Goal: Task Accomplishment & Management: Manage account settings

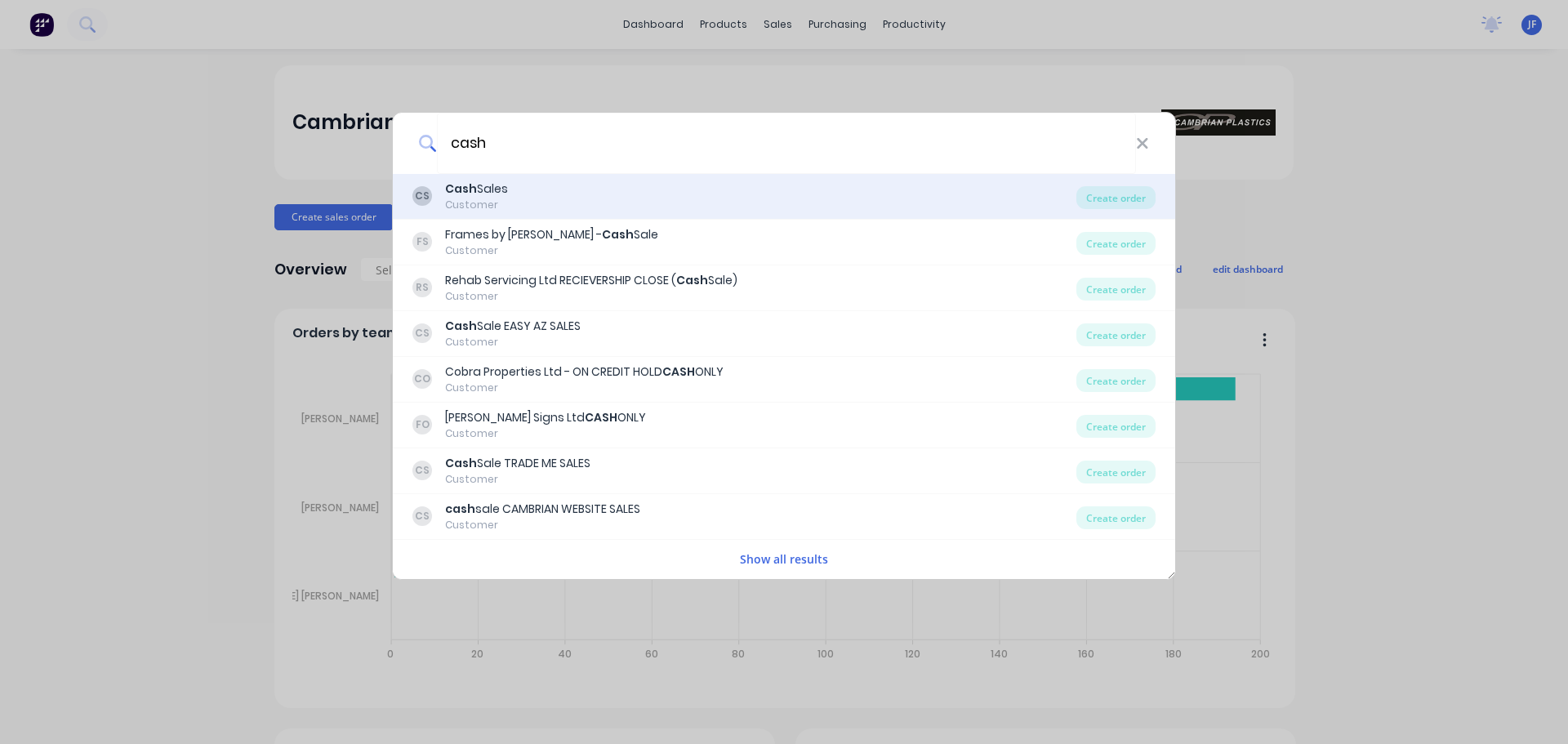
type input "cash"
click at [652, 206] on div "CS Cash Sales Customer" at bounding box center [744, 196] width 664 height 32
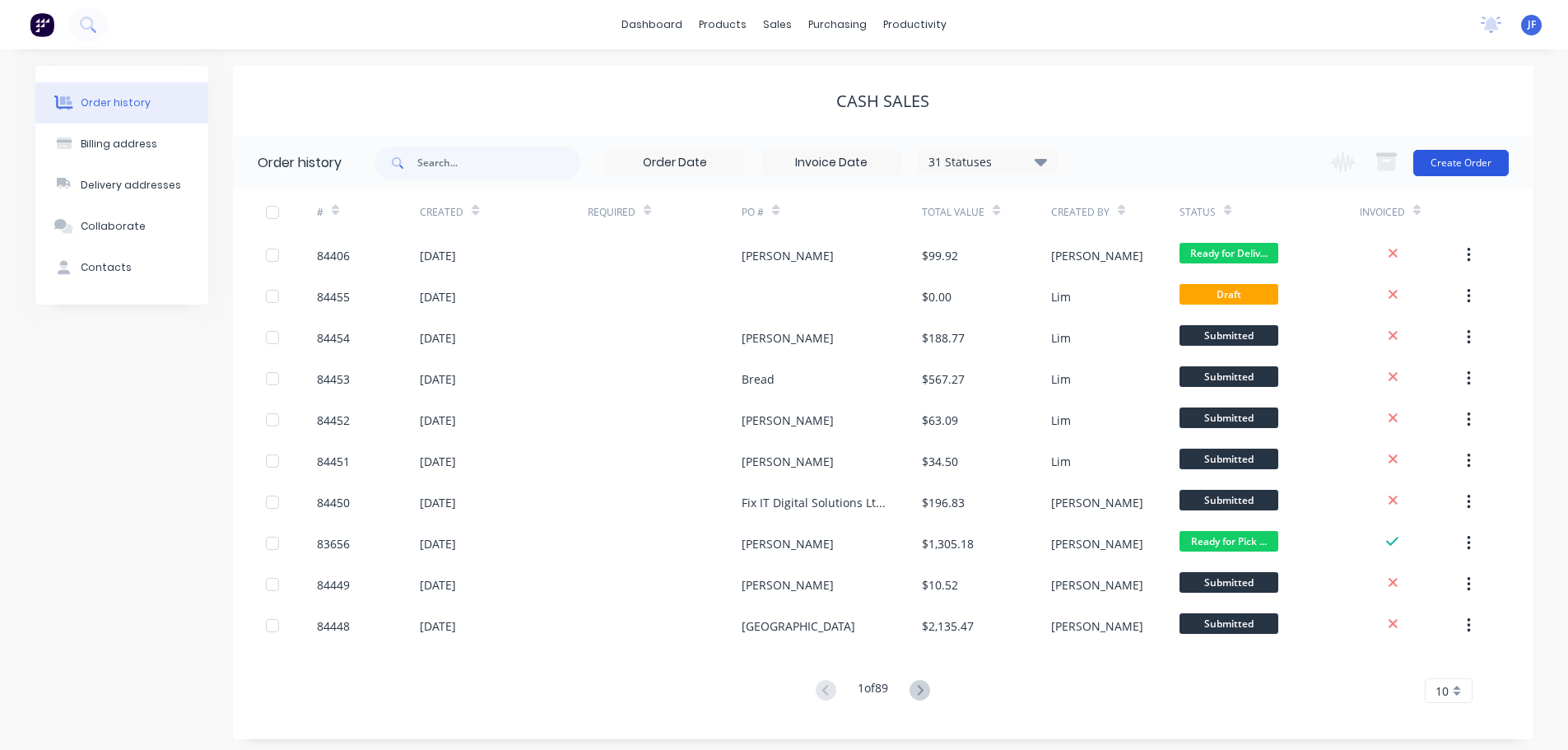
click at [1440, 166] on button "Create Order" at bounding box center [1460, 162] width 95 height 26
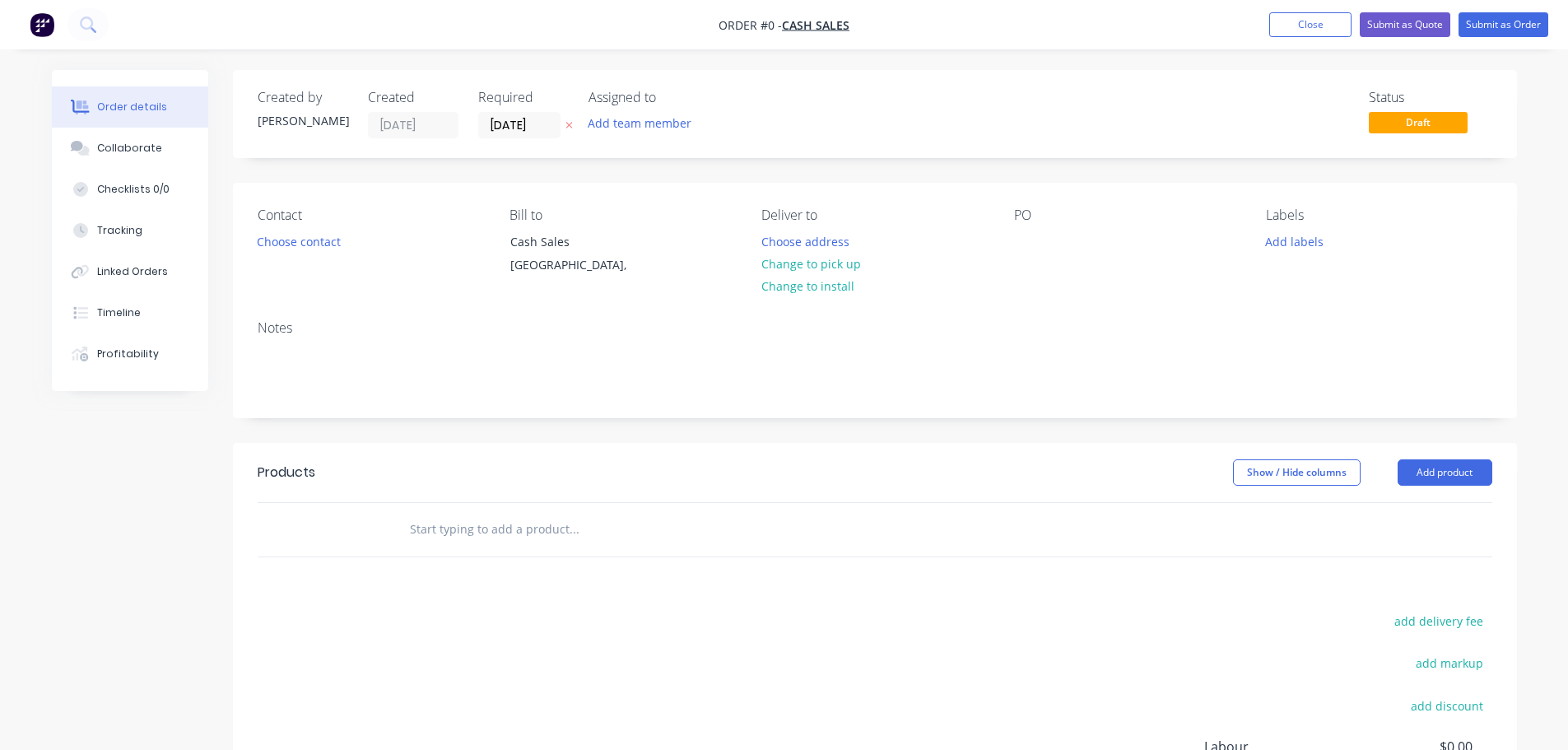
click at [567, 127] on icon at bounding box center [569, 126] width 7 height 7
click at [272, 244] on button "Choose contact" at bounding box center [298, 240] width 101 height 22
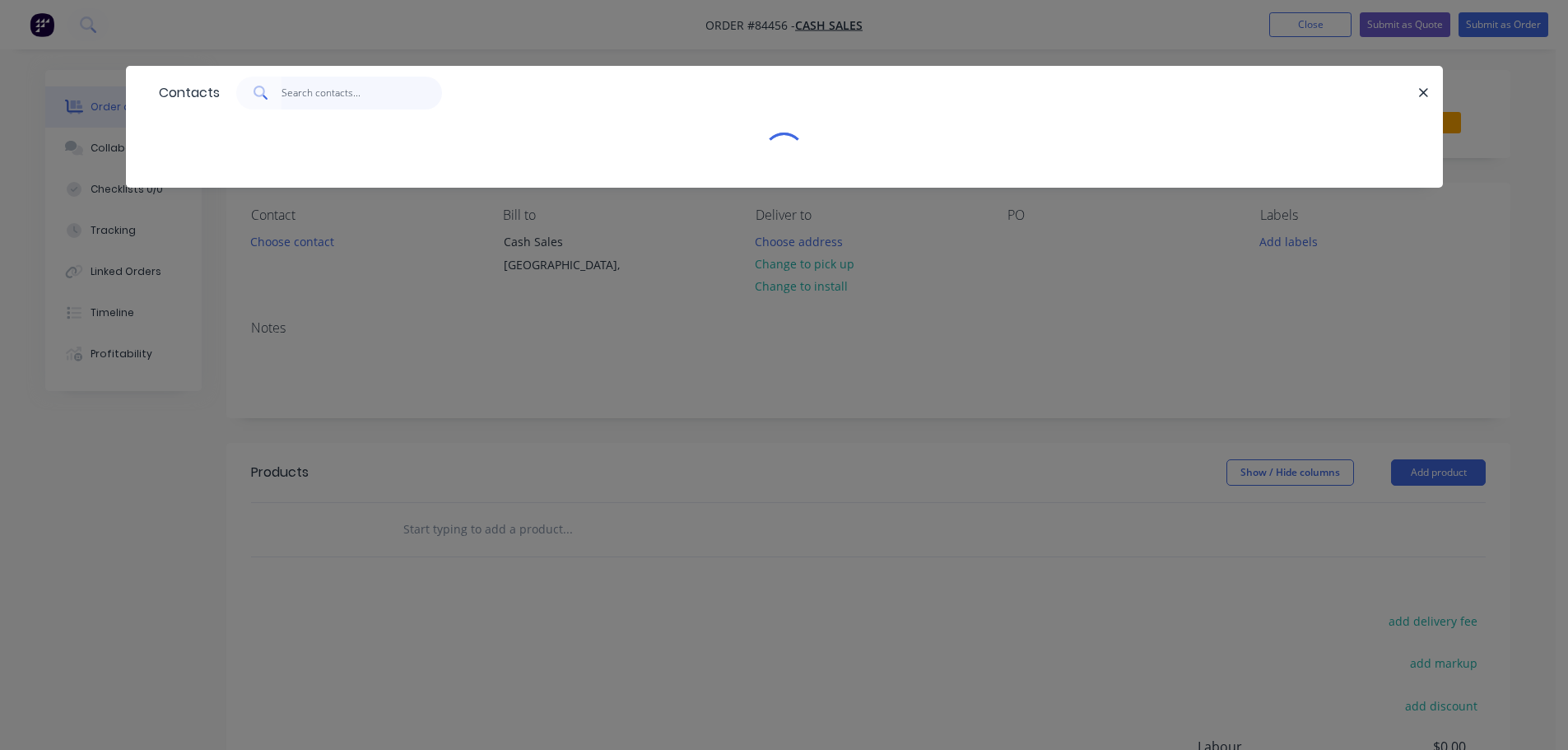
click at [317, 91] on input "text" at bounding box center [361, 93] width 161 height 33
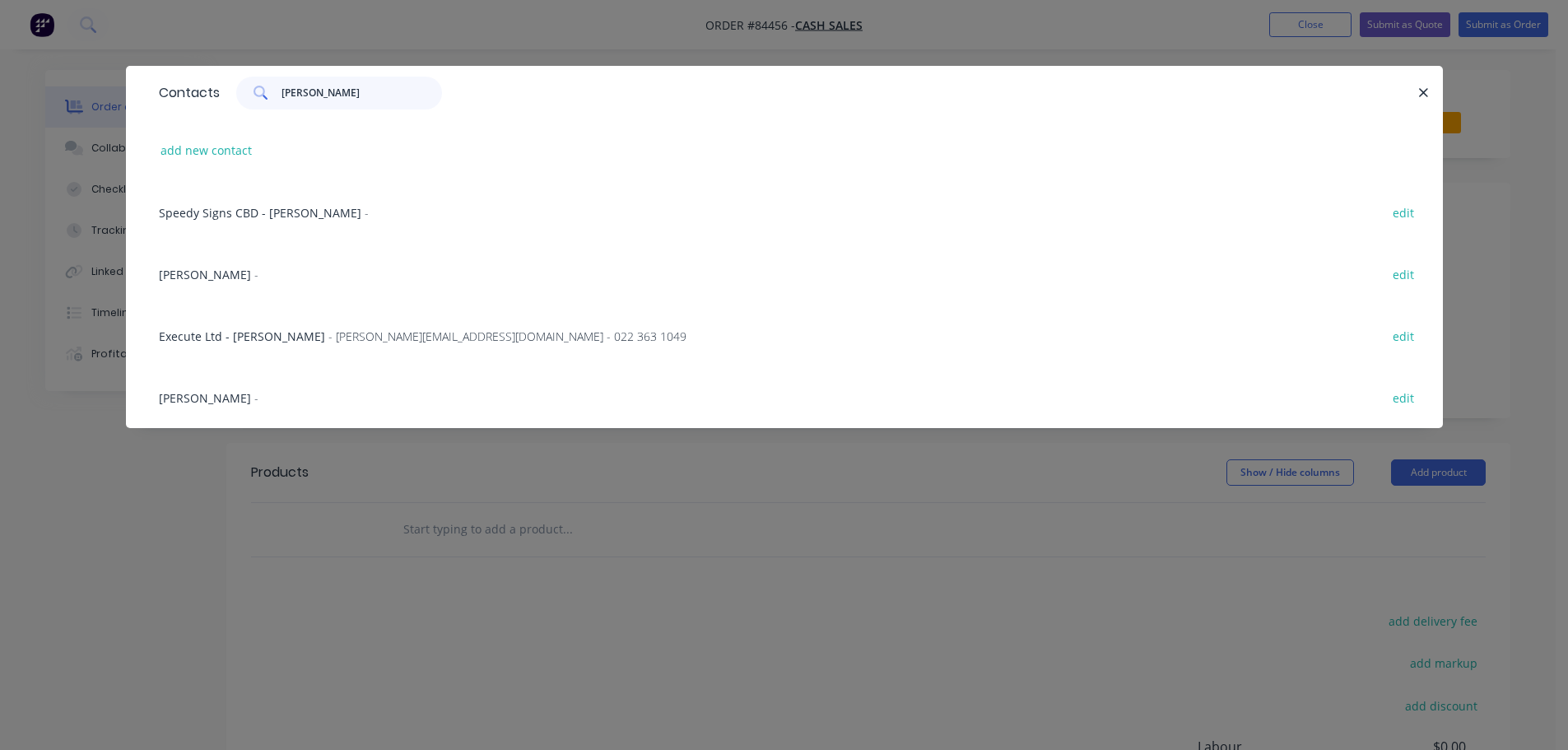
type input "[PERSON_NAME]"
click at [285, 288] on div "[PERSON_NAME] - edit" at bounding box center [784, 273] width 1267 height 62
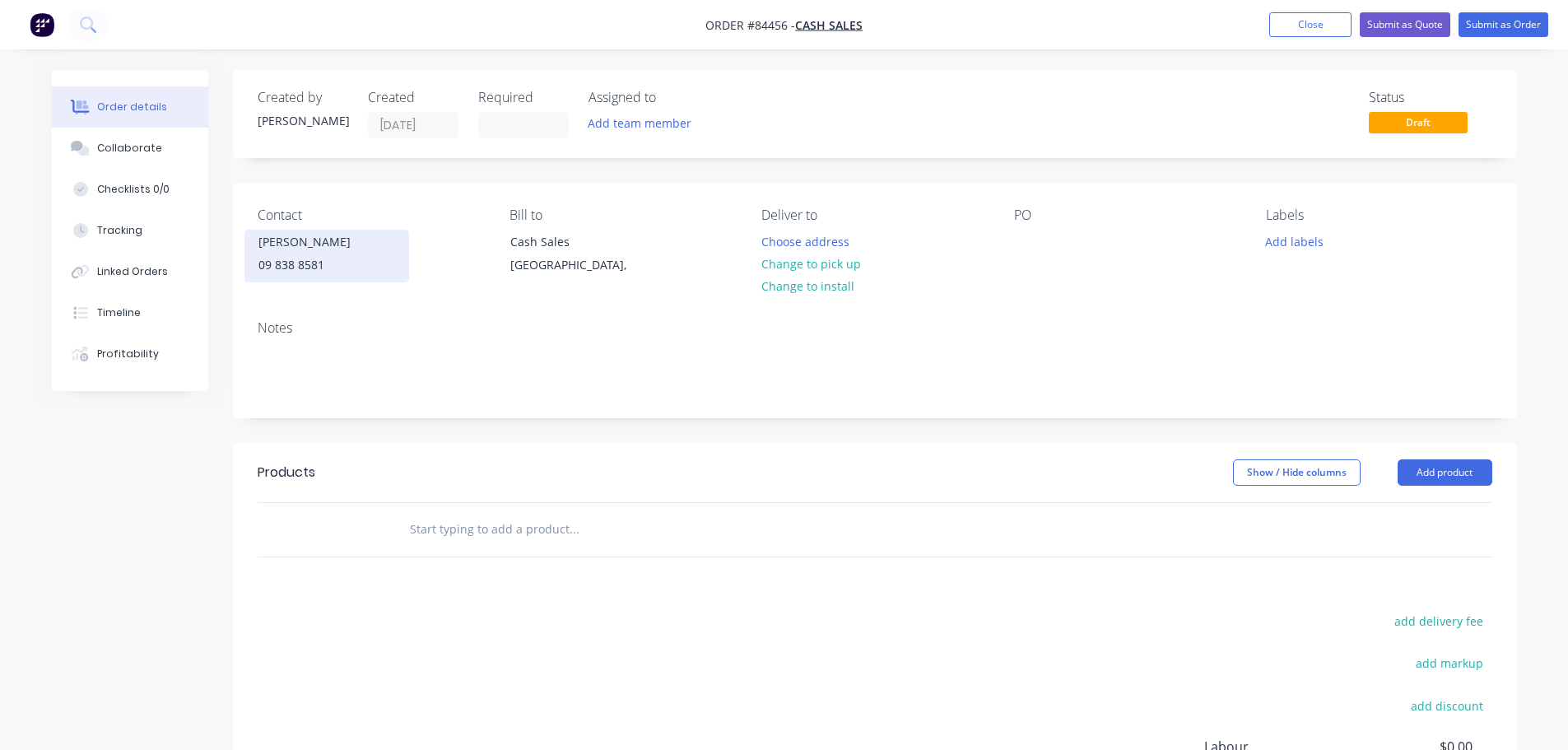
click at [295, 249] on div "[PERSON_NAME]" at bounding box center [326, 241] width 137 height 23
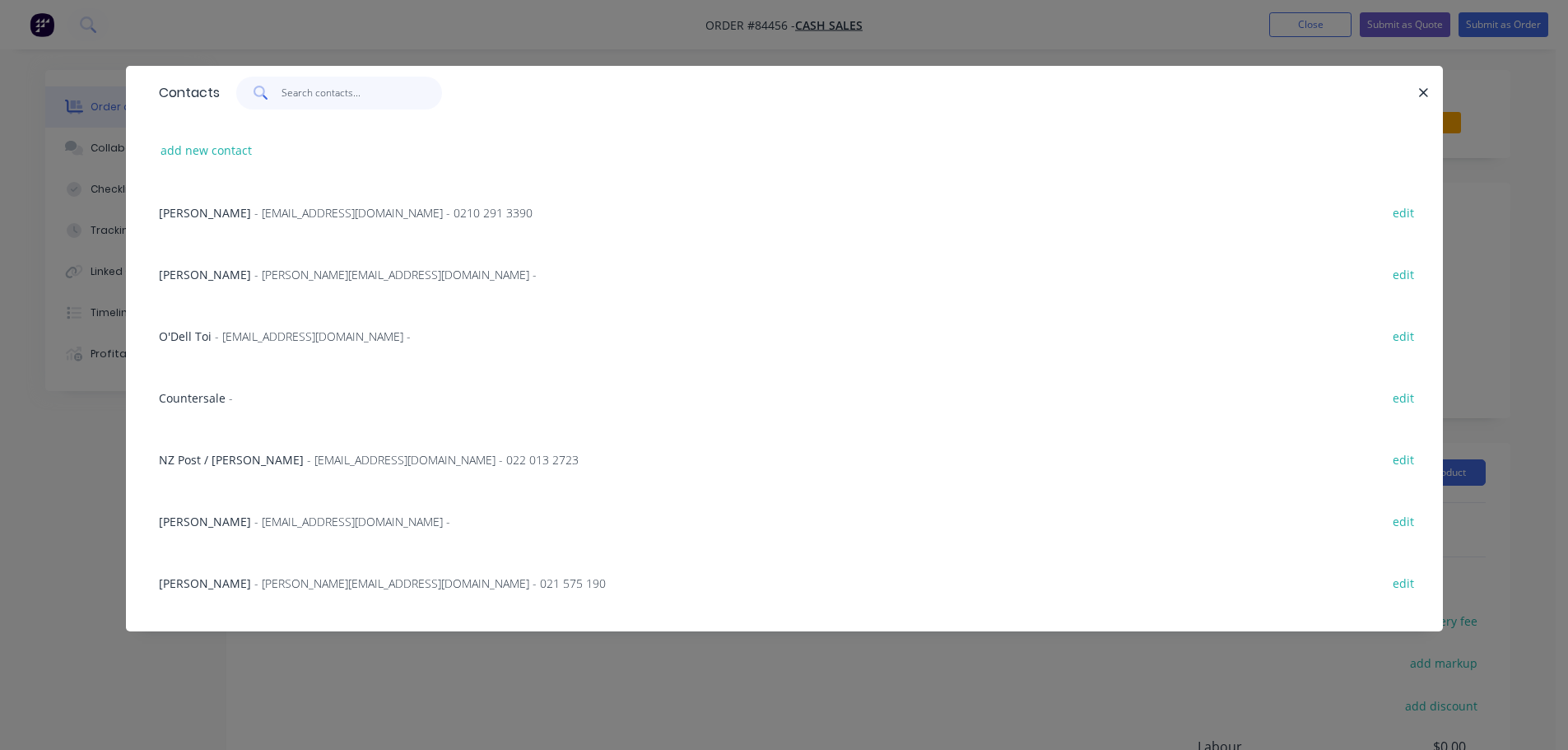
click at [319, 93] on input "text" at bounding box center [361, 93] width 161 height 33
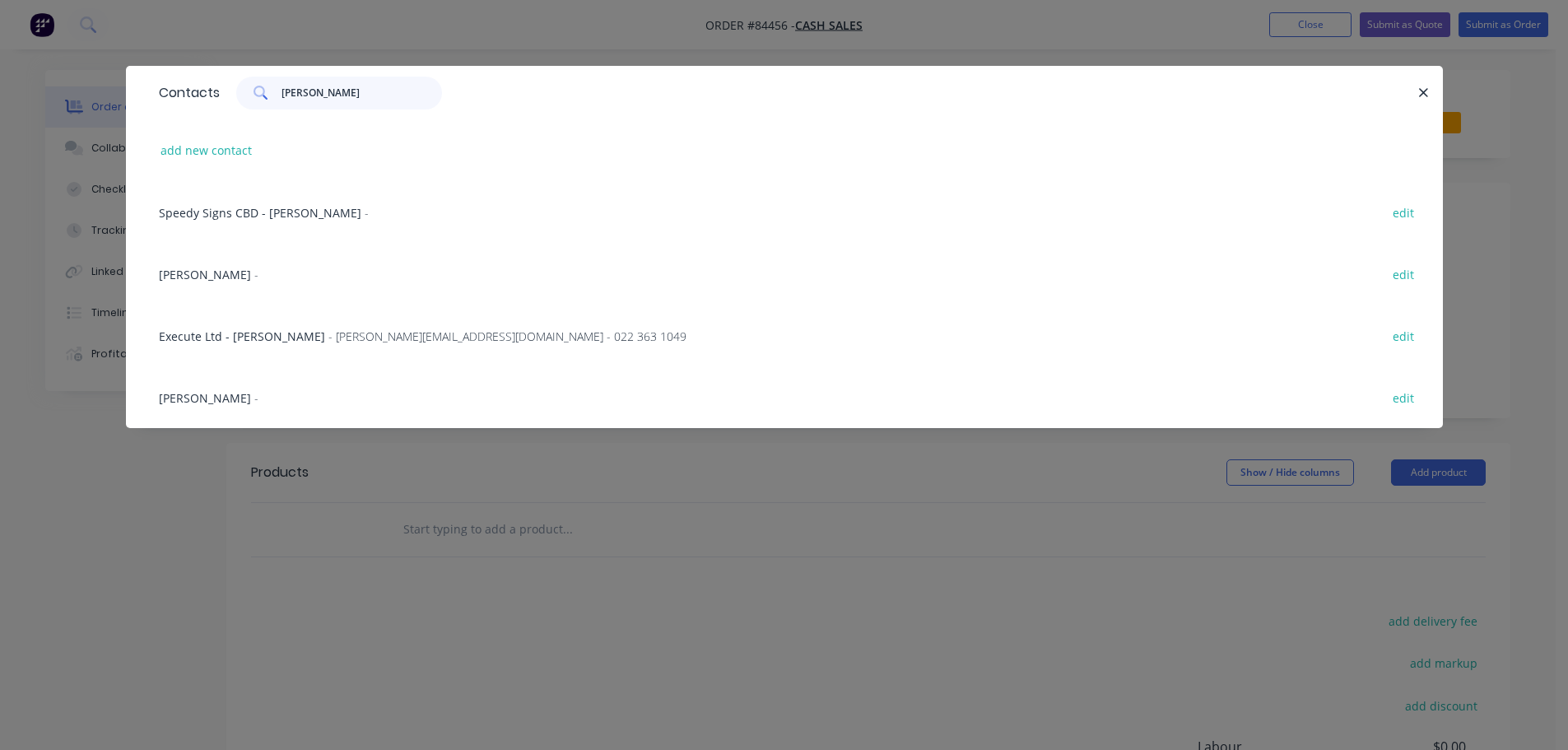
type input "[PERSON_NAME]"
click at [200, 395] on div "[PERSON_NAME] - edit" at bounding box center [784, 397] width 1267 height 62
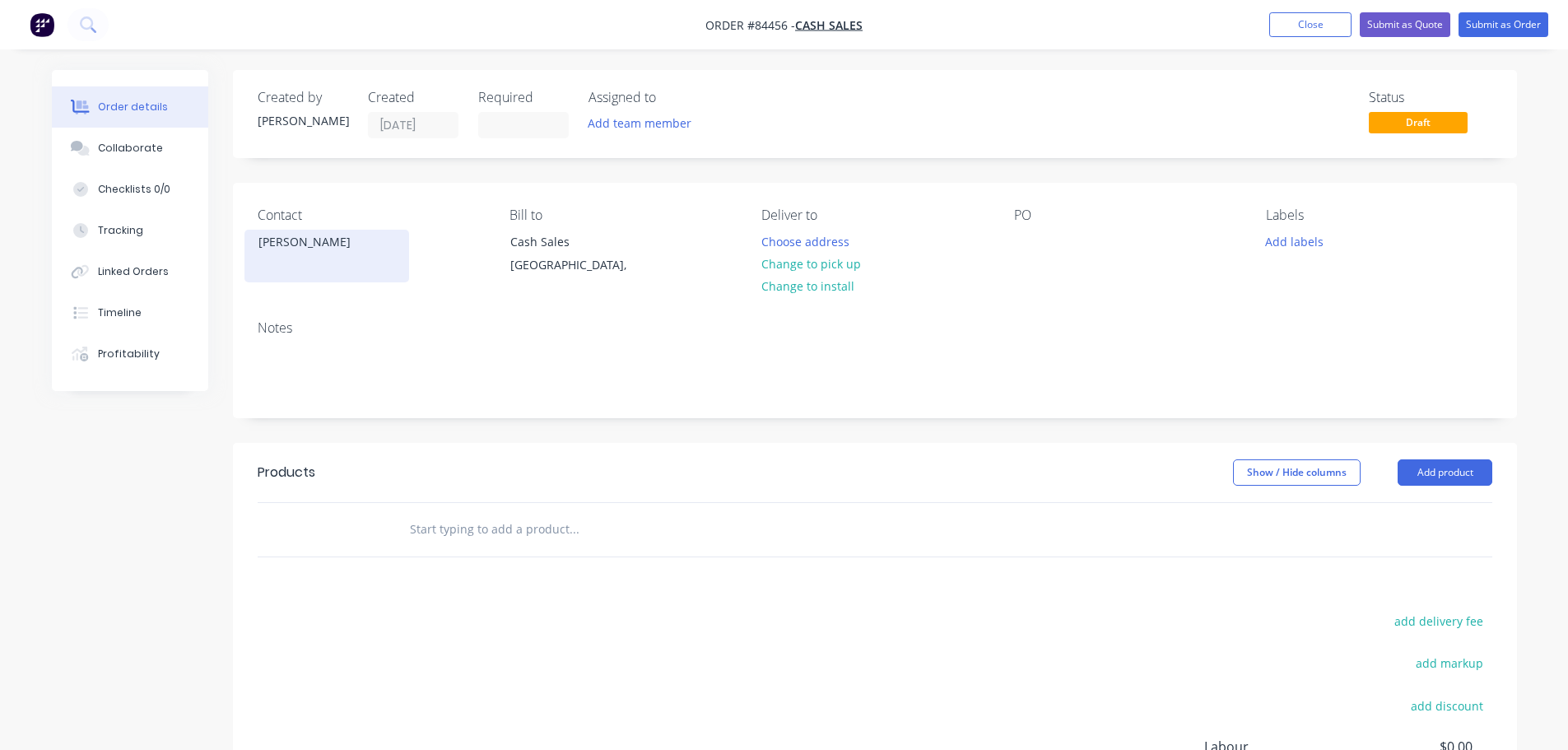
click at [270, 254] on div "[PERSON_NAME]" at bounding box center [327, 256] width 165 height 53
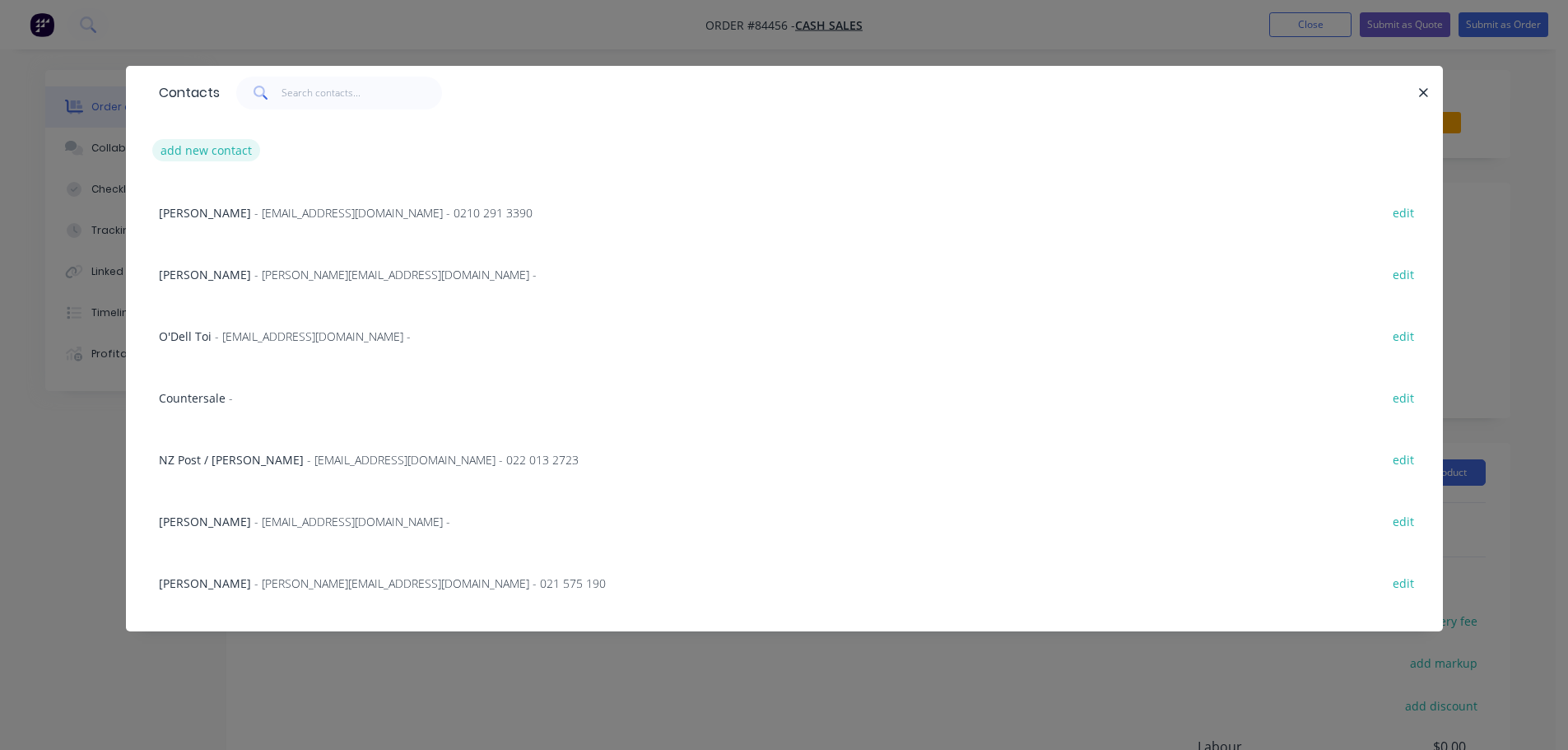
click at [202, 154] on button "add new contact" at bounding box center [206, 150] width 109 height 22
select select "NZ"
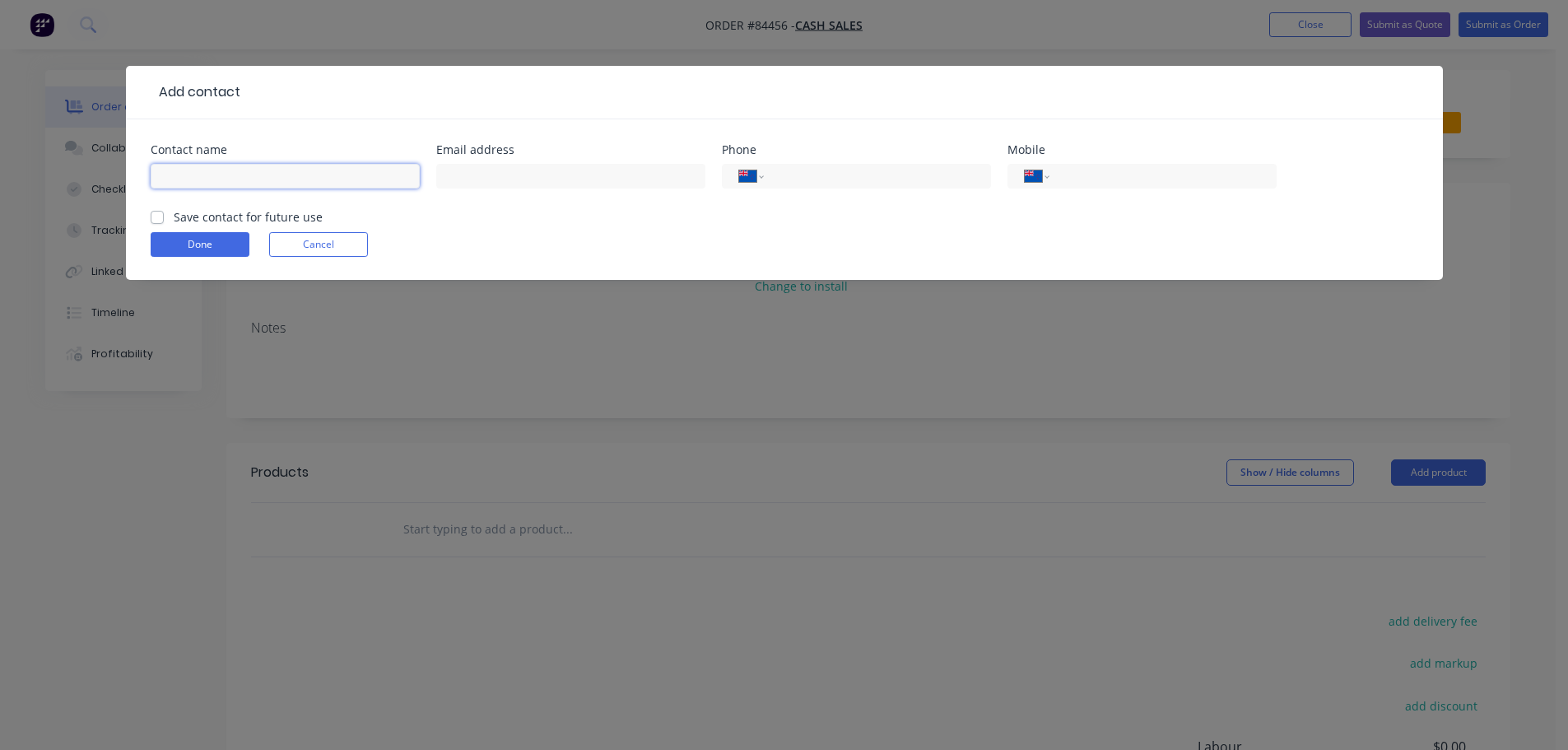
click at [229, 172] on input "text" at bounding box center [285, 176] width 269 height 25
type input "[PERSON_NAME]"
click at [1183, 183] on input "tel" at bounding box center [1159, 177] width 198 height 19
type input "021 737 863"
click at [284, 216] on label "Save contact for future use" at bounding box center [247, 217] width 149 height 17
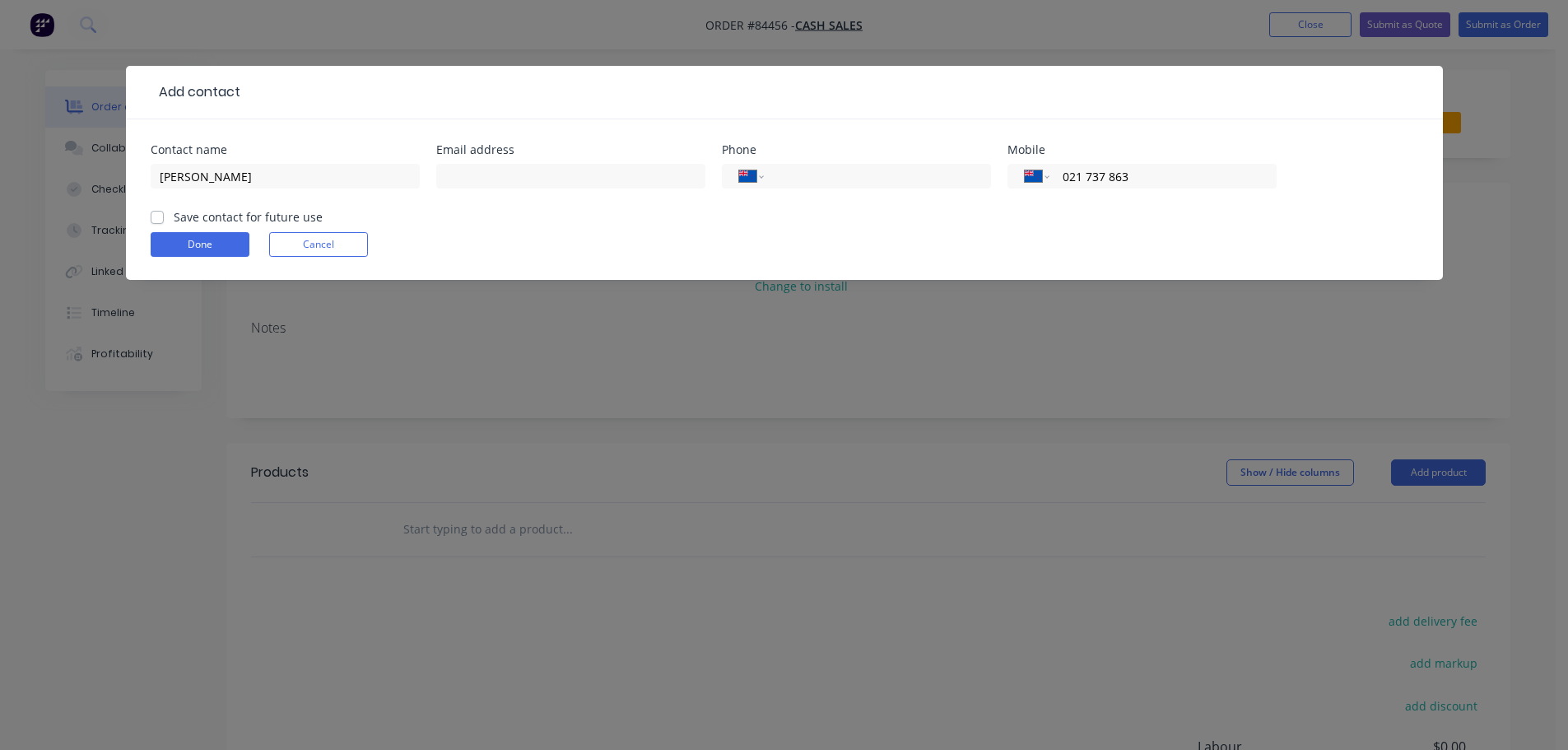
click at [209, 223] on label "Save contact for future use" at bounding box center [247, 217] width 149 height 17
click at [164, 223] on input "Save contact for future use" at bounding box center [157, 216] width 14 height 15
checkbox input "true"
click at [200, 244] on button "Done" at bounding box center [200, 244] width 99 height 25
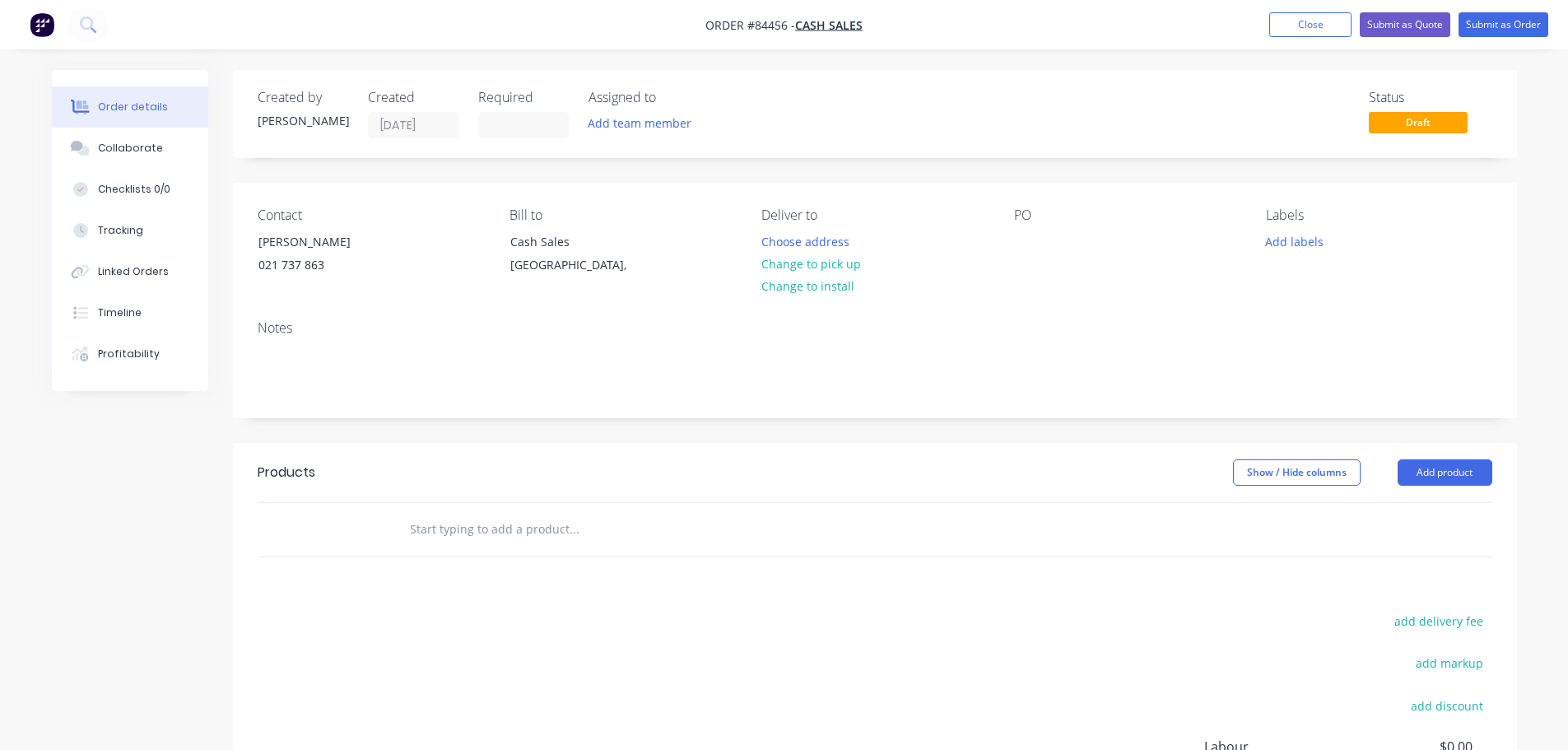
click at [489, 523] on input "text" at bounding box center [573, 529] width 330 height 33
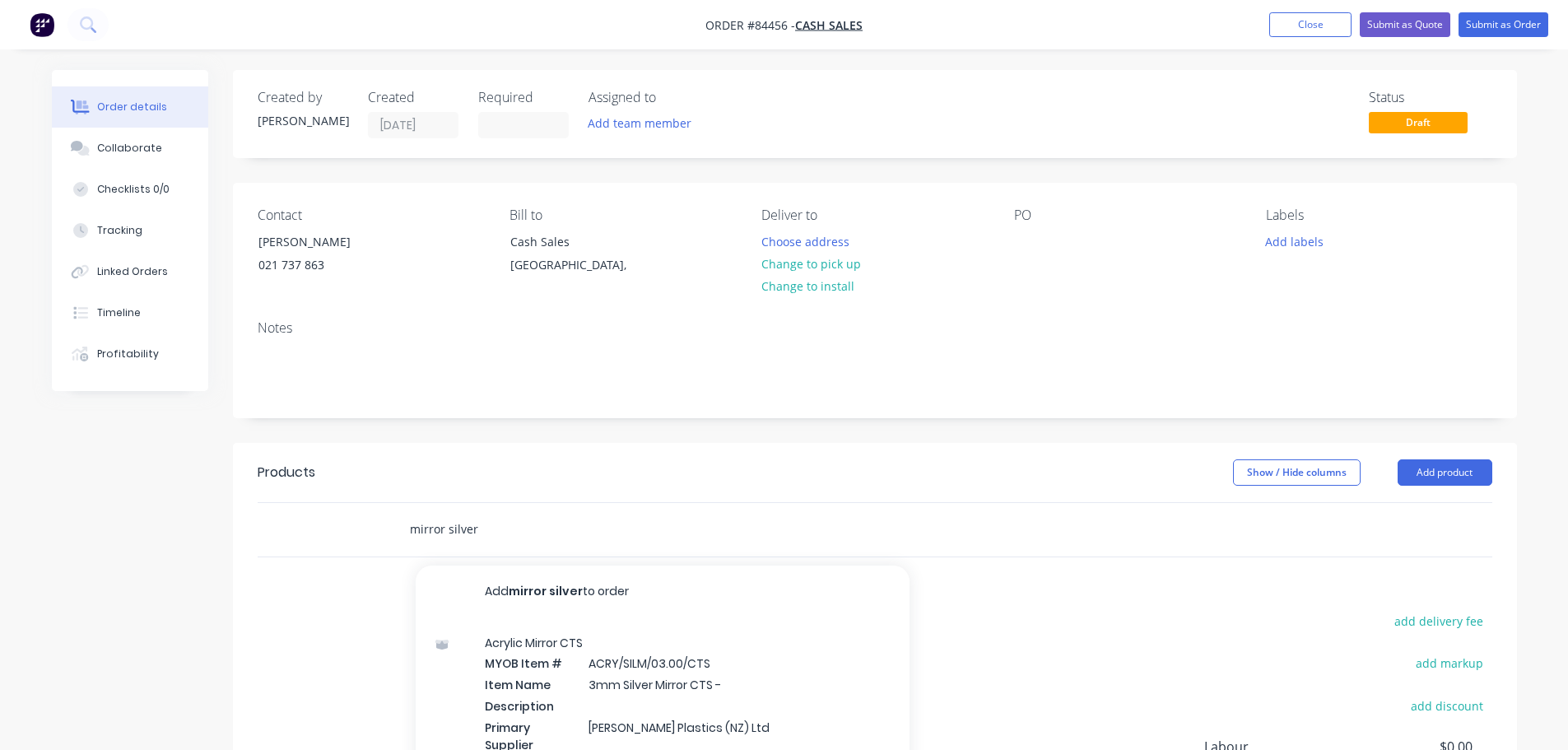
scroll to position [165, 0]
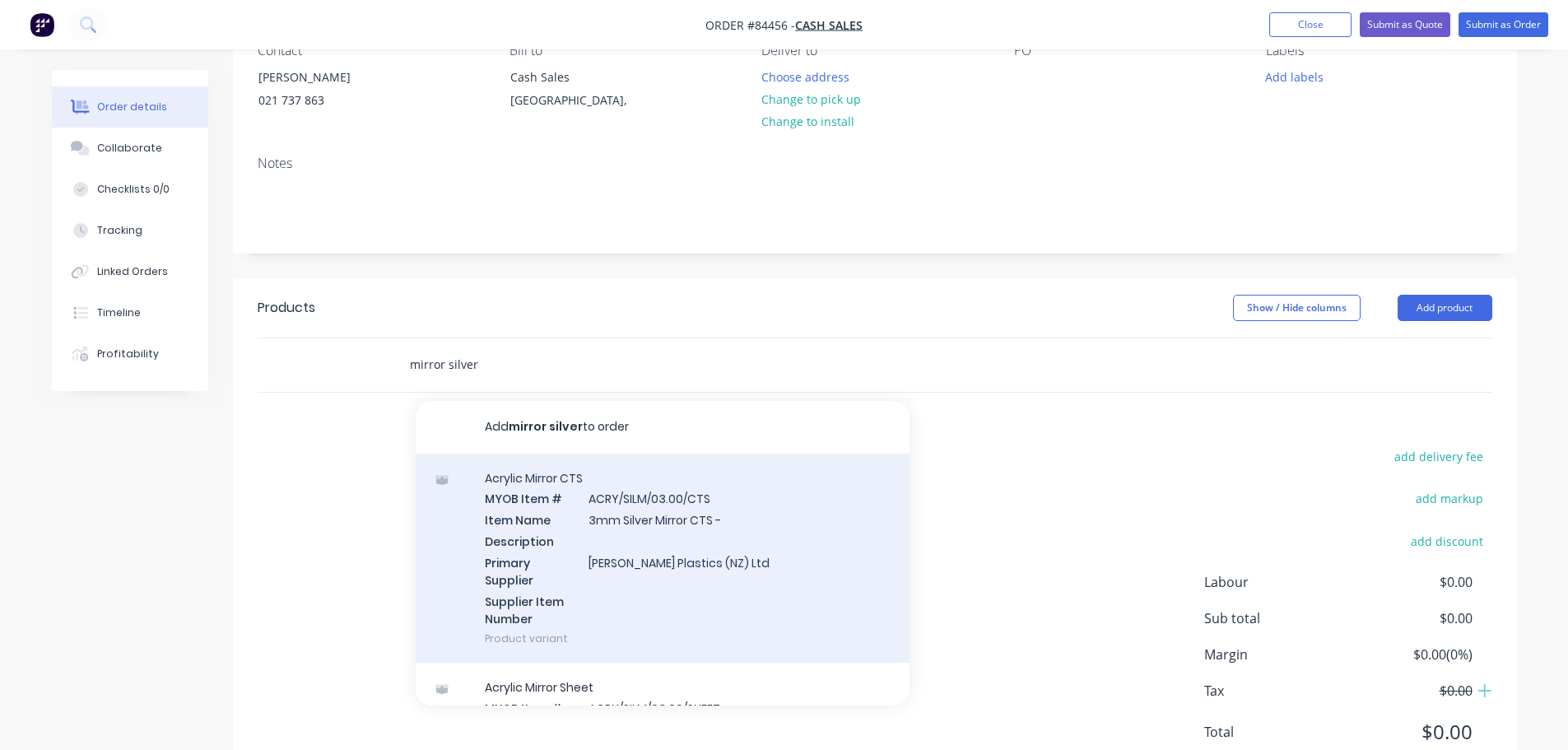
type input "mirror silver"
click at [622, 501] on div "Acrylic Mirror CTS MYOB Item # ACRY/SILM/03.00/CTS Item Name 3mm Silver Mirror …" at bounding box center [662, 558] width 494 height 210
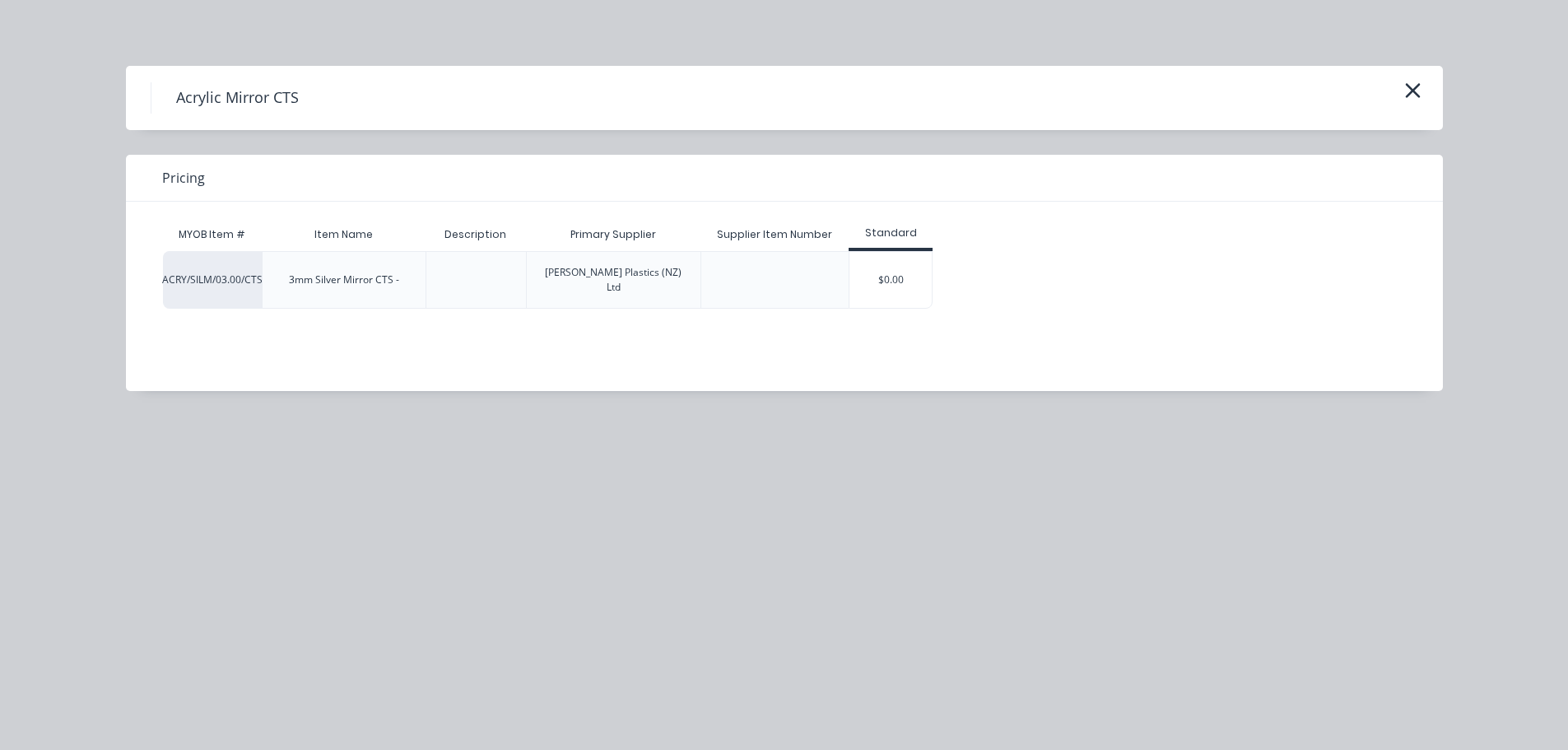
drag, startPoint x: 866, startPoint y: 281, endPoint x: 857, endPoint y: 281, distance: 9.0
click at [865, 280] on div "$0.00" at bounding box center [890, 279] width 82 height 56
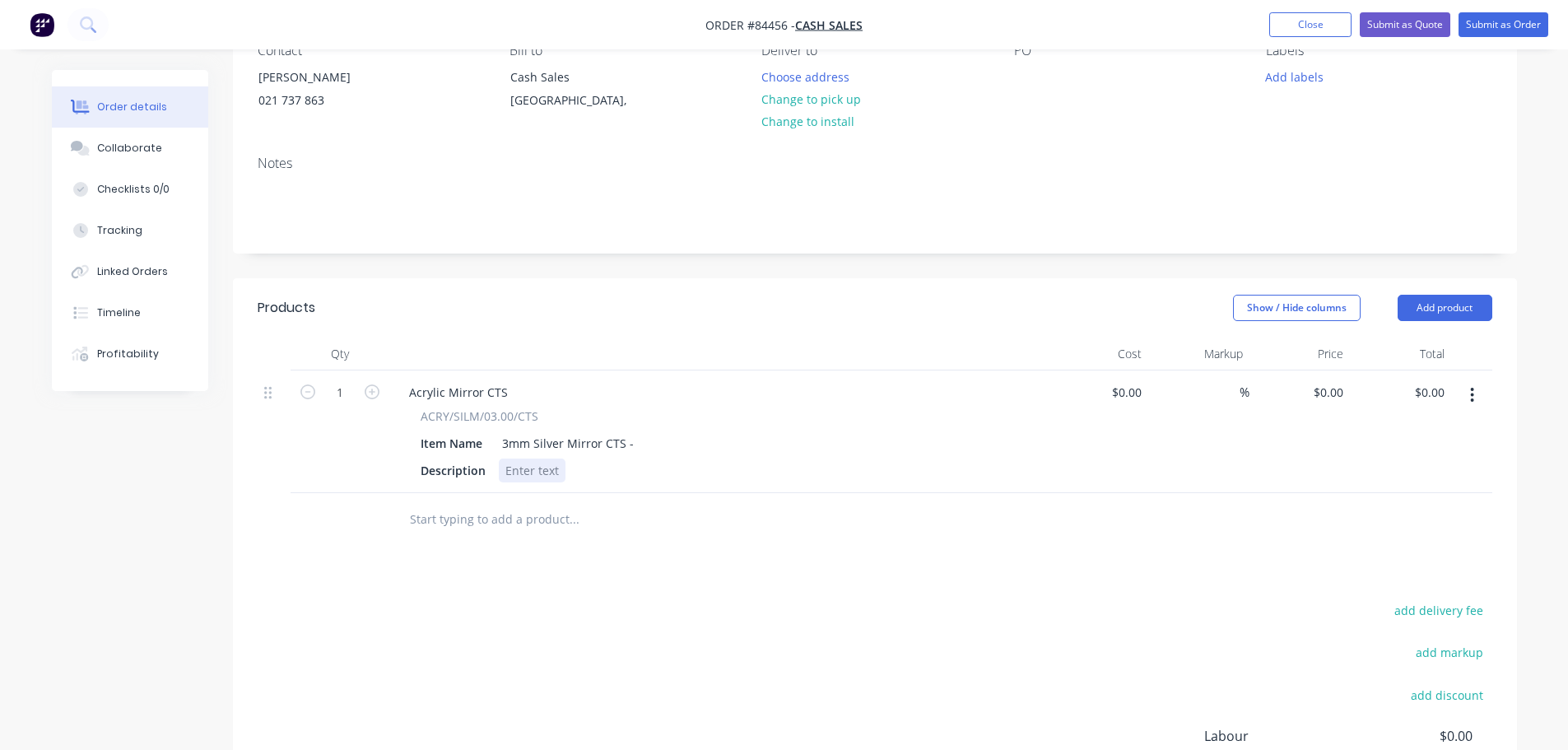
click at [528, 465] on div at bounding box center [532, 471] width 66 height 24
click at [1327, 391] on div "0 $0.00" at bounding box center [1328, 392] width 44 height 24
paste input "63.38"
type input "$63.38"
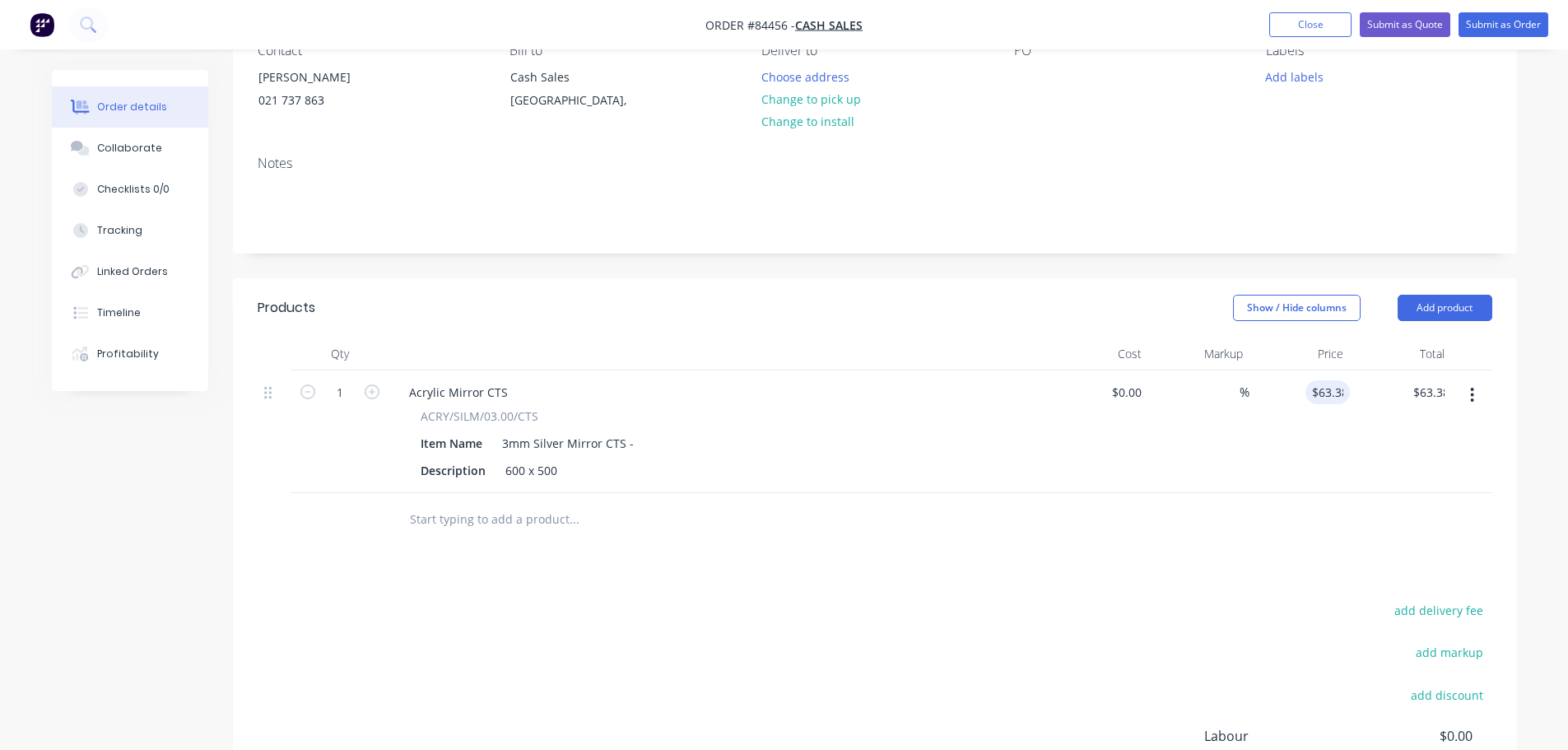
click at [1071, 551] on div "Products Show / Hide columns Add product Qty Cost Markup Price Total 1 Acrylic …" at bounding box center [874, 609] width 1283 height 663
click at [546, 465] on div "600 x 500" at bounding box center [531, 471] width 65 height 24
click at [556, 470] on div "600 x 500" at bounding box center [531, 471] width 65 height 24
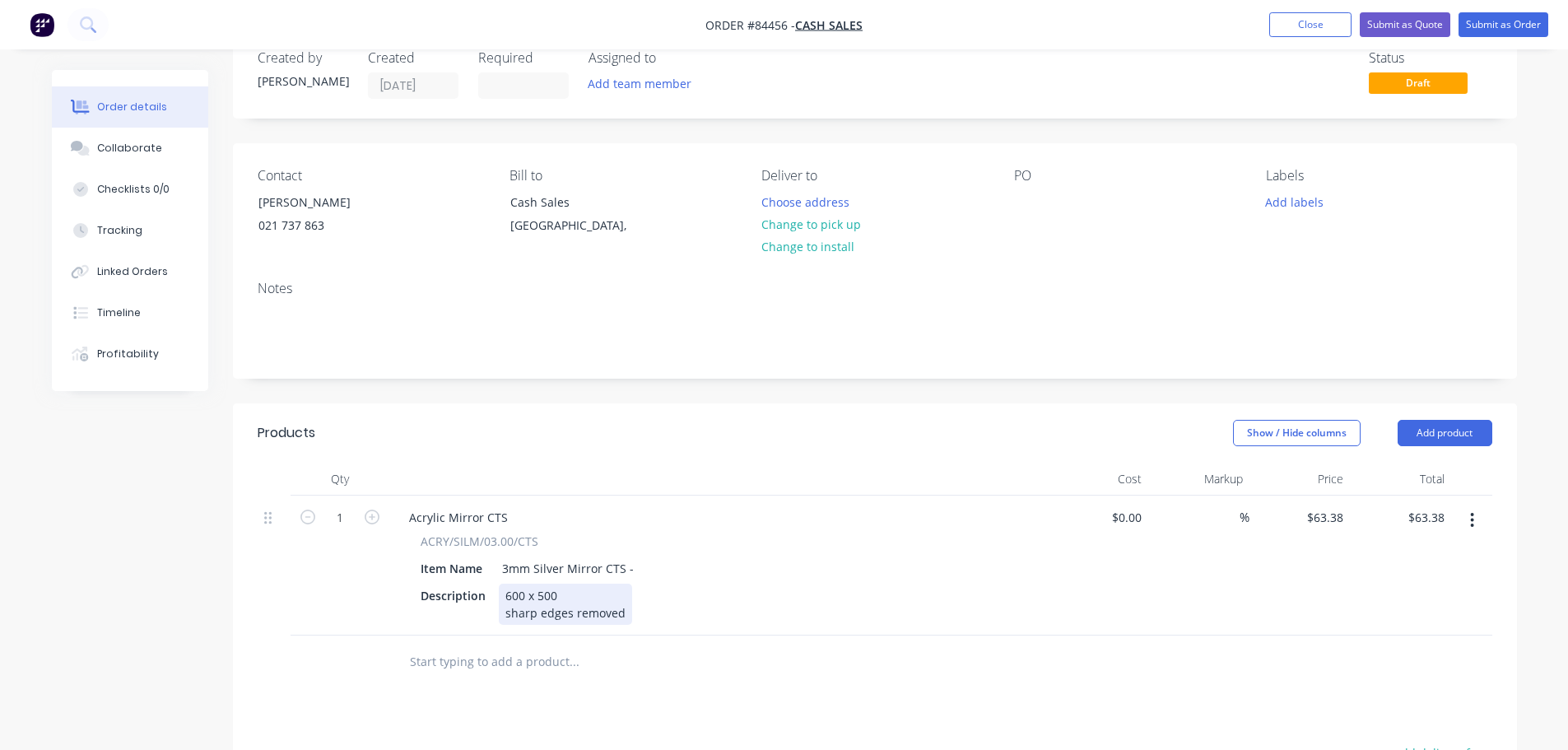
scroll to position [0, 0]
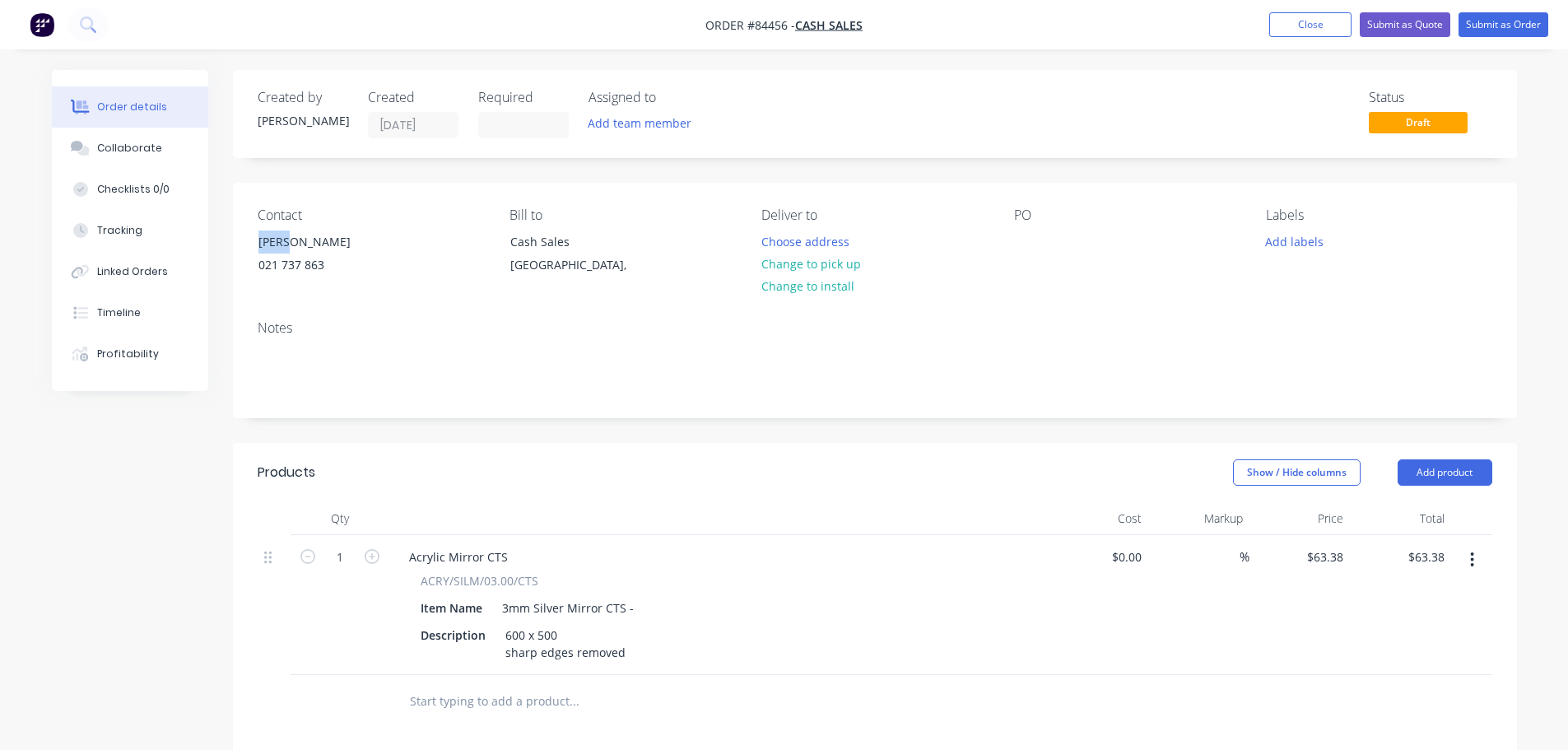
drag, startPoint x: 253, startPoint y: 242, endPoint x: 434, endPoint y: 245, distance: 181.0
click at [434, 245] on div "Contact [PERSON_NAME] [PHONE_NUMBER]" at bounding box center [369, 245] width 225 height 75
copy div "[PERSON_NAME]"
click at [1024, 235] on div at bounding box center [1027, 241] width 26 height 24
paste div
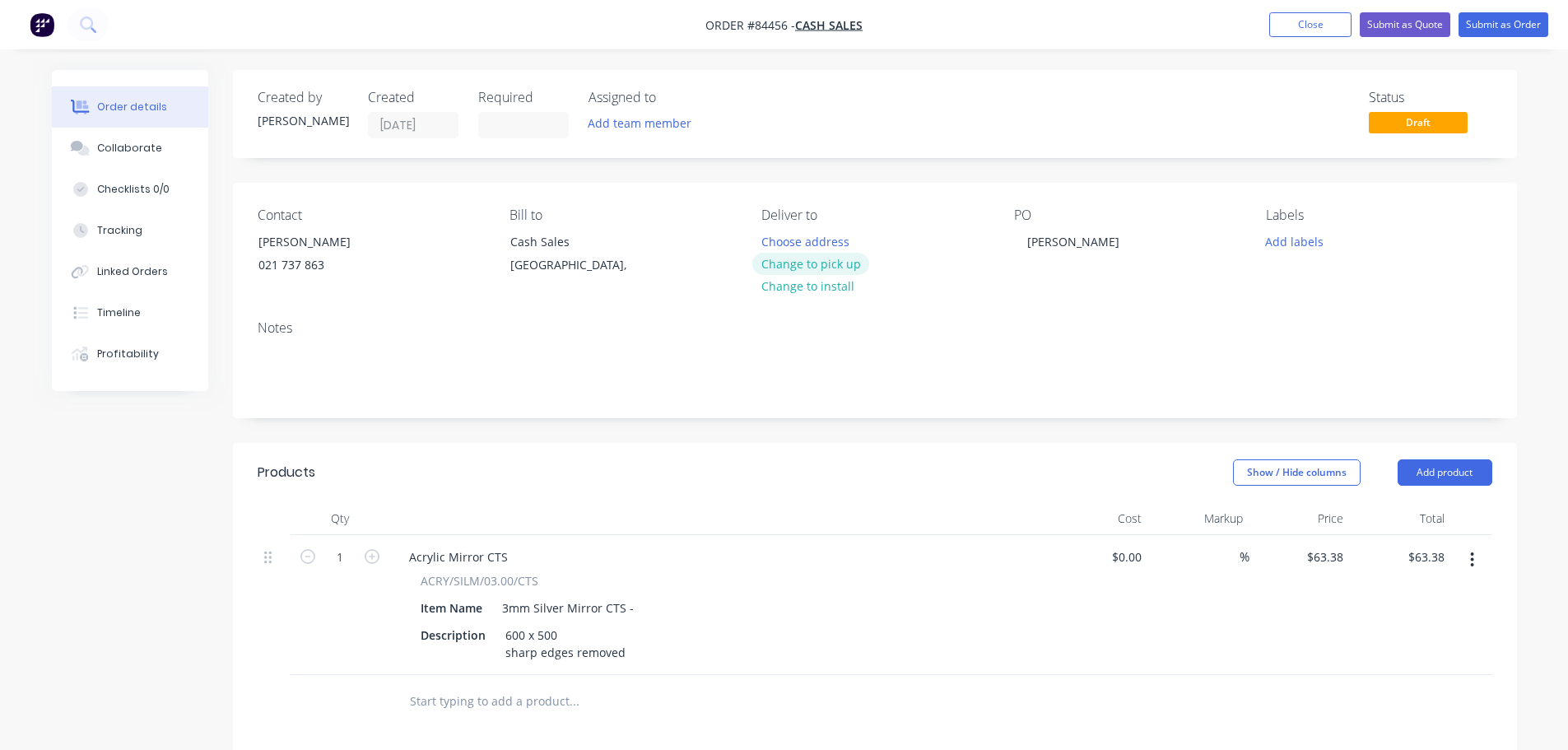
click at [847, 262] on button "Change to pick up" at bounding box center [810, 263] width 117 height 22
click at [1300, 241] on button "Add labels" at bounding box center [1294, 240] width 76 height 22
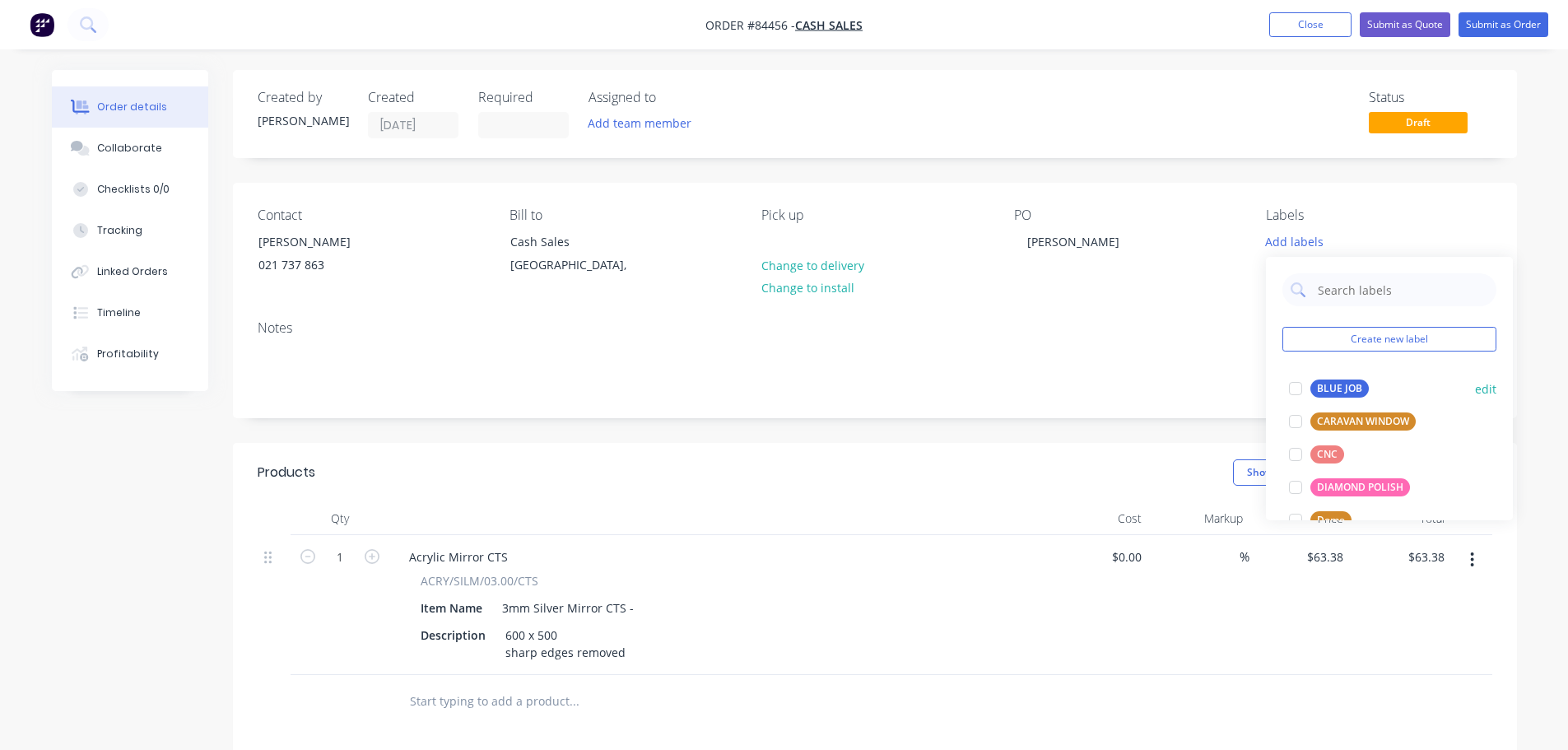
drag, startPoint x: 1315, startPoint y: 379, endPoint x: 1321, endPoint y: 368, distance: 12.5
click at [1316, 380] on button "BLUE JOB" at bounding box center [1328, 388] width 93 height 23
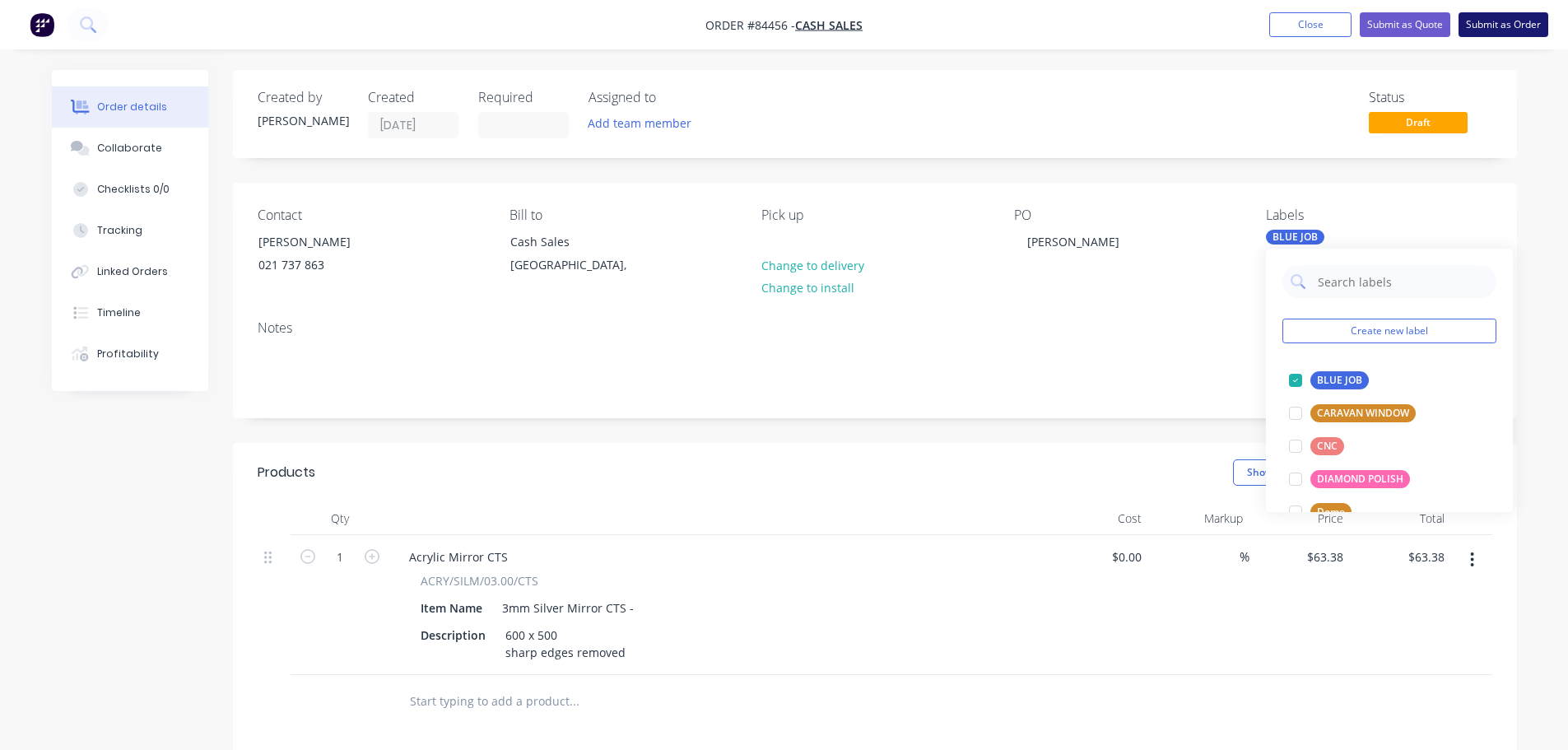
click at [1508, 27] on button "Submit as Order" at bounding box center [1503, 25] width 90 height 25
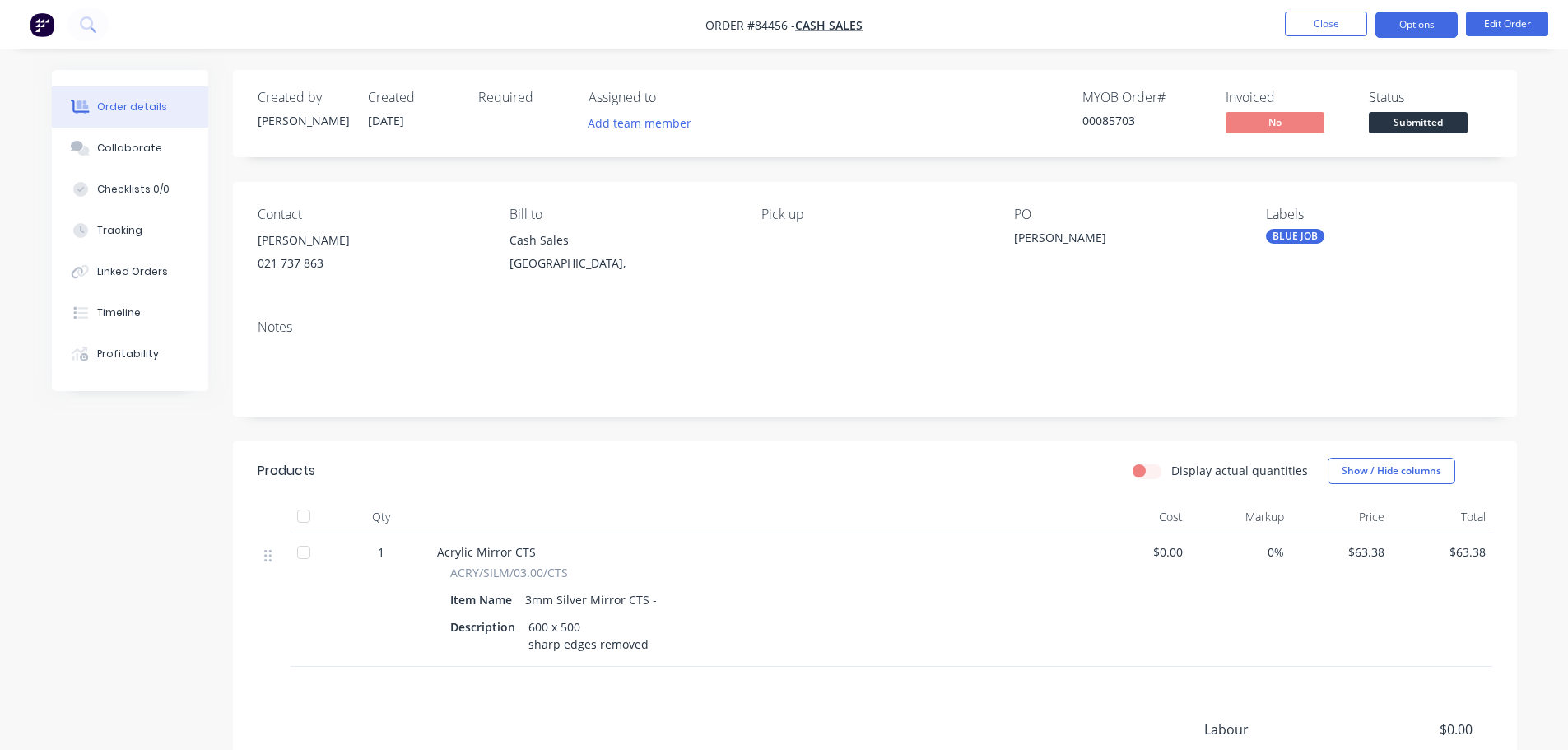
click at [1418, 29] on button "Options" at bounding box center [1416, 25] width 82 height 26
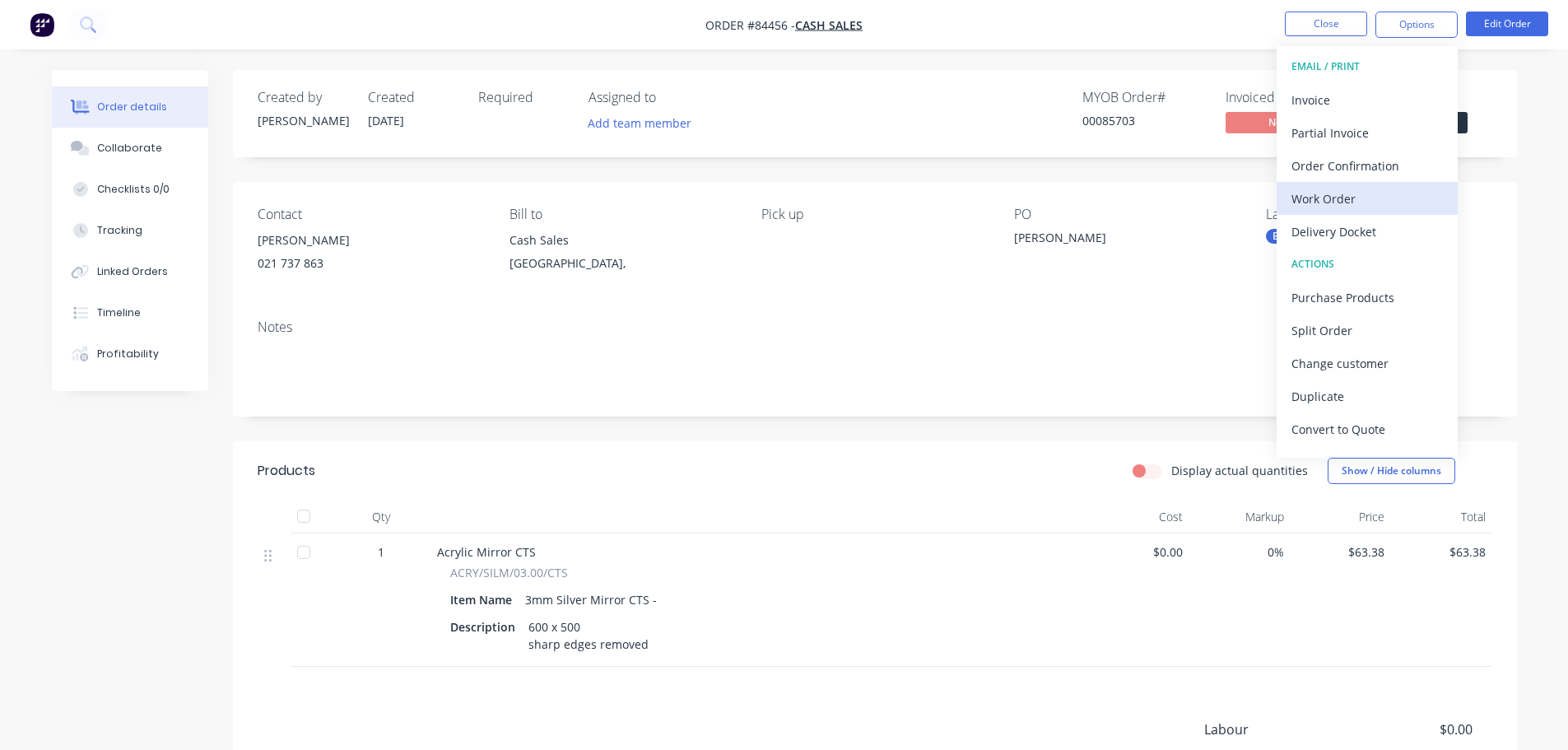
click at [1351, 208] on div "Work Order" at bounding box center [1367, 199] width 151 height 24
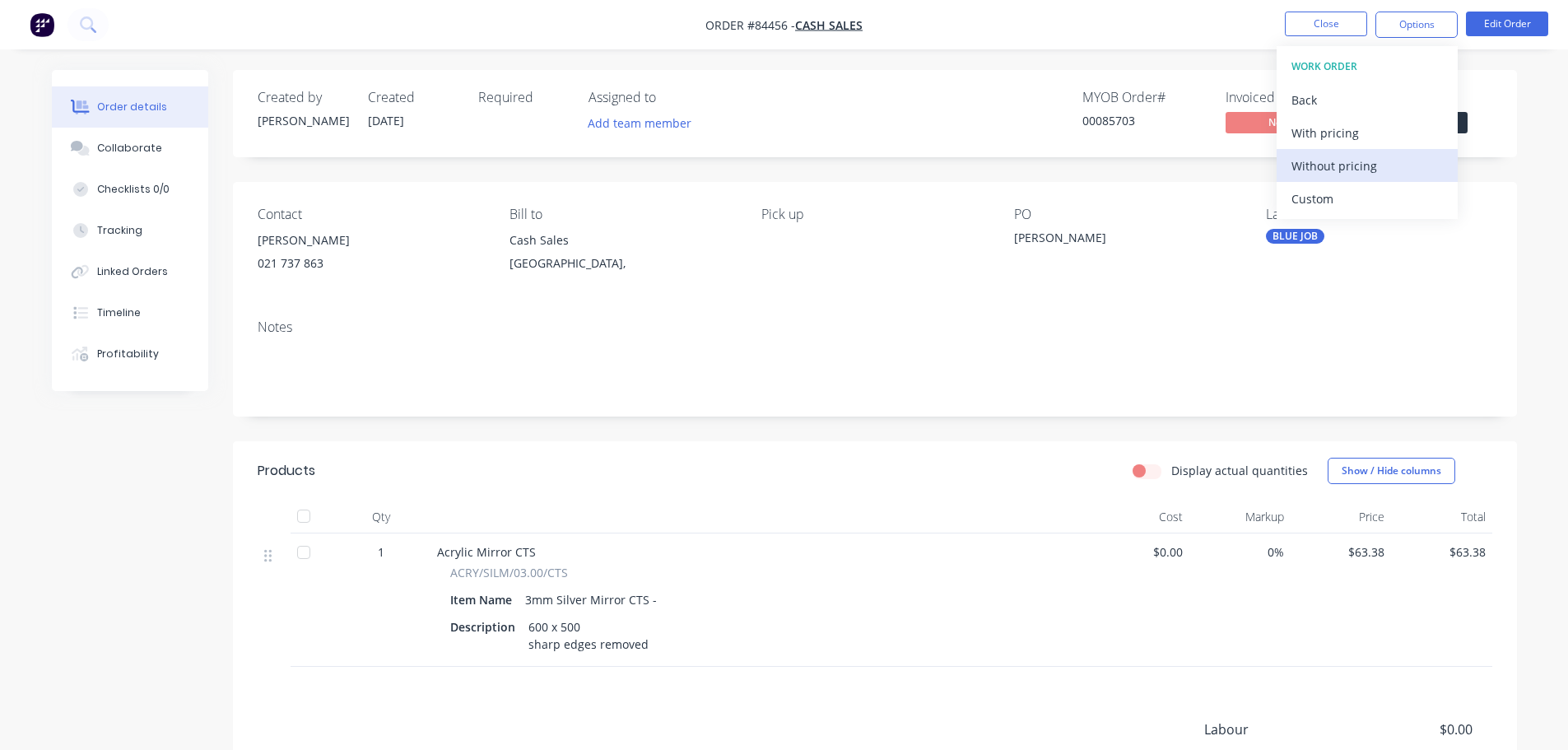
click at [1356, 166] on div "Without pricing" at bounding box center [1367, 166] width 151 height 24
click at [1085, 146] on div "Created by [PERSON_NAME] Created [DATE] Required Assigned to Add team member MY…" at bounding box center [874, 113] width 1283 height 87
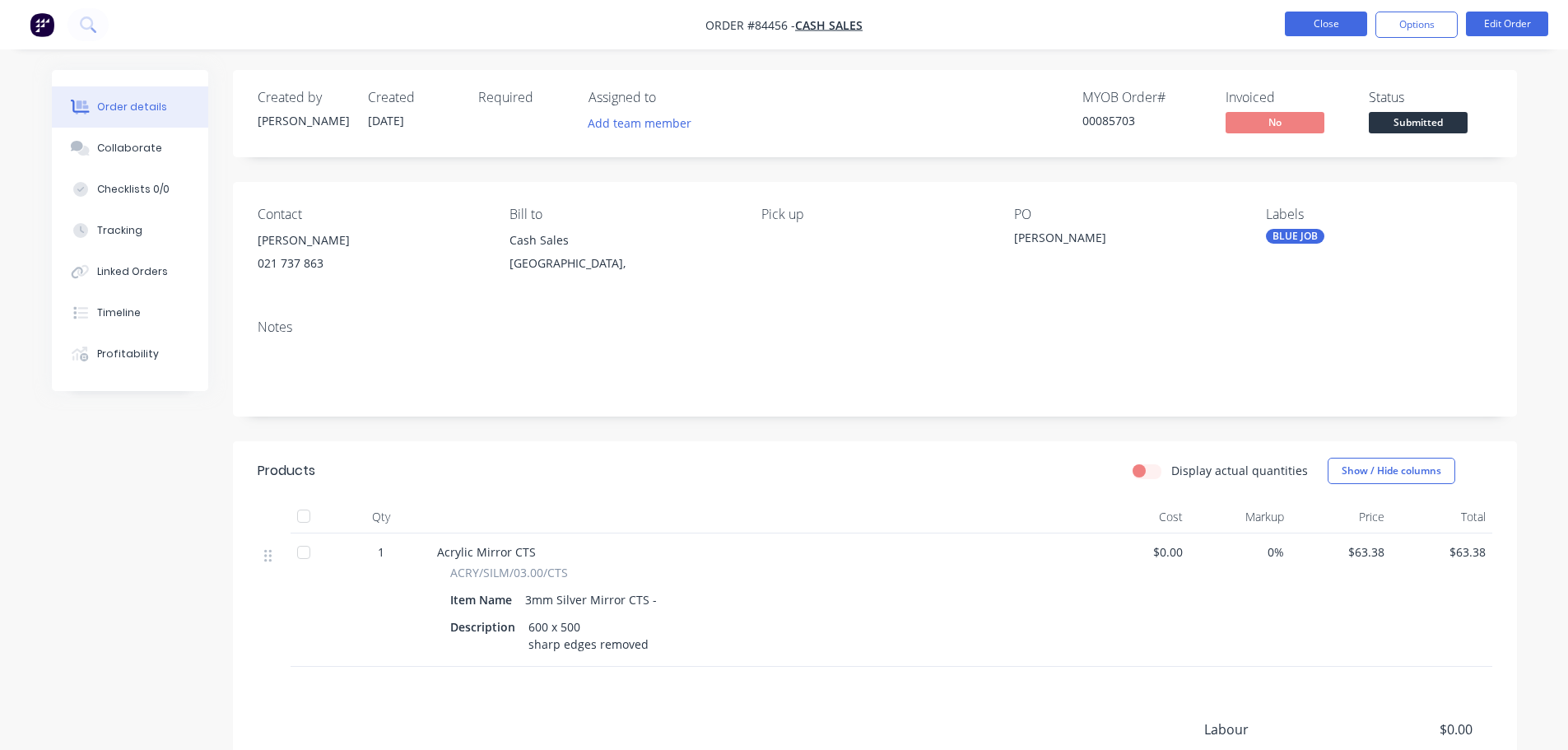
click at [1334, 17] on button "Close" at bounding box center [1325, 24] width 82 height 25
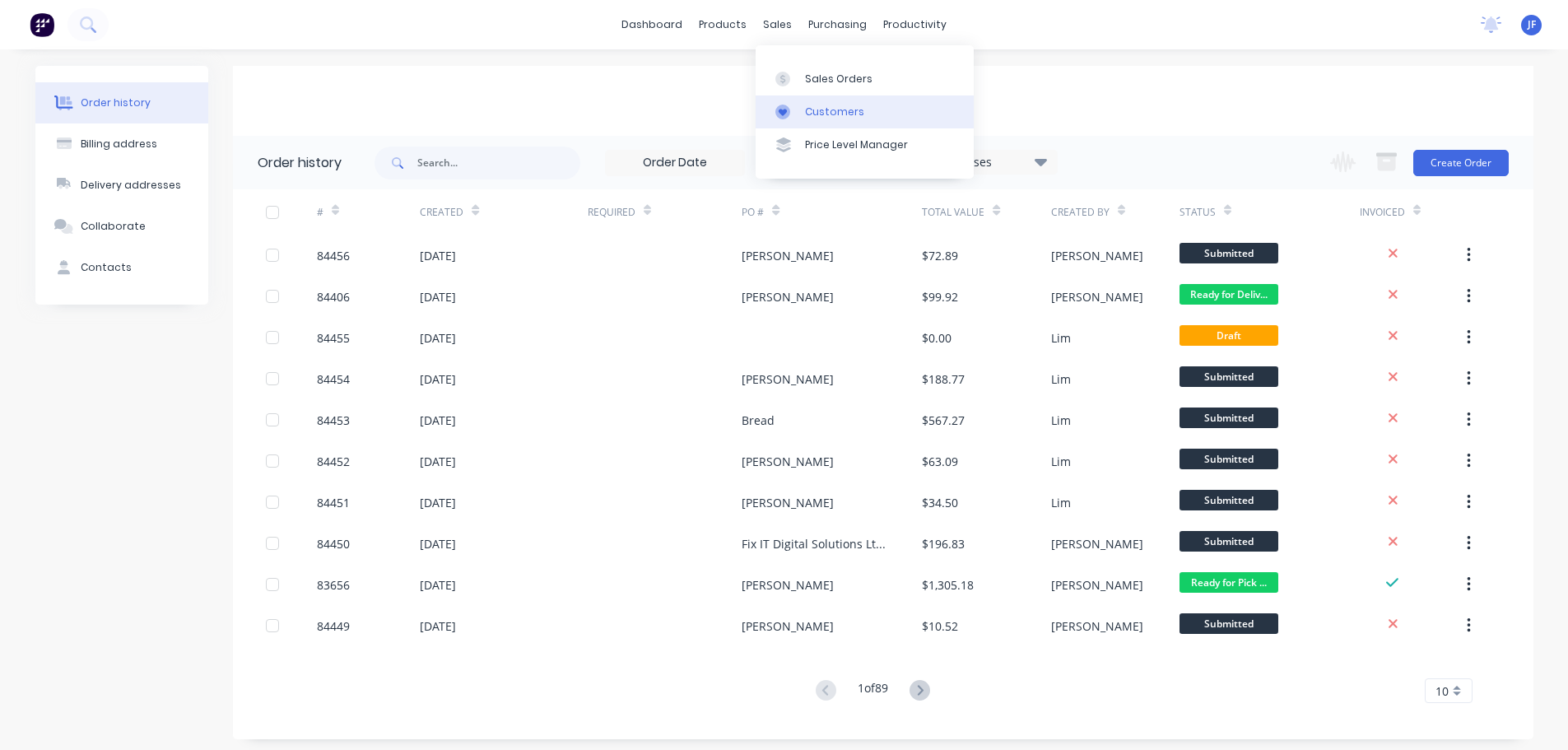
drag, startPoint x: 799, startPoint y: 83, endPoint x: 919, endPoint y: 115, distance: 124.2
click at [799, 84] on div at bounding box center [787, 78] width 25 height 14
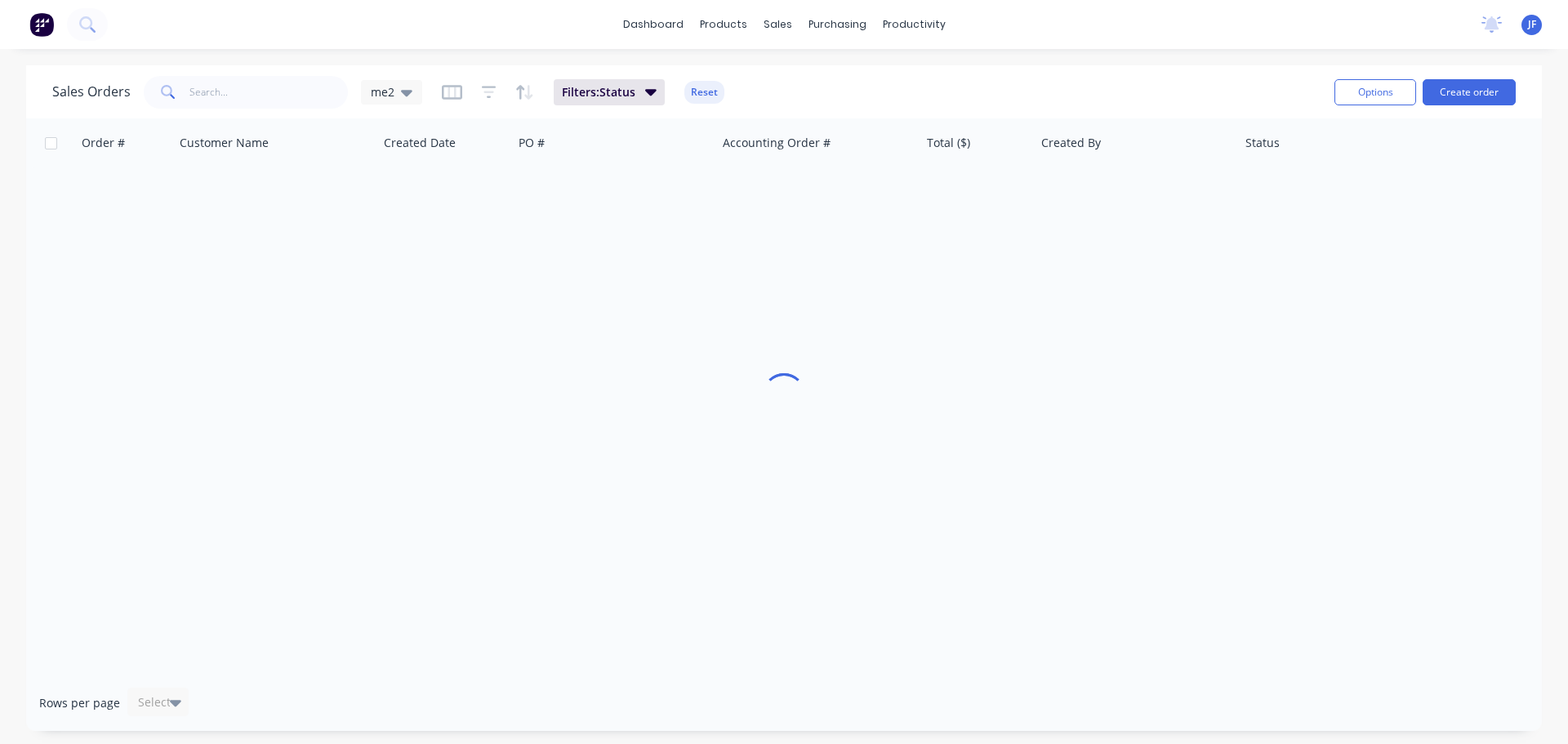
click at [1469, 77] on div "Options Create order" at bounding box center [1421, 91] width 188 height 40
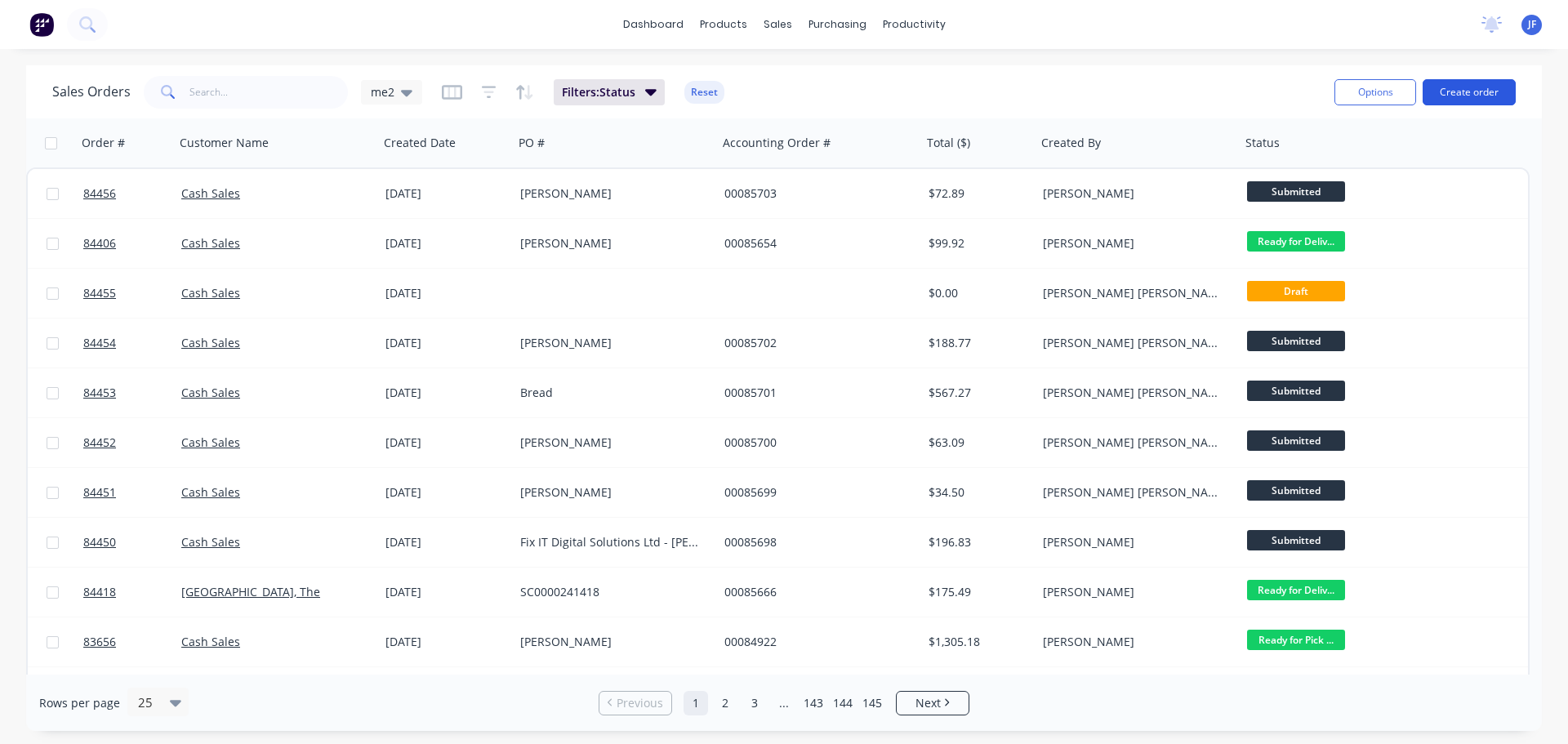
click at [1465, 92] on button "Create order" at bounding box center [1469, 92] width 93 height 26
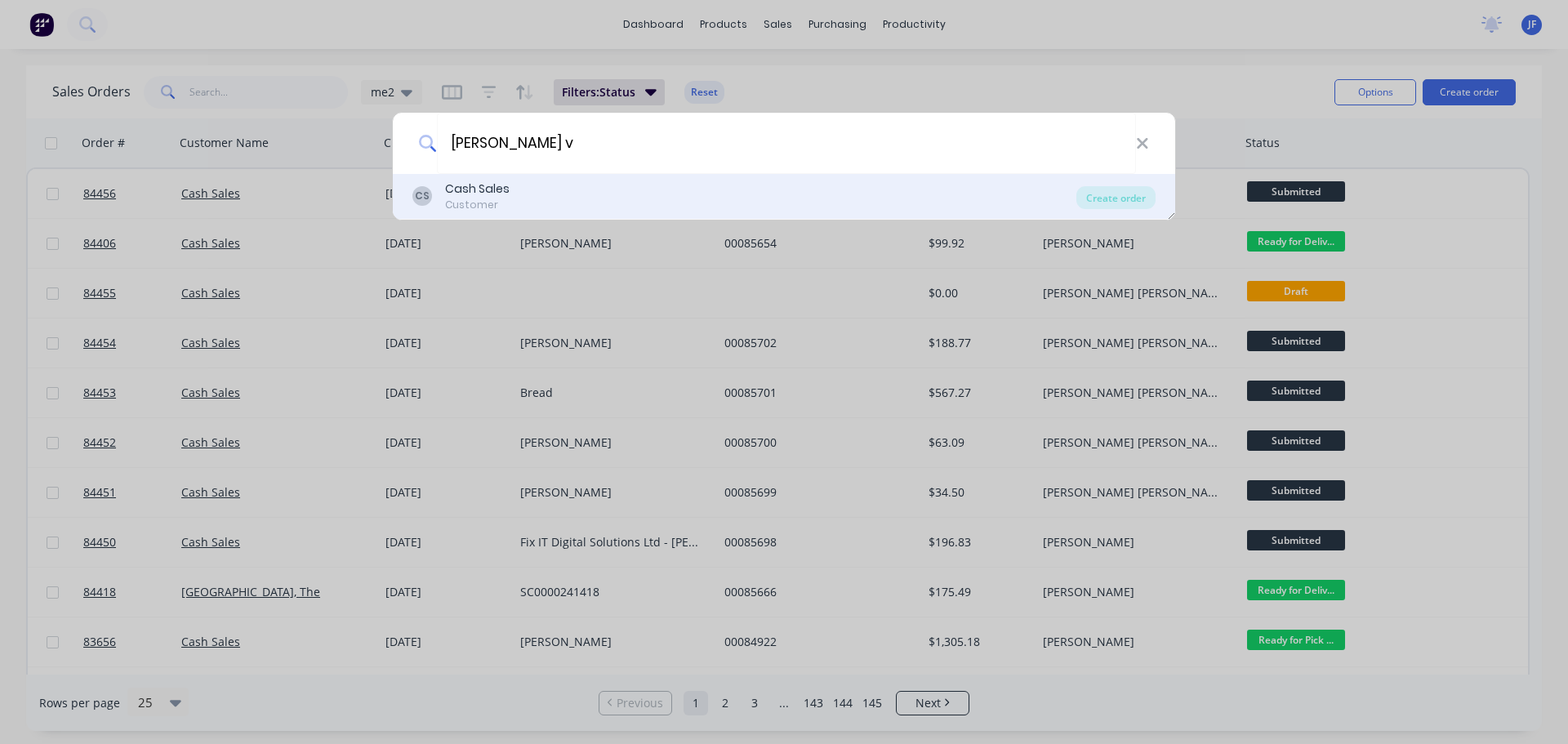
type input "[PERSON_NAME] v"
click at [621, 206] on div "CS Cash Sales Customer" at bounding box center [744, 196] width 664 height 32
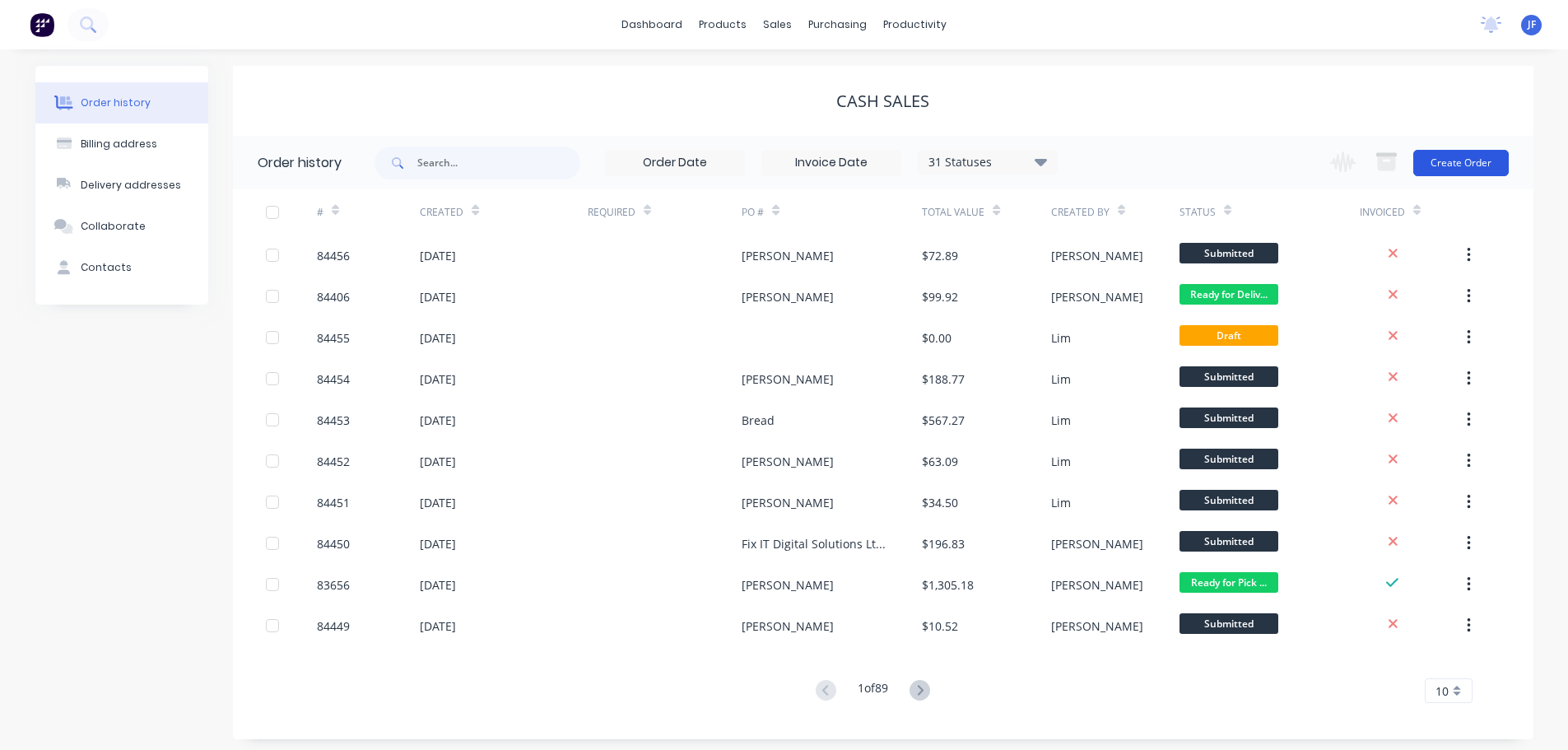
click at [1444, 152] on button "Create Order" at bounding box center [1460, 162] width 95 height 26
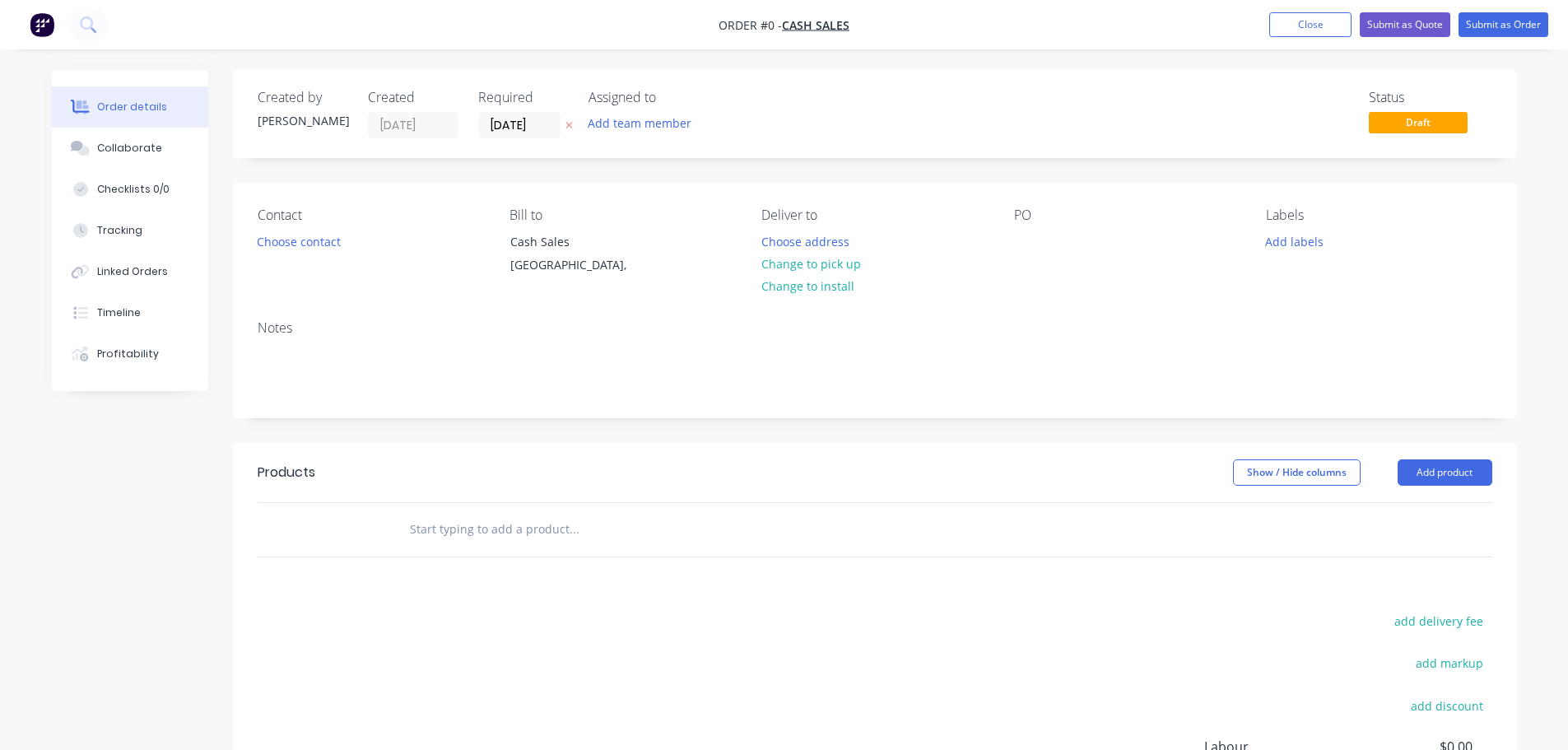
click at [571, 127] on icon at bounding box center [569, 125] width 8 height 10
click at [324, 241] on button "Choose contact" at bounding box center [298, 240] width 101 height 22
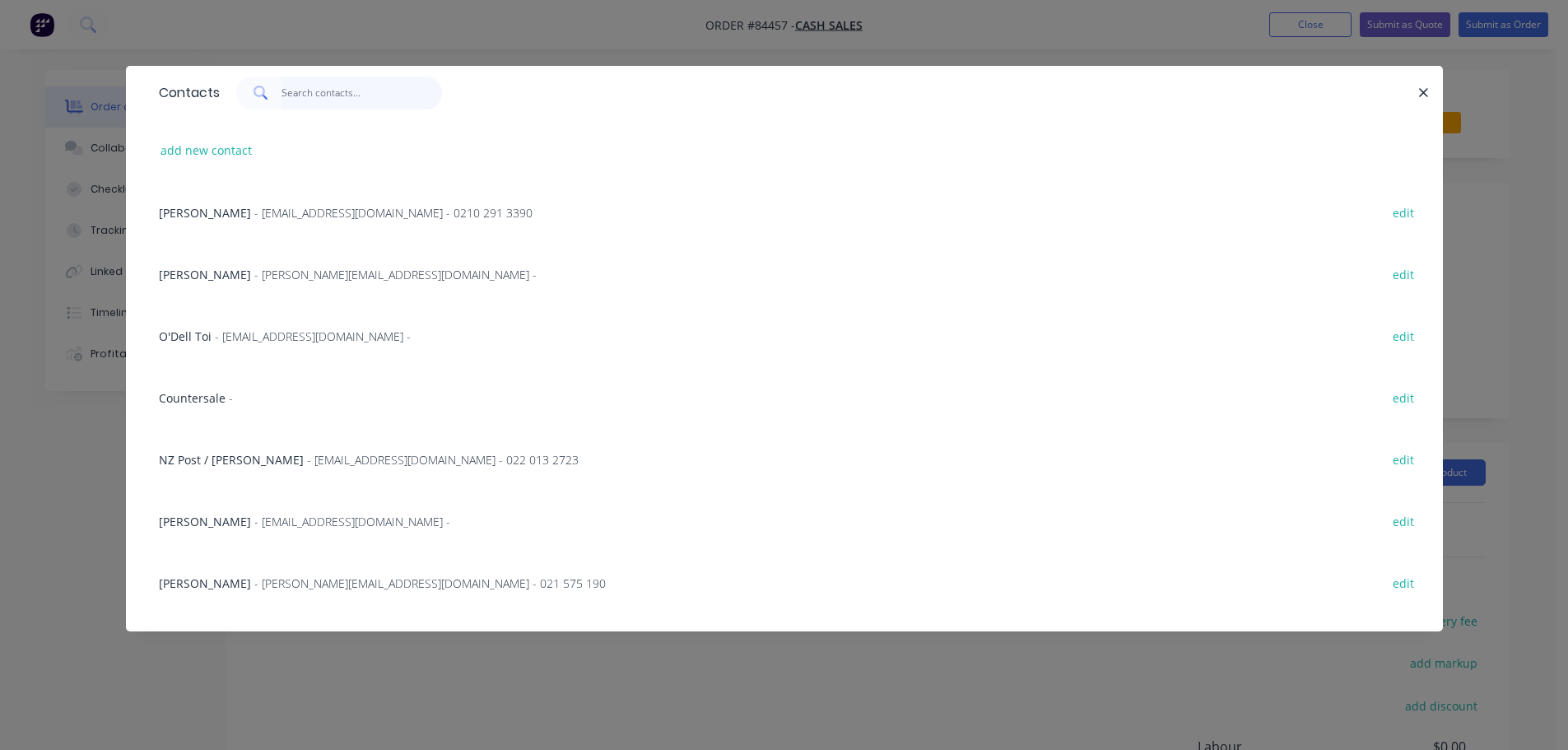
click at [355, 82] on input "text" at bounding box center [361, 93] width 161 height 33
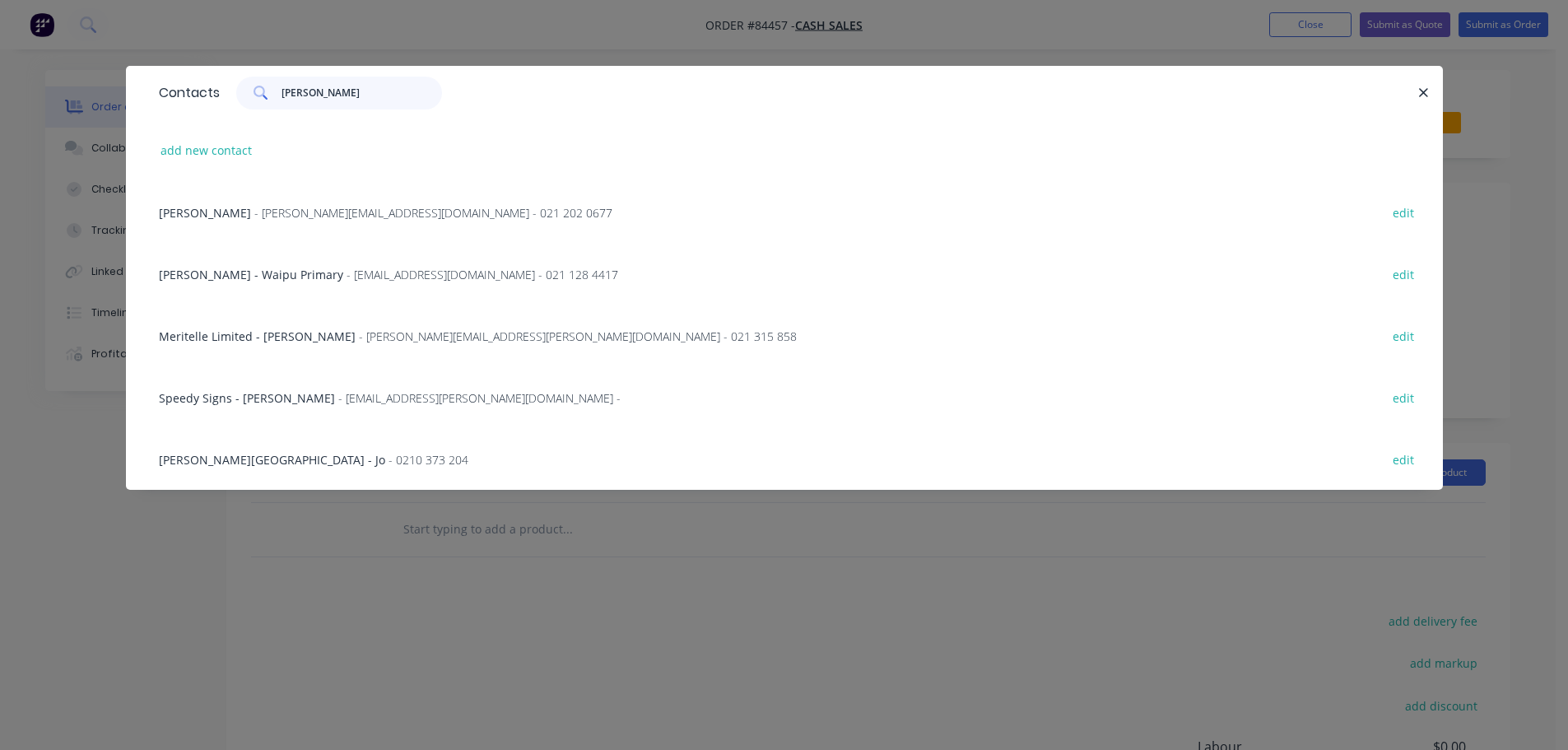
type input "[PERSON_NAME]"
click at [248, 442] on div "[PERSON_NAME][GEOGRAPHIC_DATA] - Jo - 0210 373 204 edit" at bounding box center [784, 459] width 1267 height 62
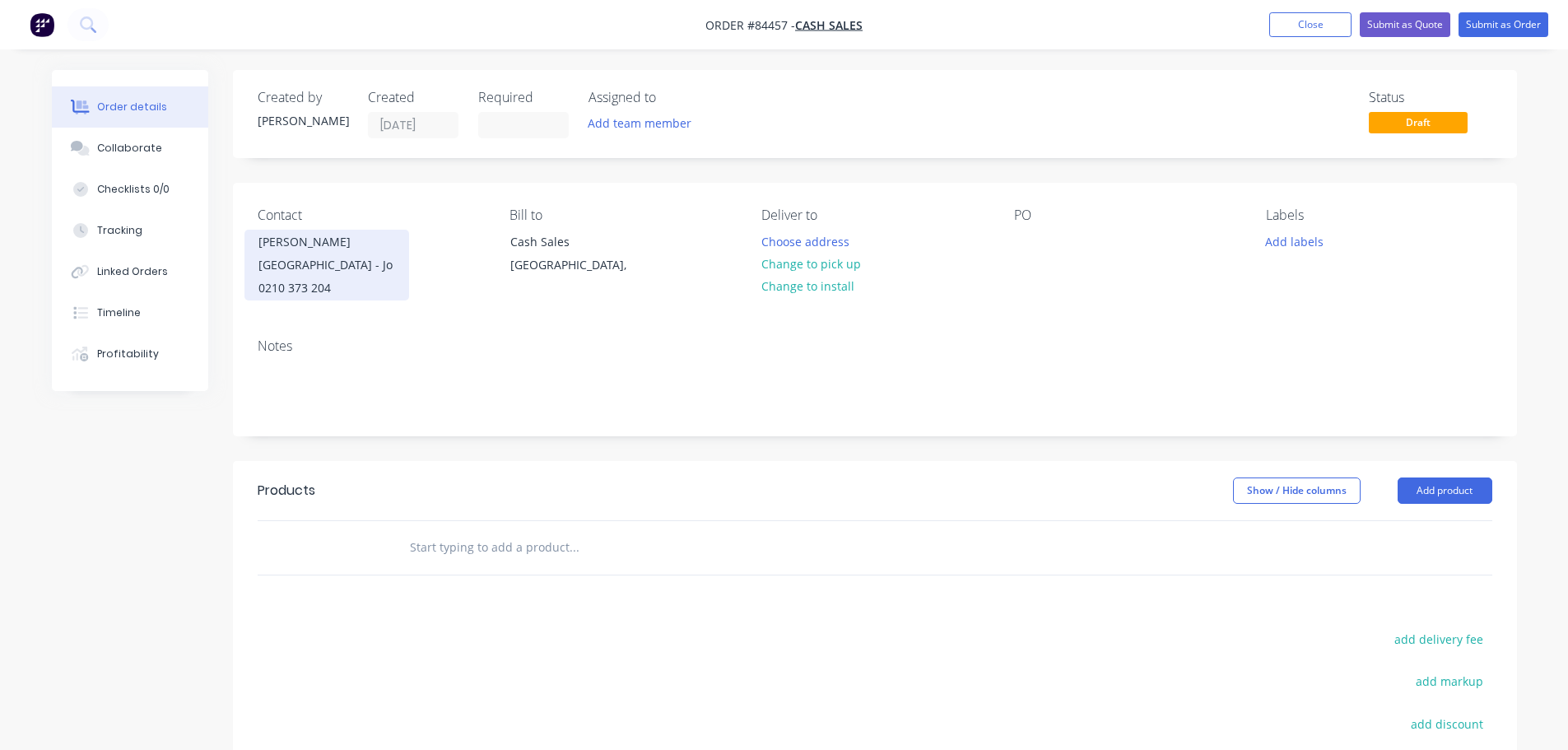
click at [299, 262] on div "[PERSON_NAME][GEOGRAPHIC_DATA] - Jo" at bounding box center [326, 253] width 137 height 46
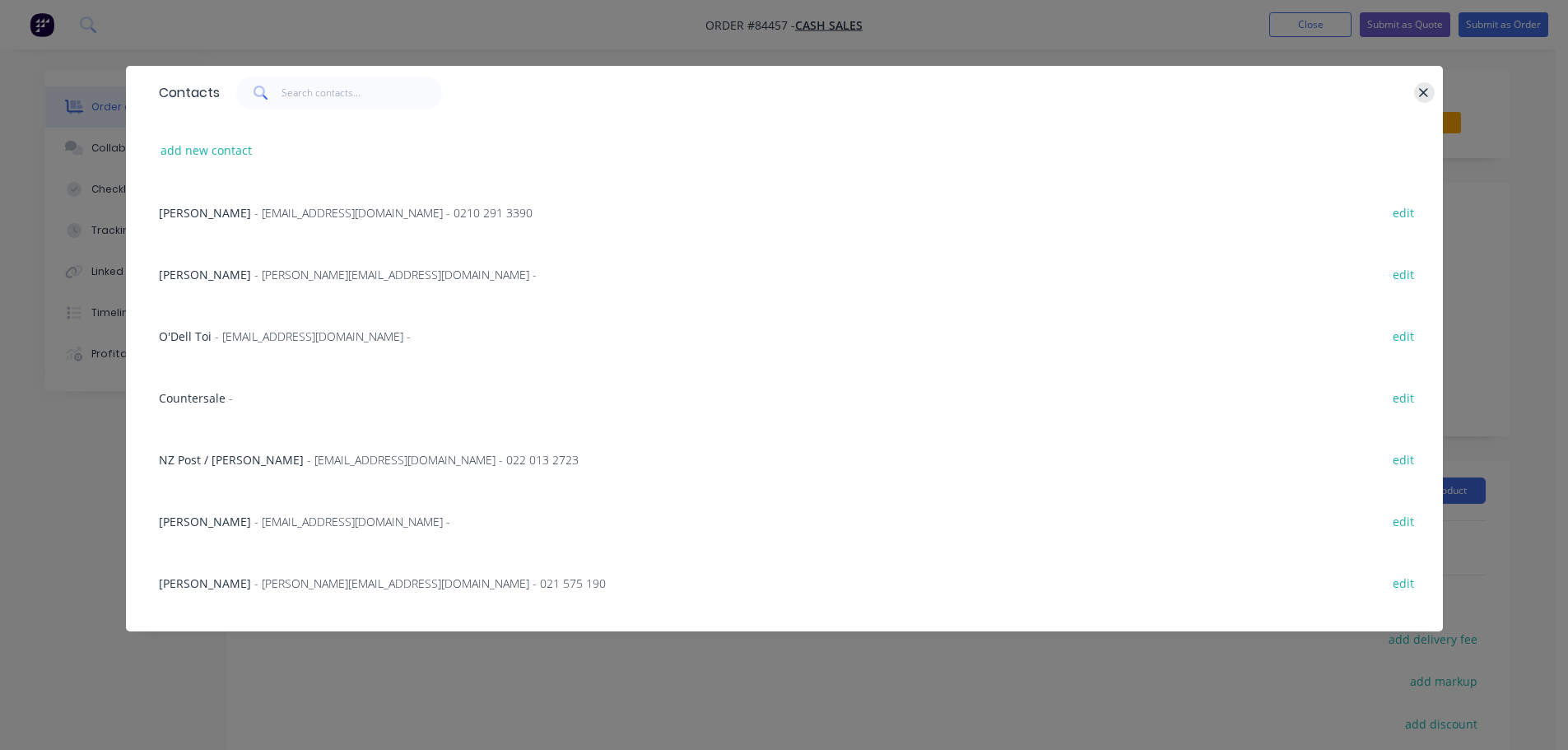
click at [1424, 87] on icon "button" at bounding box center [1423, 93] width 11 height 14
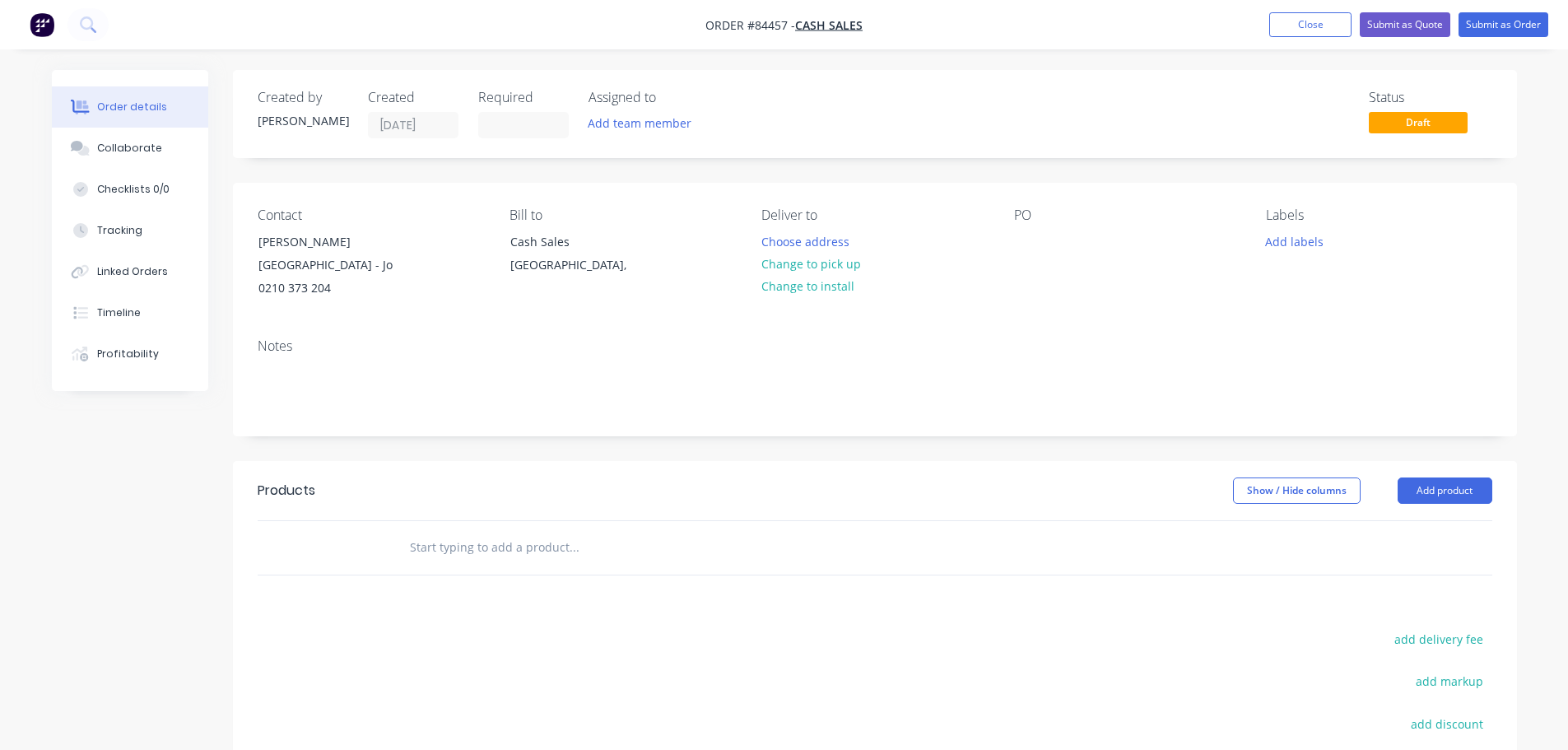
click at [42, 16] on img "button" at bounding box center [42, 25] width 25 height 25
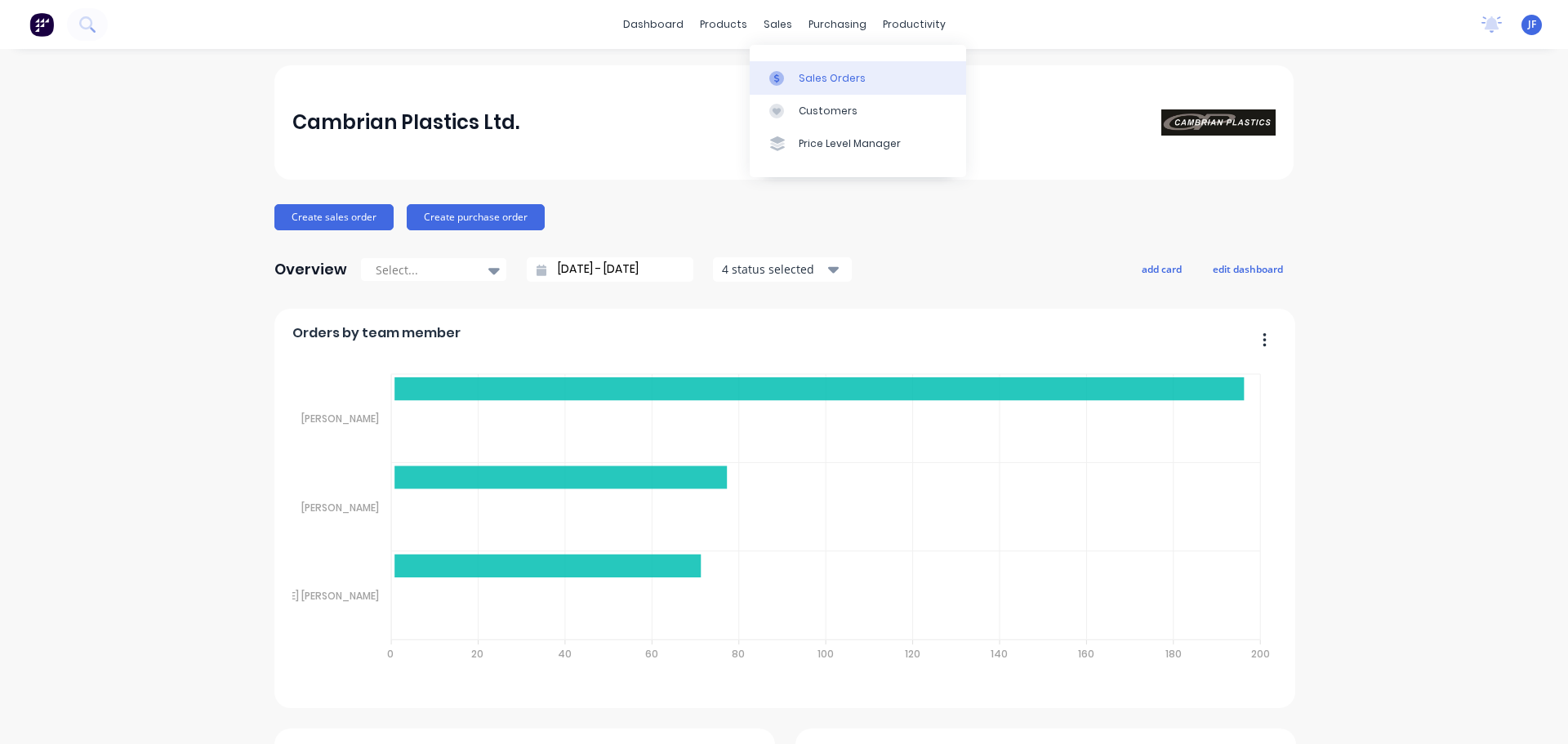
drag, startPoint x: 771, startPoint y: 23, endPoint x: 799, endPoint y: 72, distance: 56.4
click at [771, 25] on div "sales" at bounding box center [777, 24] width 45 height 24
click at [807, 79] on div "Sales Orders" at bounding box center [831, 78] width 67 height 14
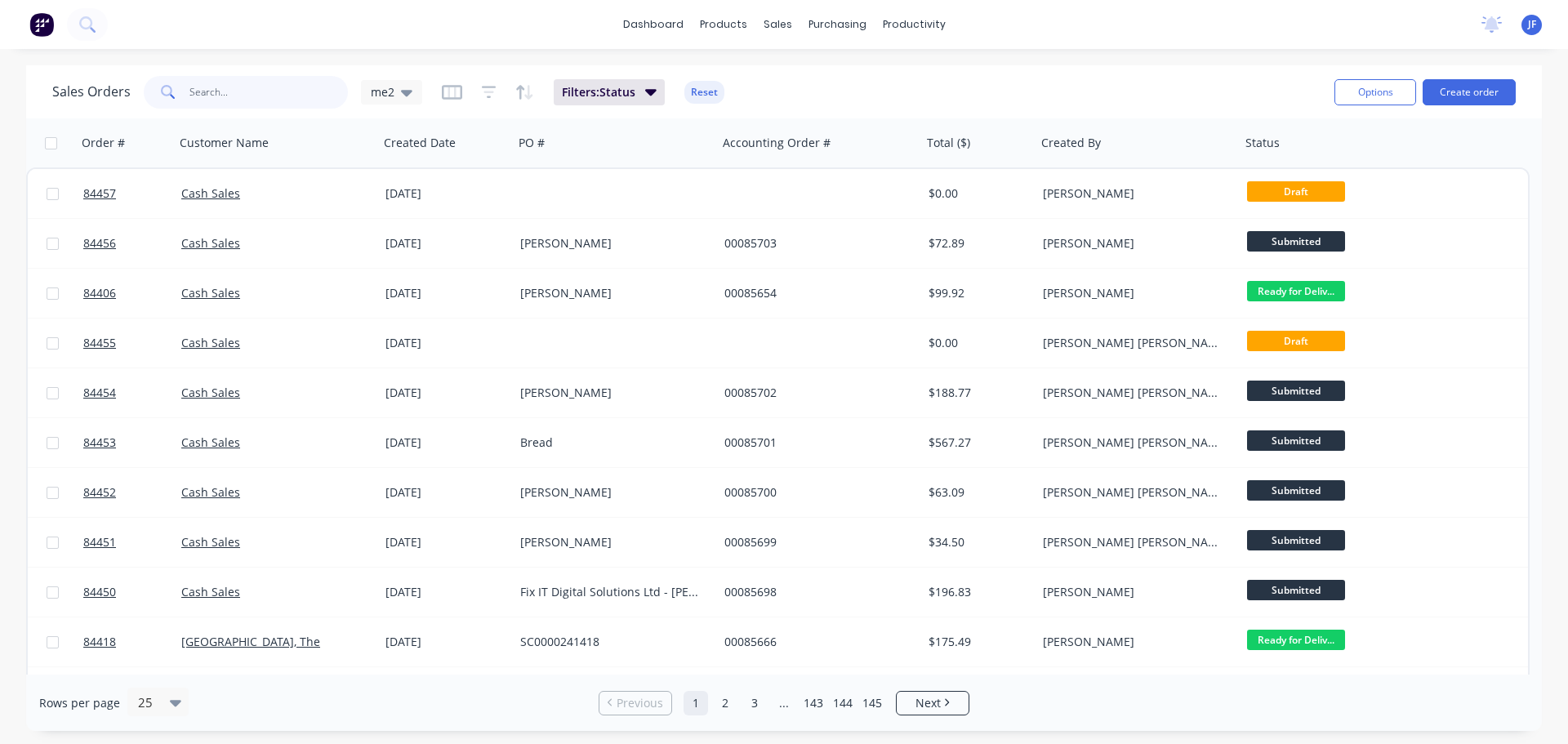
click at [273, 105] on input "text" at bounding box center [269, 92] width 159 height 33
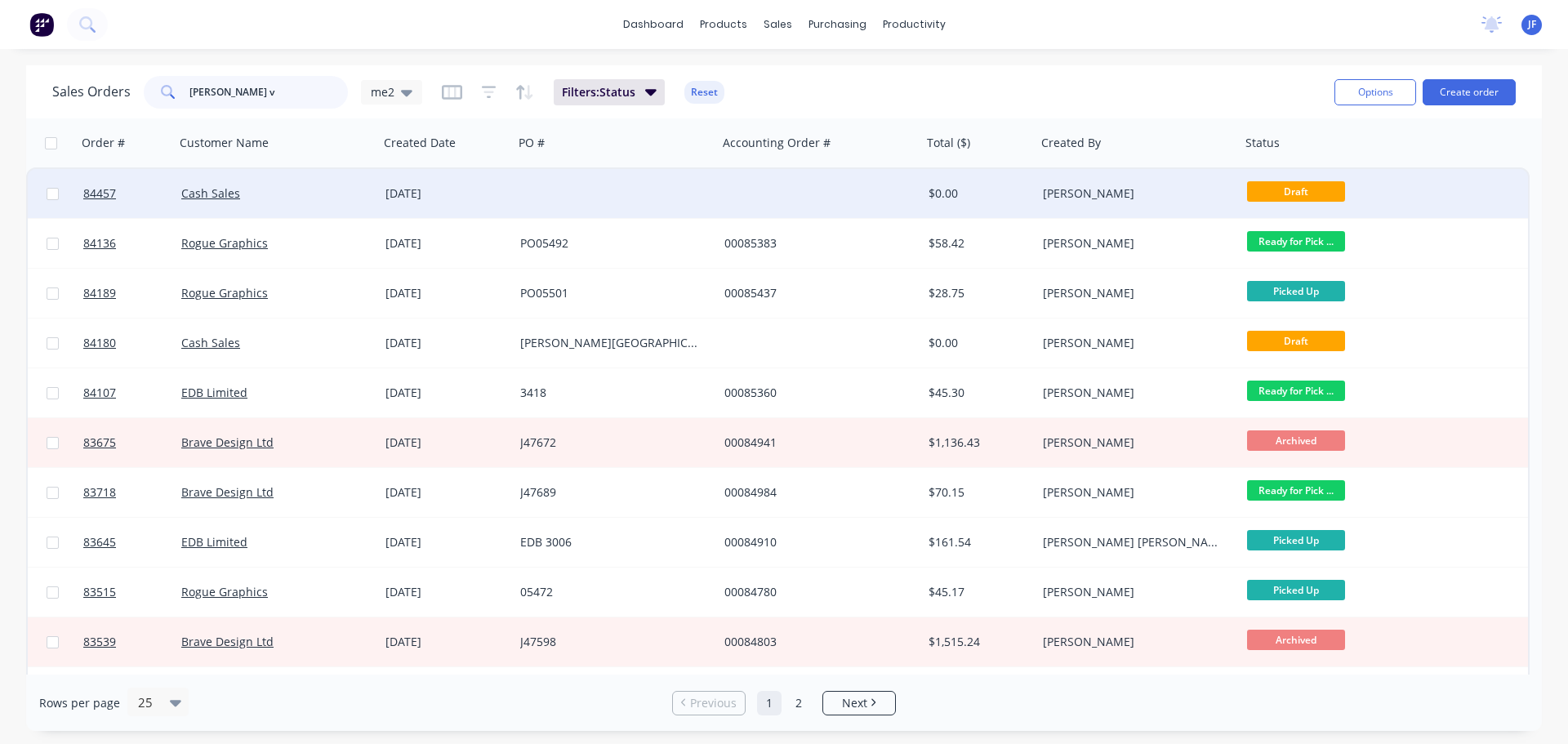
type input "[PERSON_NAME] v"
click at [1135, 187] on div "[PERSON_NAME]" at bounding box center [1133, 193] width 181 height 16
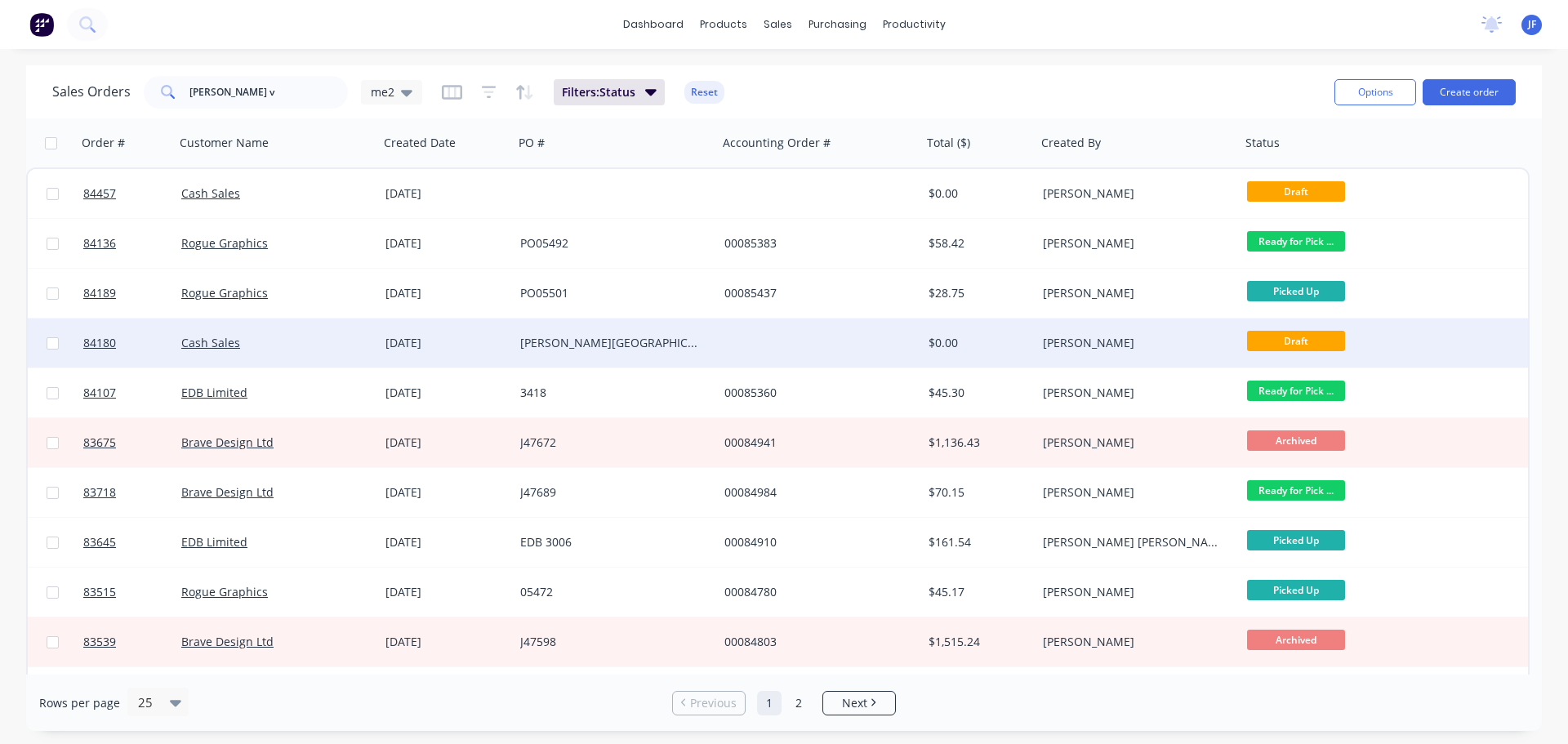
click at [1111, 347] on div "[PERSON_NAME]" at bounding box center [1133, 342] width 181 height 16
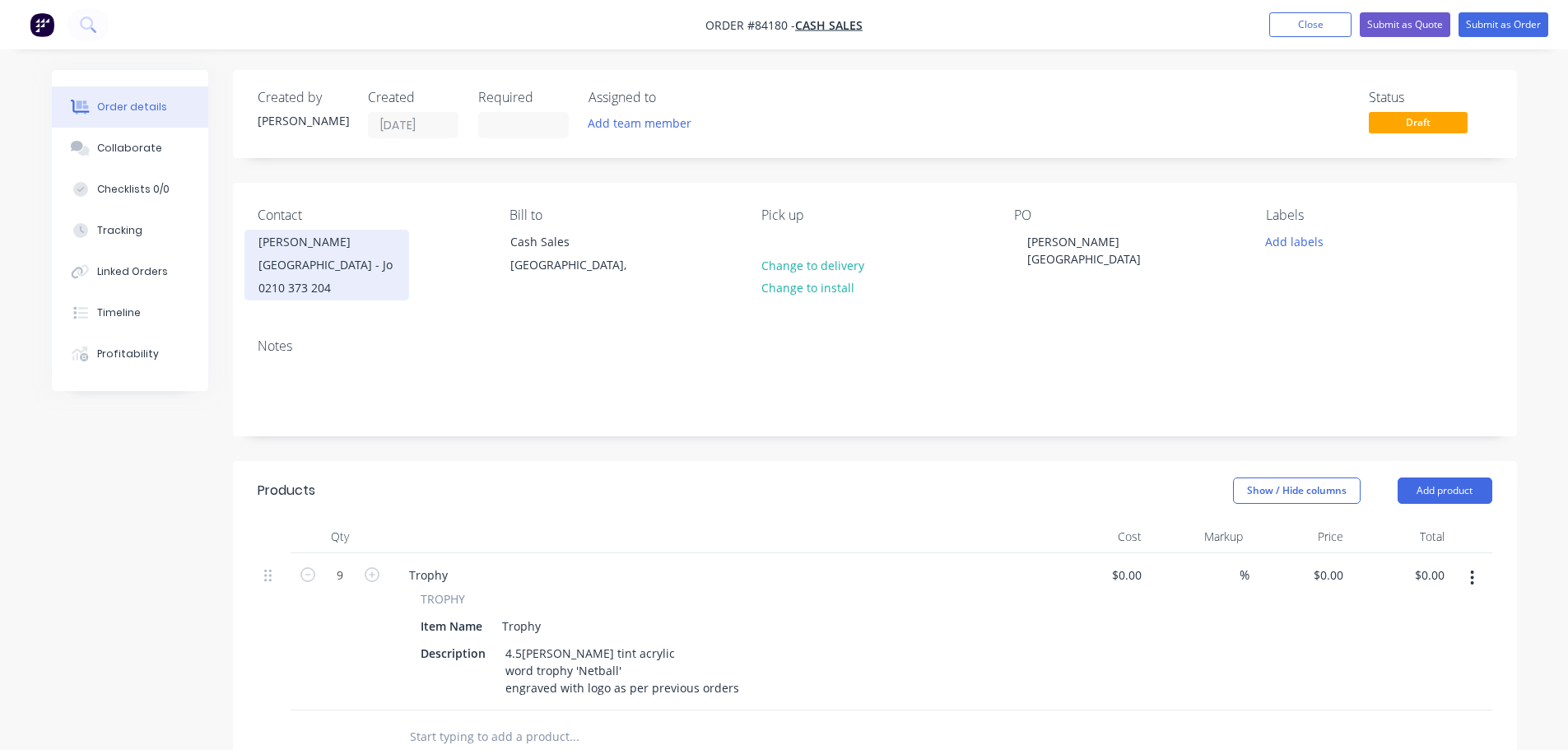
click at [357, 264] on div "[PERSON_NAME][GEOGRAPHIC_DATA] - Jo" at bounding box center [326, 253] width 137 height 46
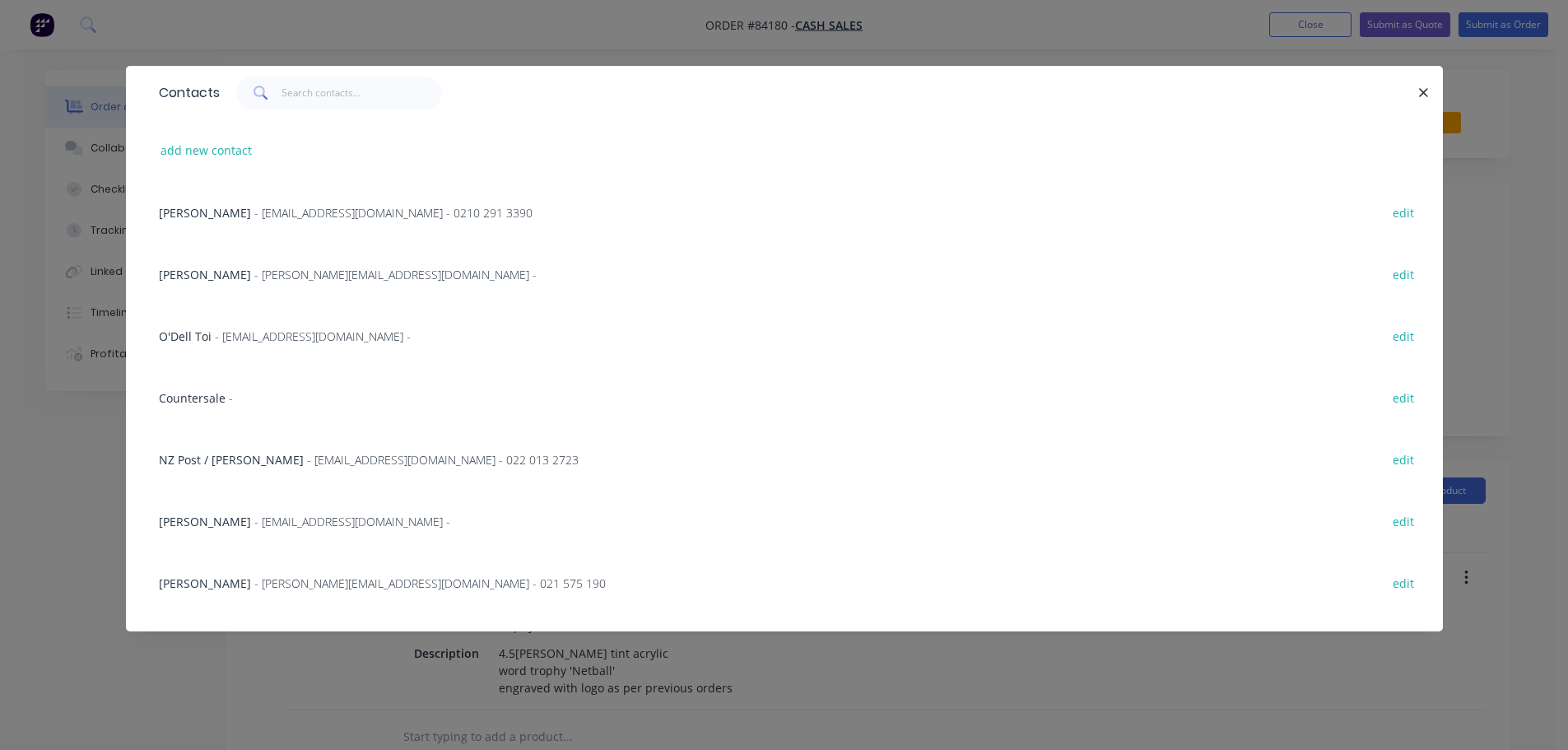
click at [346, 111] on div "Contacts" at bounding box center [784, 93] width 1317 height 54
click at [333, 86] on input "text" at bounding box center [361, 93] width 161 height 33
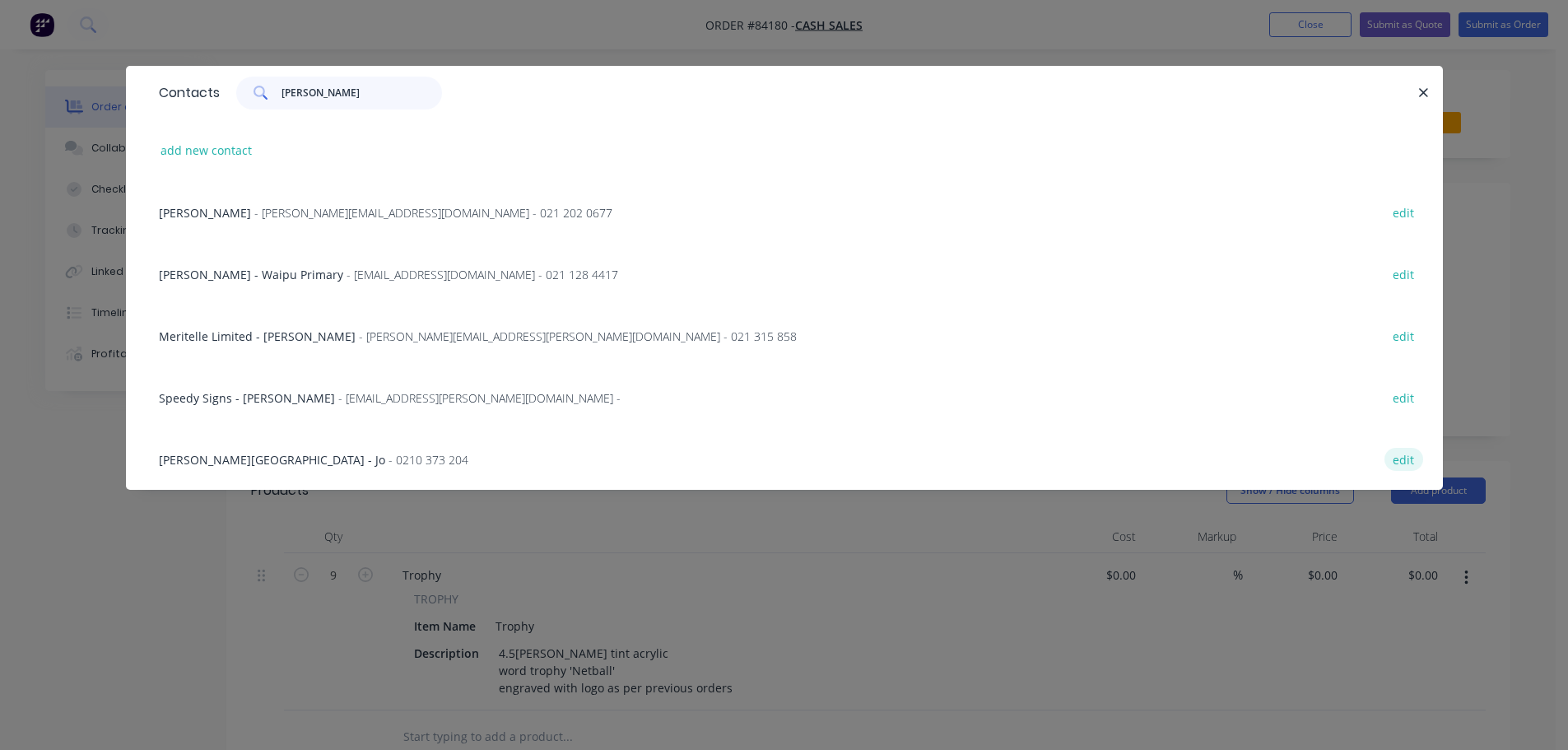
type input "[PERSON_NAME]"
click at [1411, 465] on button "edit" at bounding box center [1404, 459] width 39 height 22
select select "NZ"
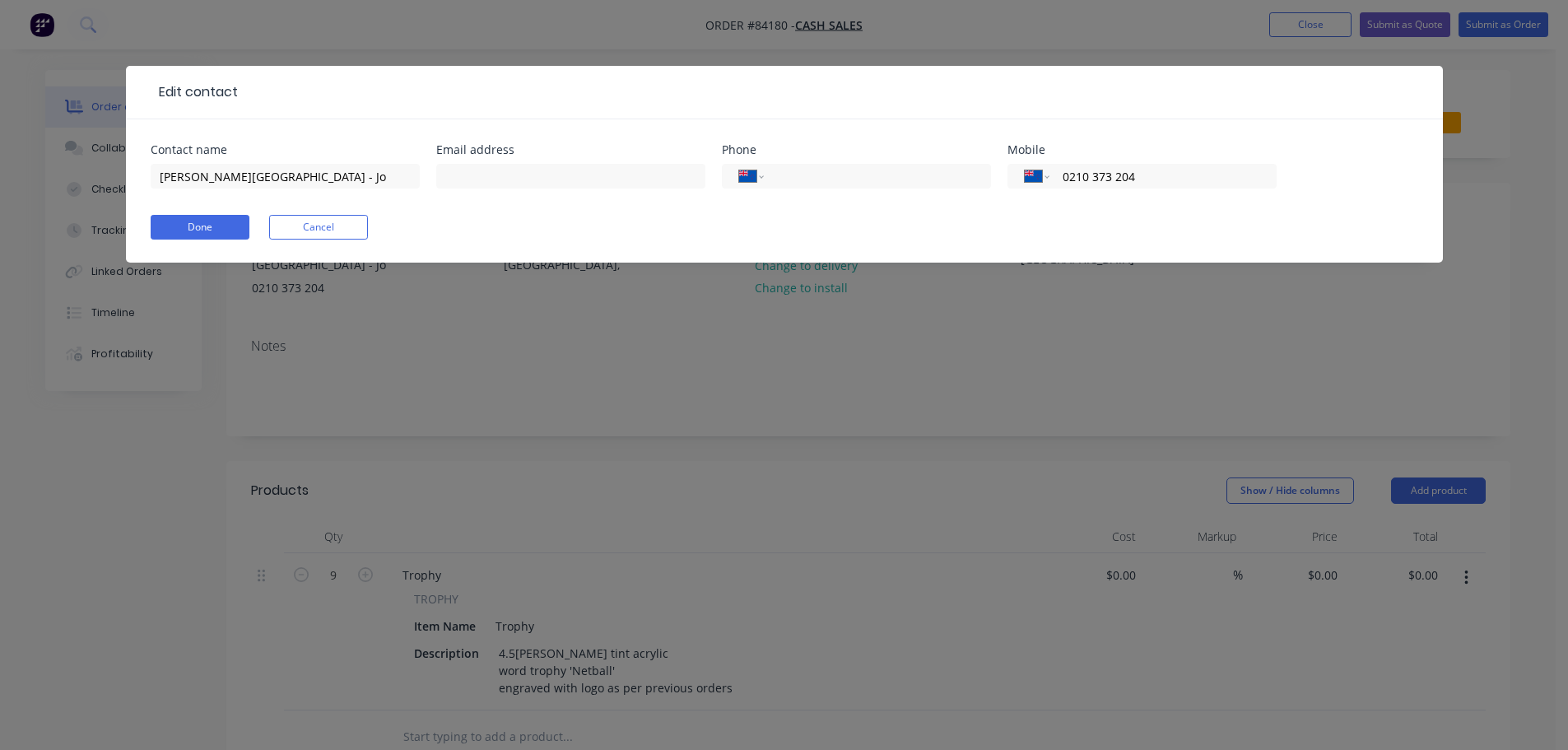
click at [648, 154] on div "Email address" at bounding box center [570, 150] width 269 height 12
click at [645, 171] on input "text" at bounding box center [570, 176] width 269 height 25
type input "[EMAIL_ADDRESS][DOMAIN_NAME]"
click at [200, 234] on button "Done" at bounding box center [200, 227] width 99 height 25
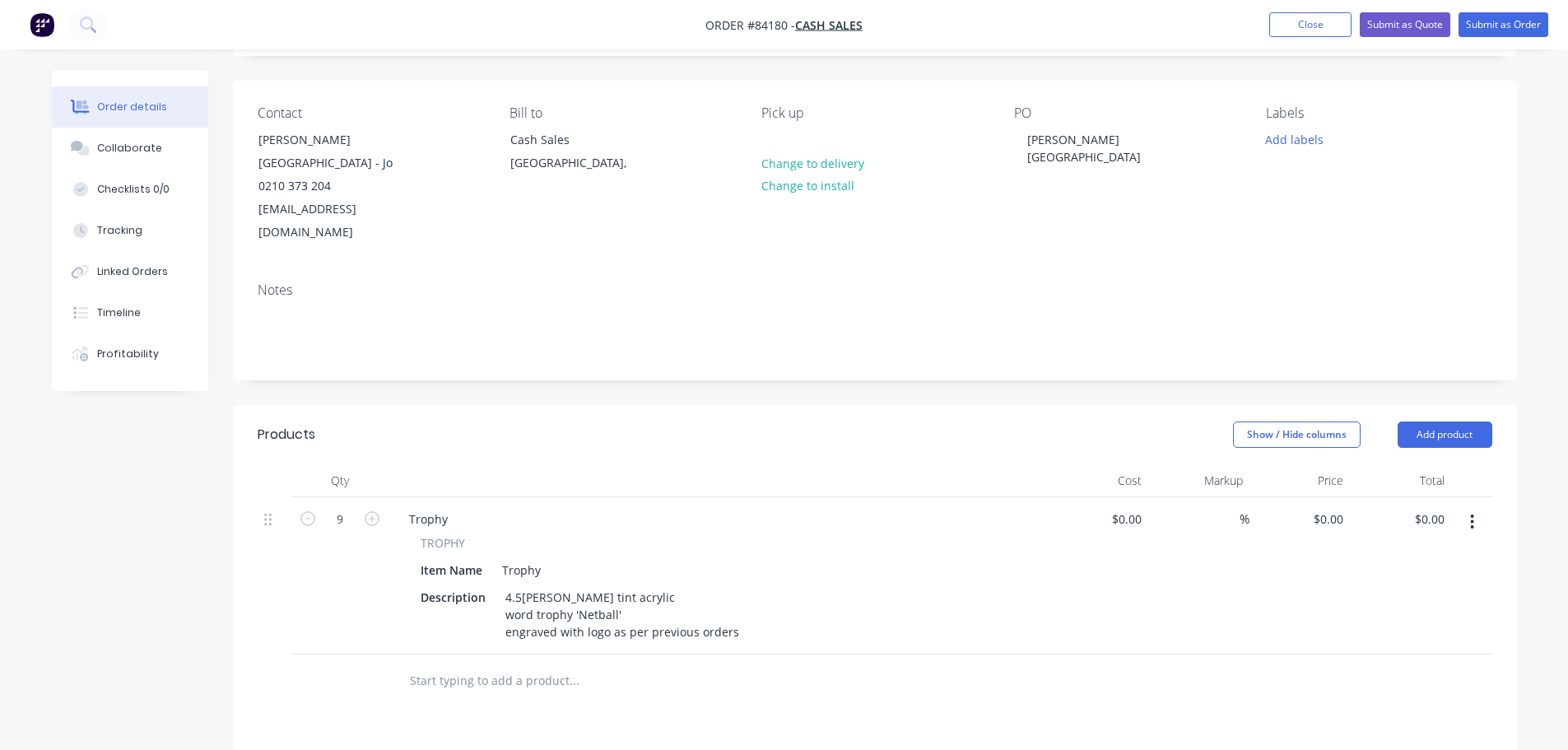
scroll to position [165, 0]
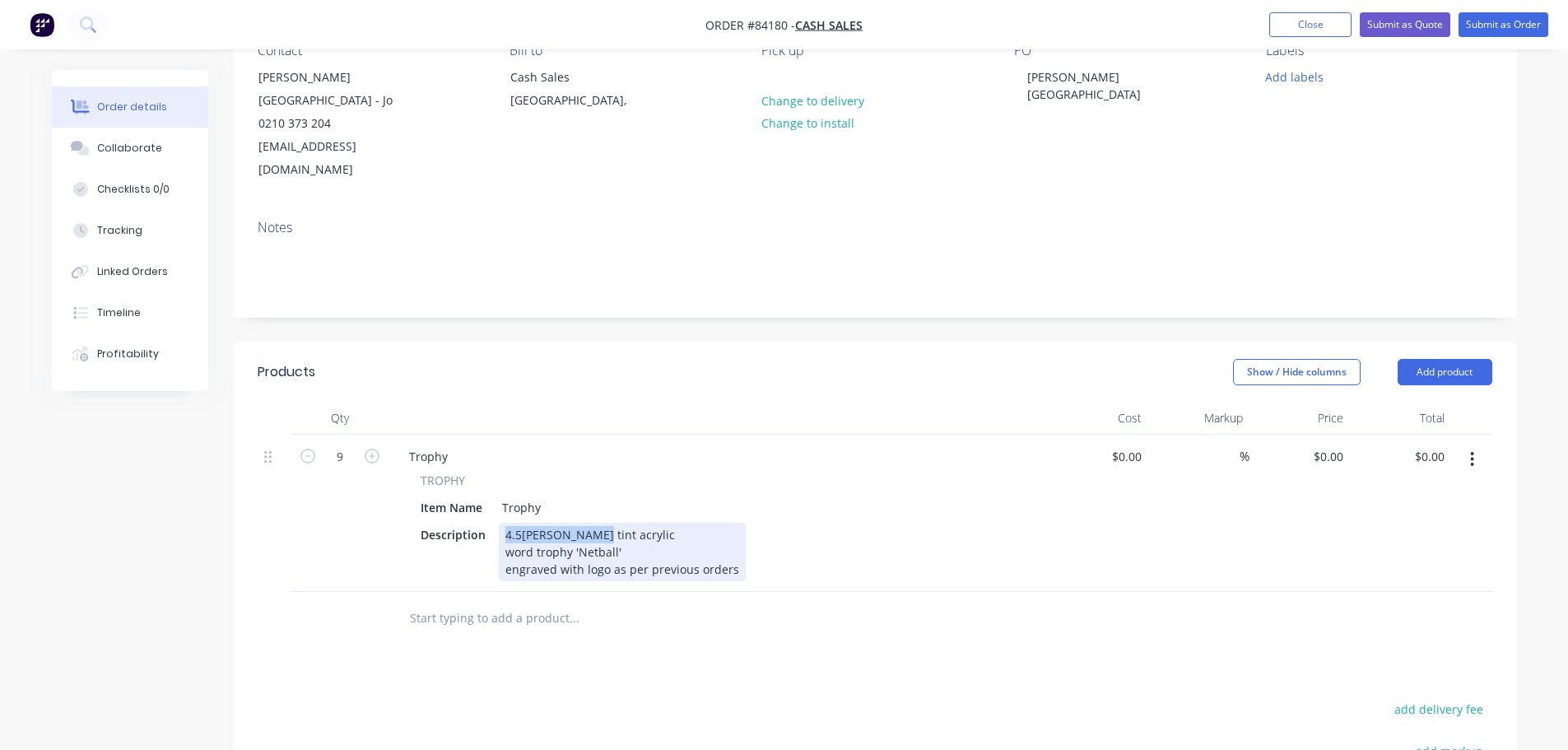
drag, startPoint x: 505, startPoint y: 508, endPoint x: 596, endPoint y: 512, distance: 91.1
click at [596, 522] on div "4.5[PERSON_NAME] tint acrylic word trophy 'Netball' engraved with logo as per p…" at bounding box center [622, 551] width 247 height 59
click at [728, 548] on div "6mm green fluro acrylic word trophy 'Netball' engraved with logo as per previou…" at bounding box center [622, 551] width 247 height 59
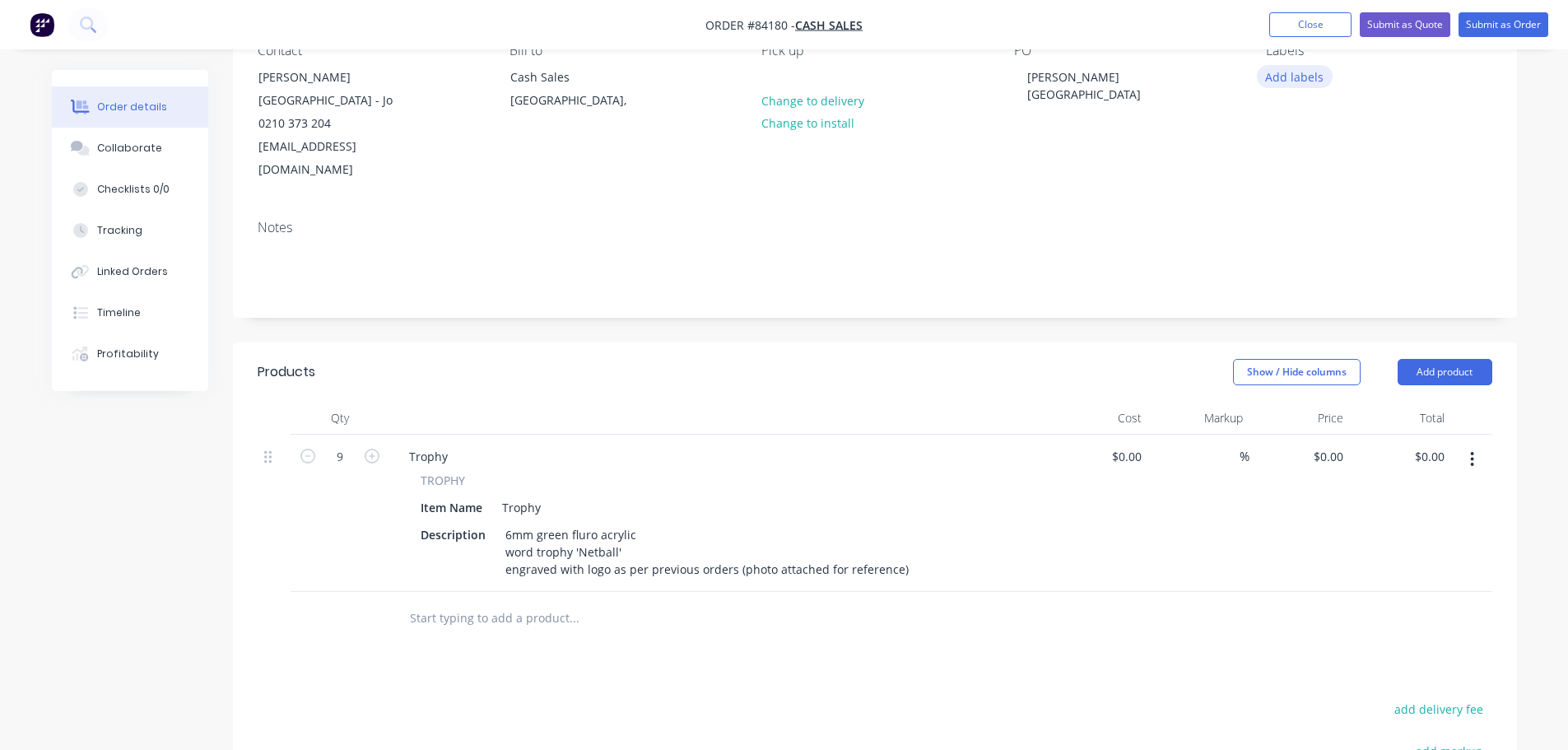
click at [1319, 80] on button "Add labels" at bounding box center [1294, 76] width 76 height 22
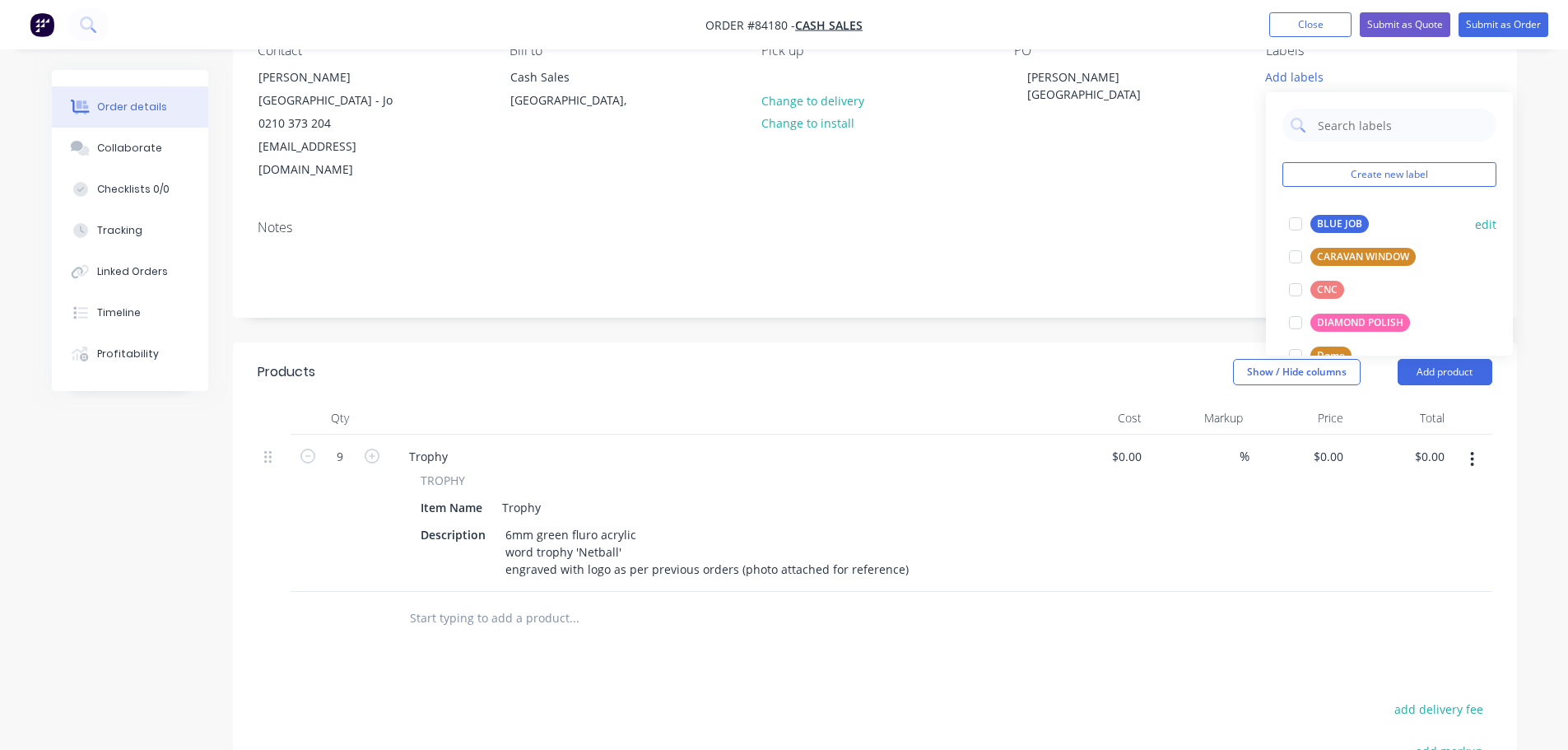
click at [1316, 220] on div "BLUE JOB" at bounding box center [1339, 223] width 59 height 18
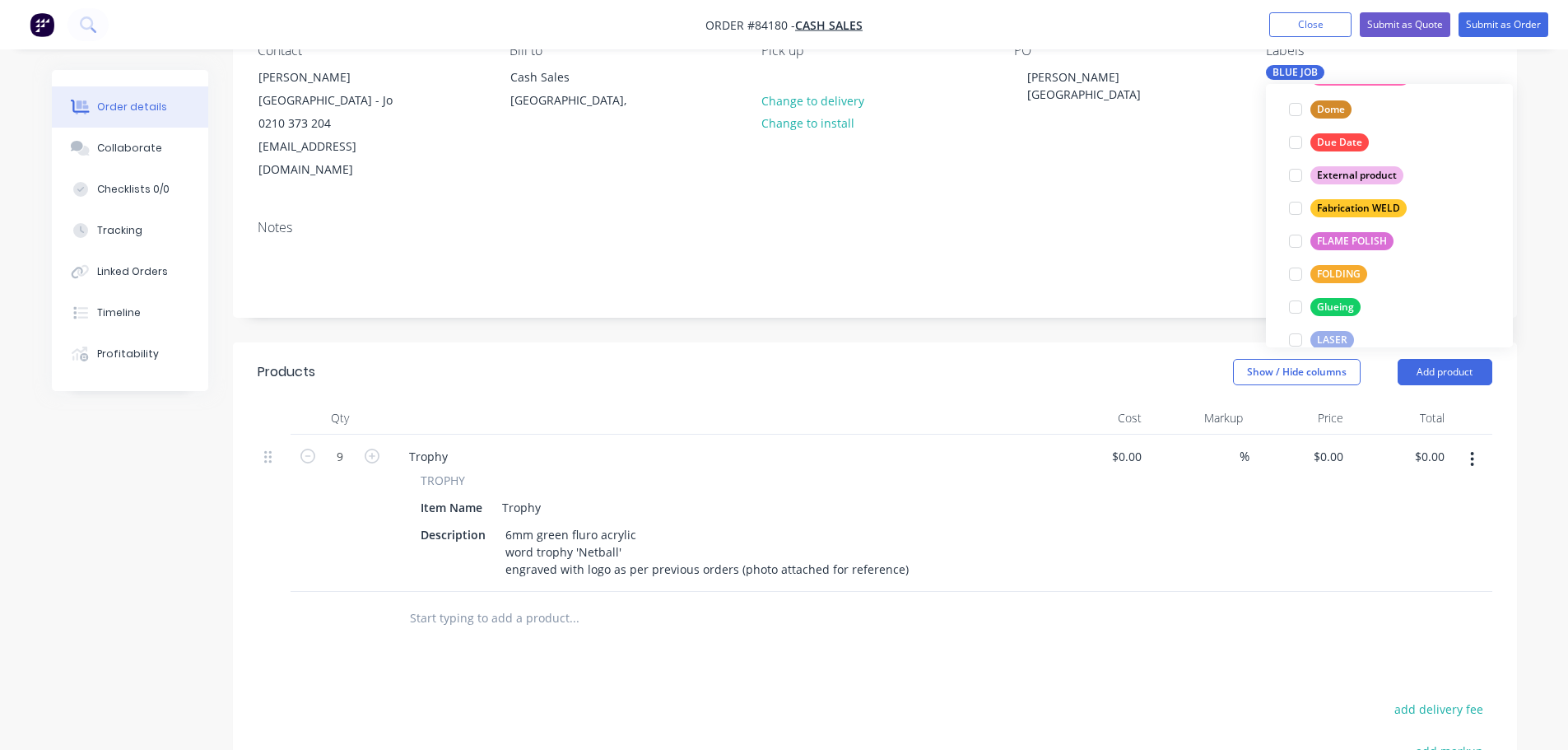
scroll to position [330, 0]
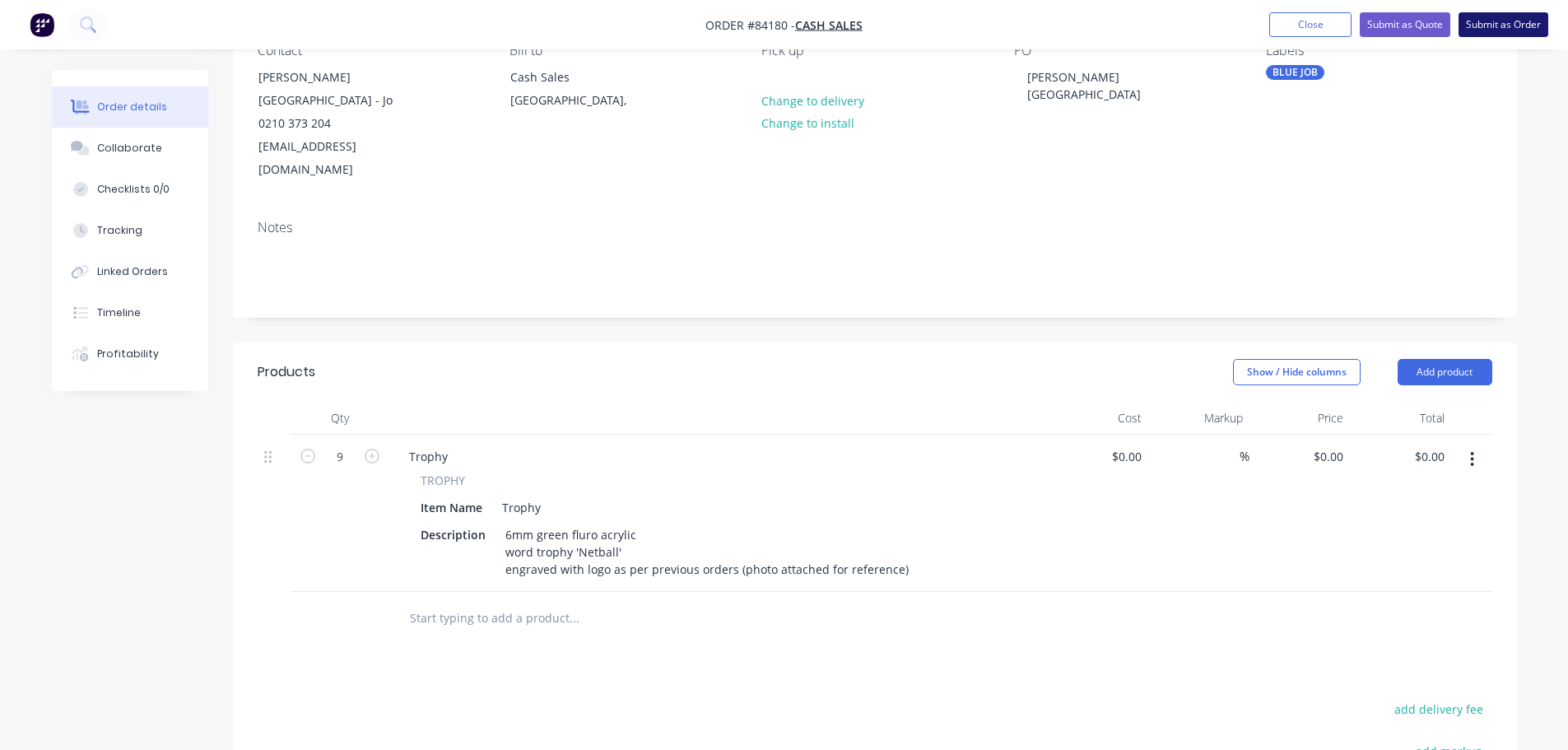
click at [1466, 31] on button "Submit as Order" at bounding box center [1503, 25] width 90 height 25
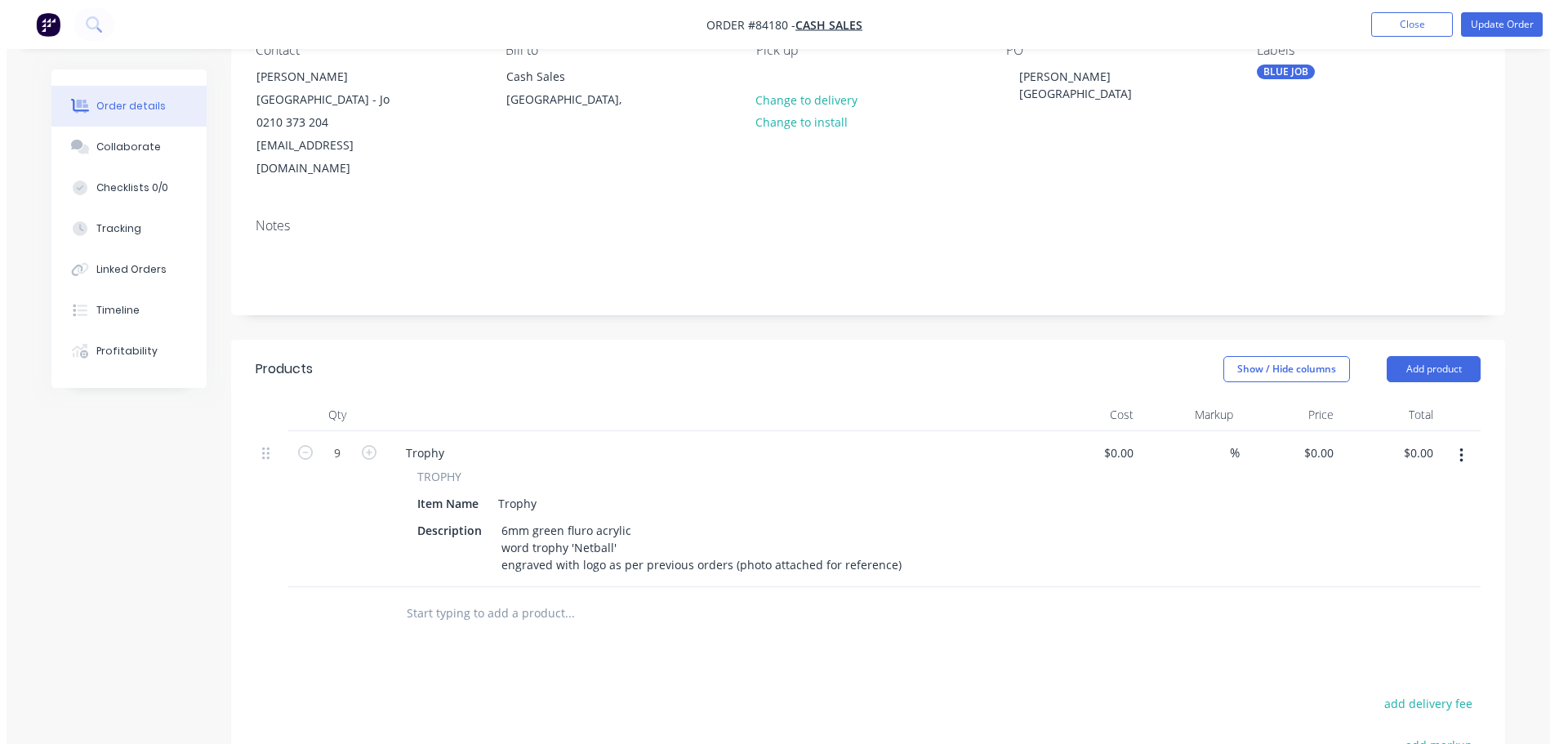
scroll to position [0, 0]
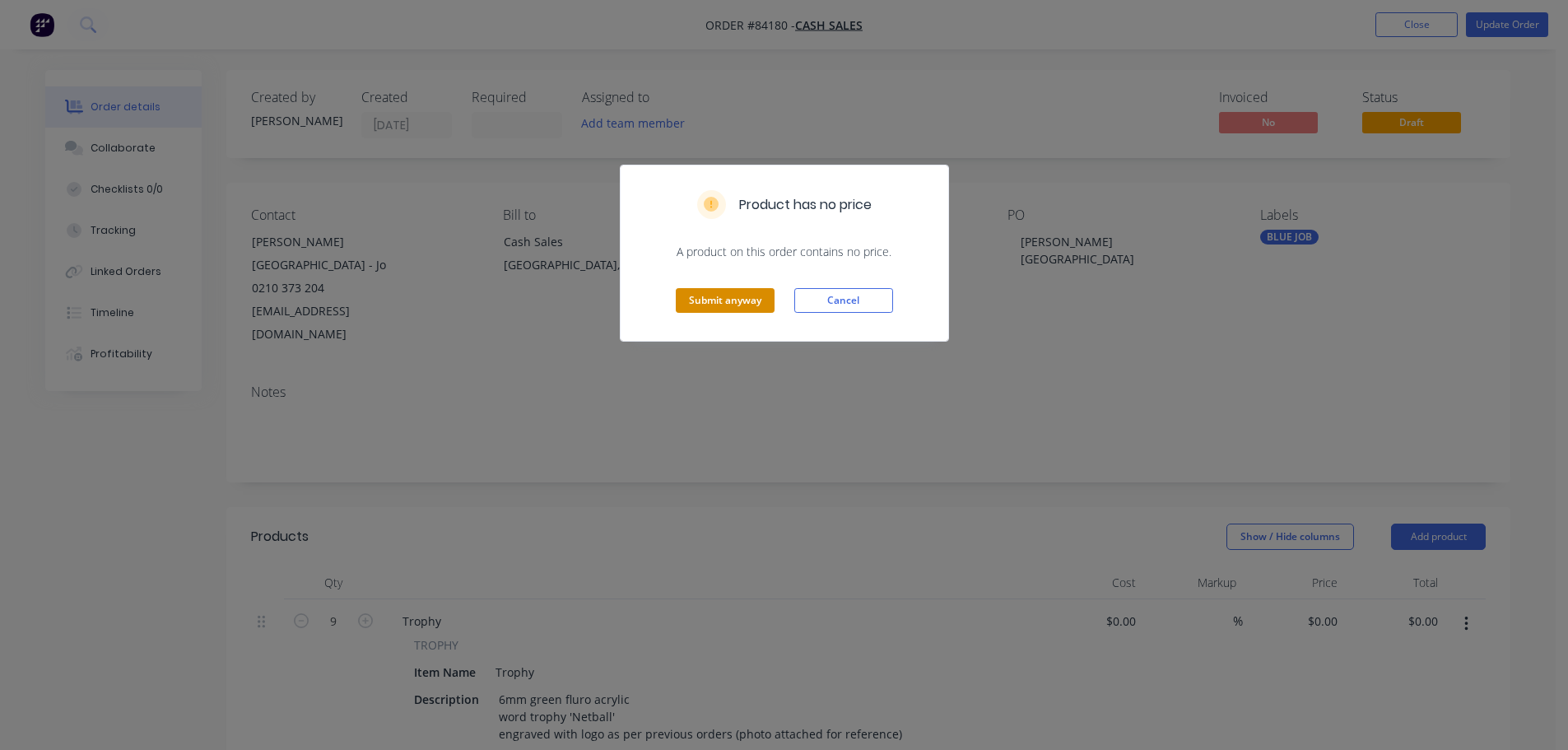
click at [725, 293] on button "Submit anyway" at bounding box center [725, 300] width 99 height 25
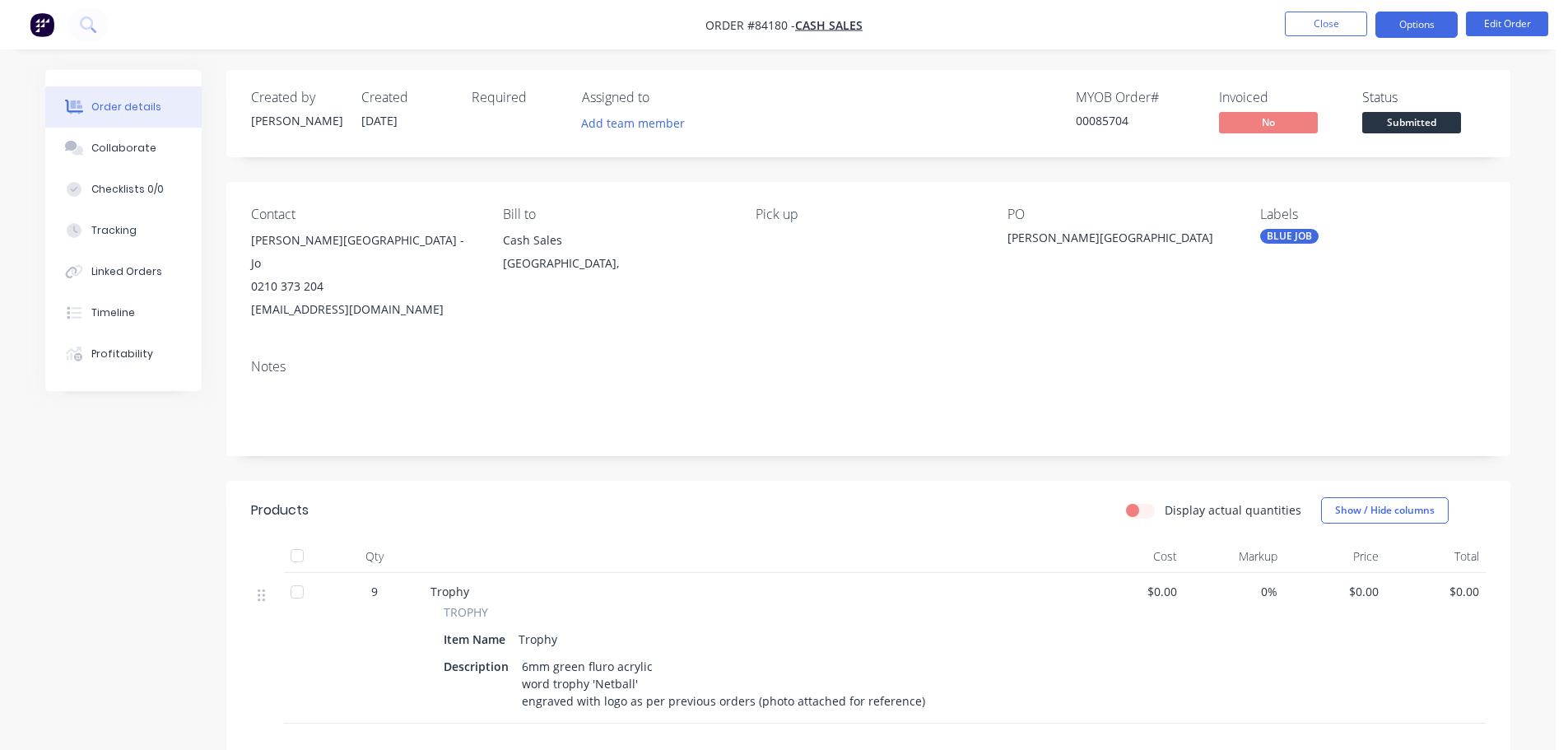
click at [1405, 26] on button "Options" at bounding box center [1416, 25] width 82 height 26
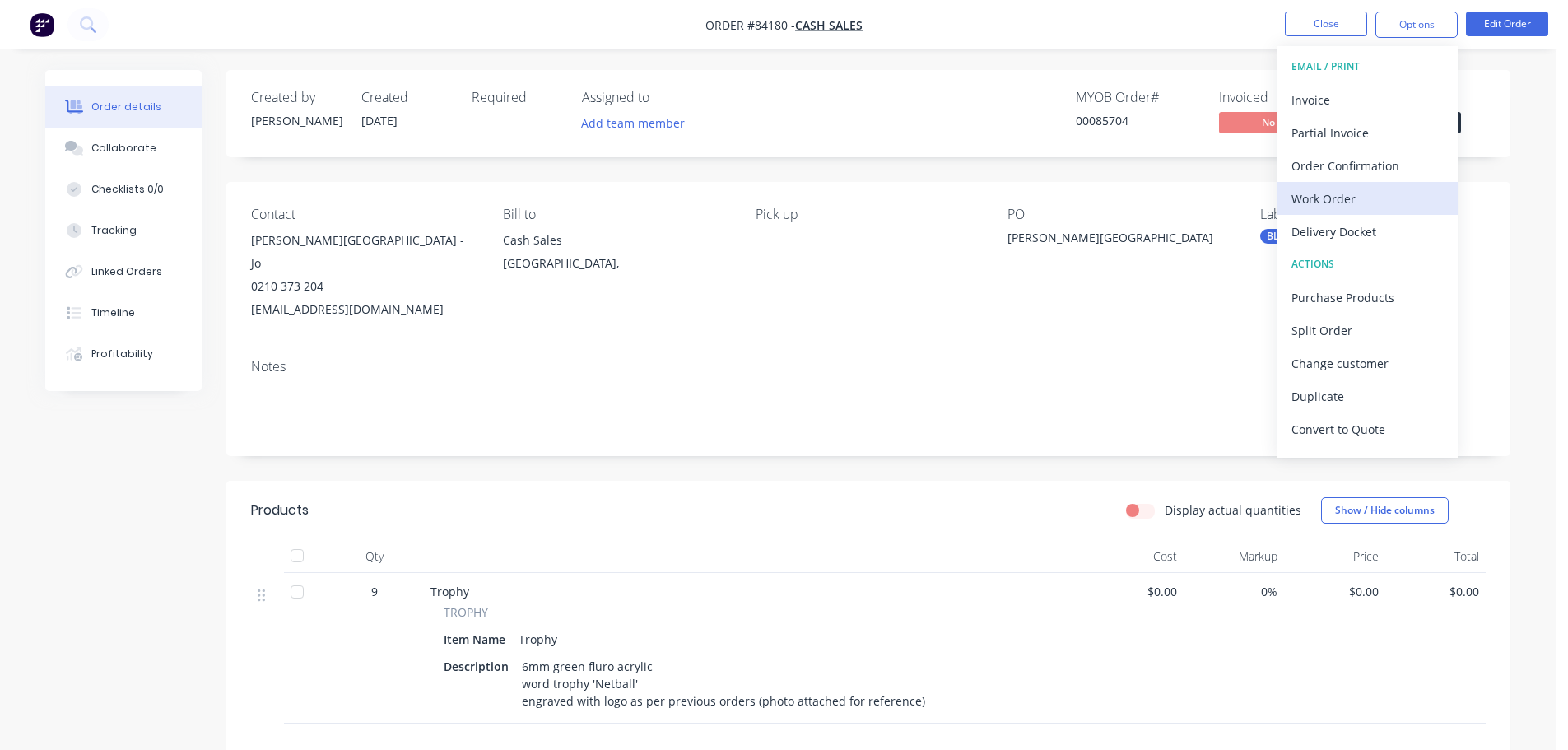
click at [1337, 198] on div "Work Order" at bounding box center [1367, 199] width 151 height 24
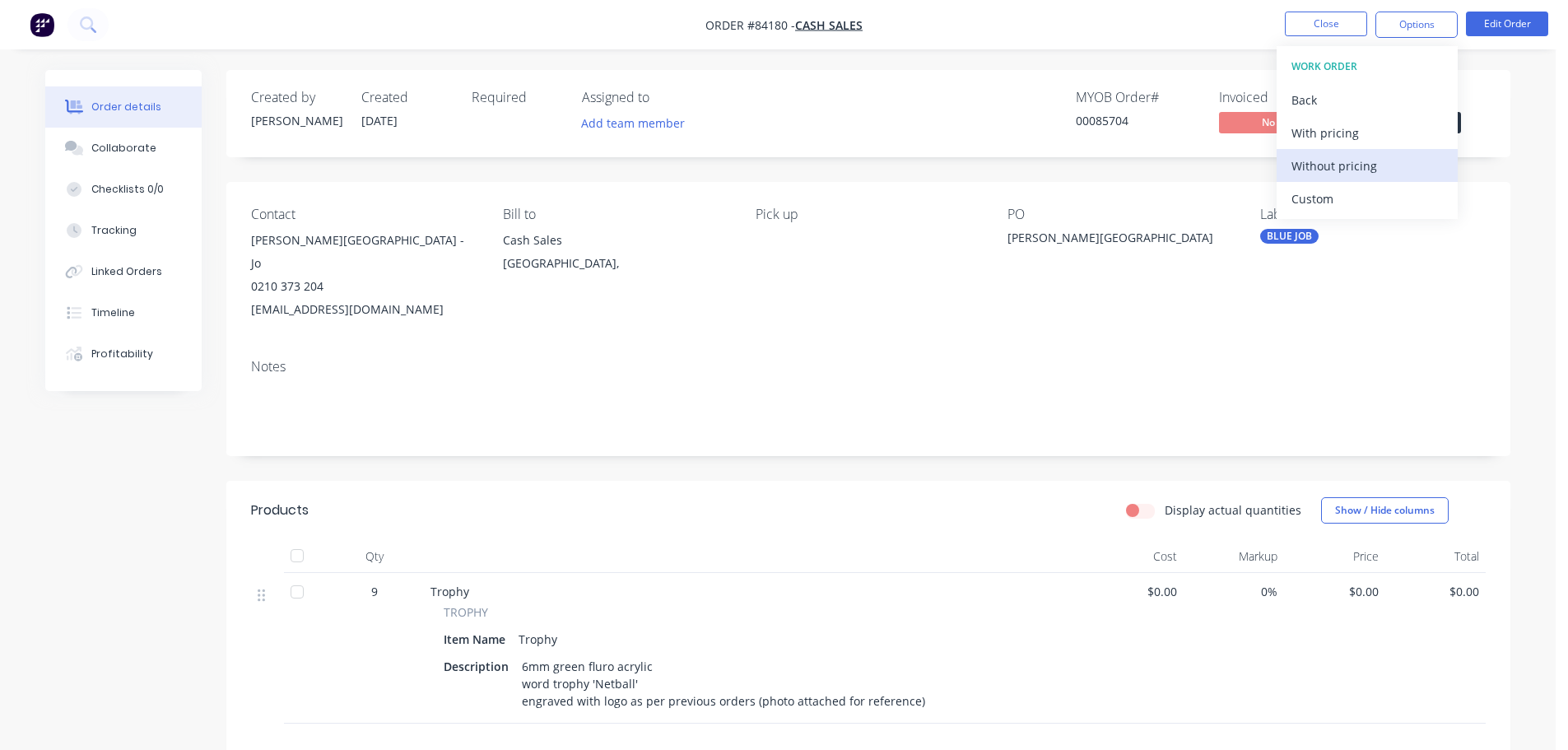
click at [1340, 169] on div "Without pricing" at bounding box center [1367, 166] width 151 height 24
click at [1104, 118] on div "00085704" at bounding box center [1137, 121] width 123 height 17
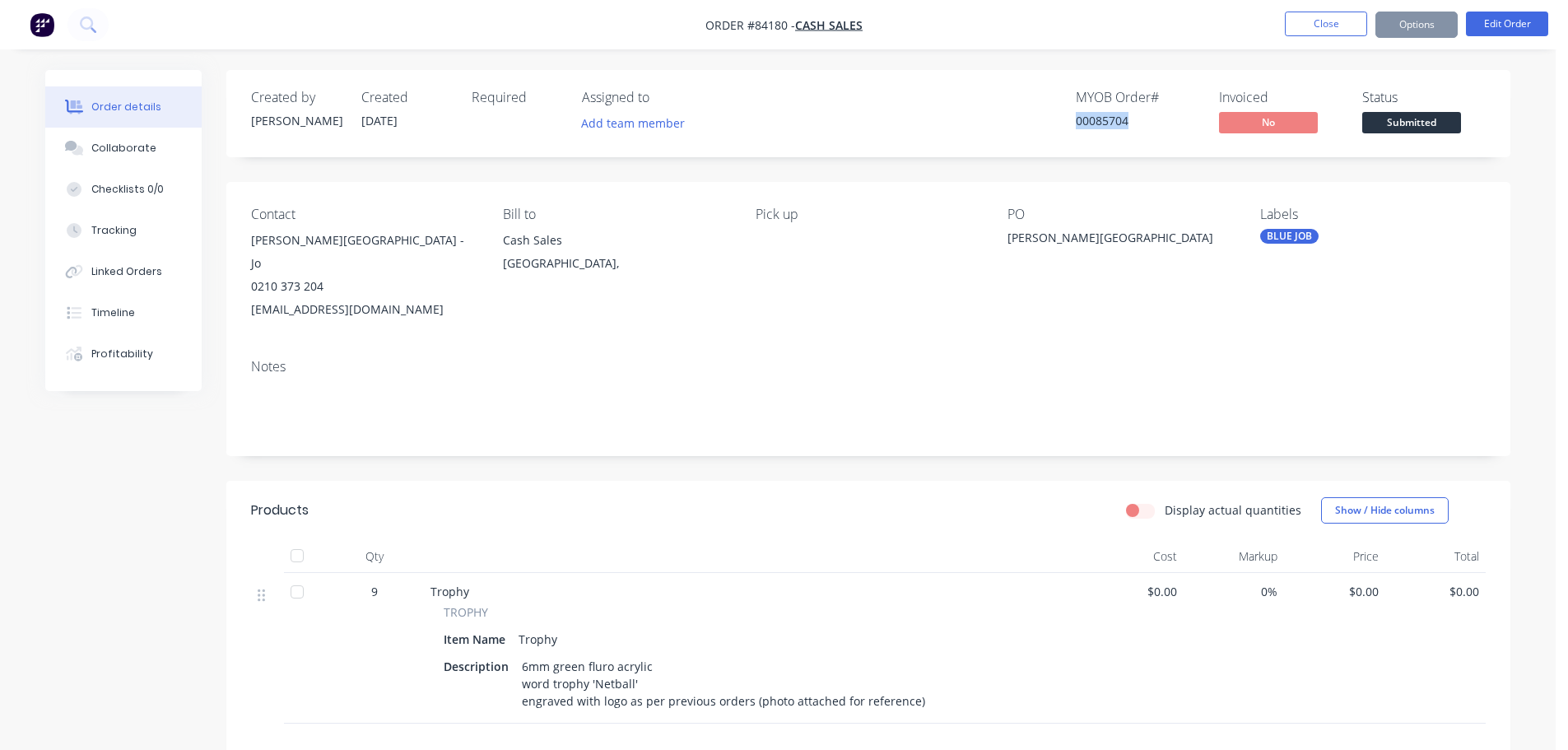
click at [1104, 118] on div "00085704" at bounding box center [1137, 121] width 123 height 17
copy div "00085704"
click at [1314, 31] on button "Close" at bounding box center [1325, 24] width 82 height 25
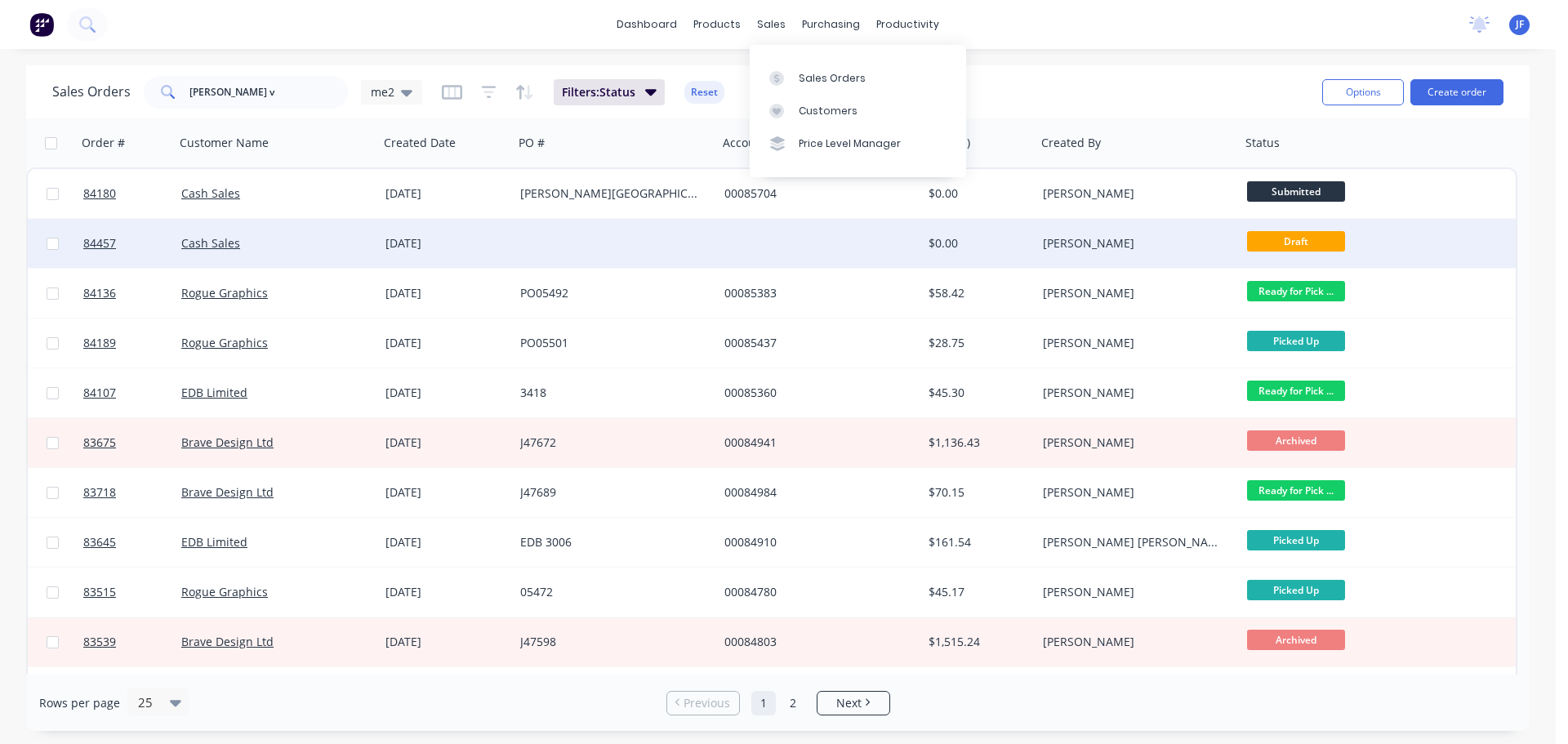
click at [896, 246] on div at bounding box center [820, 244] width 204 height 49
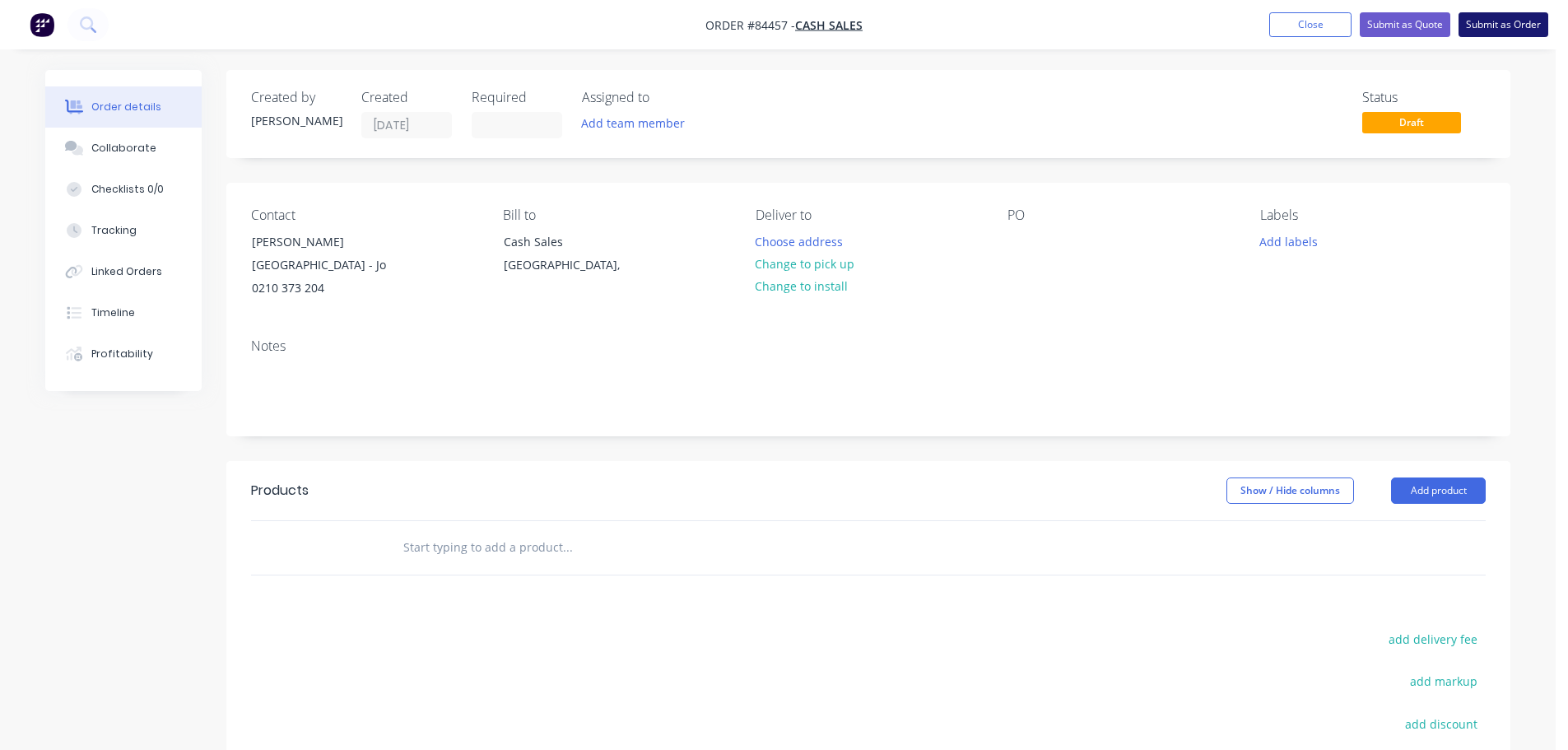
click at [1497, 34] on button "Submit as Order" at bounding box center [1503, 25] width 90 height 25
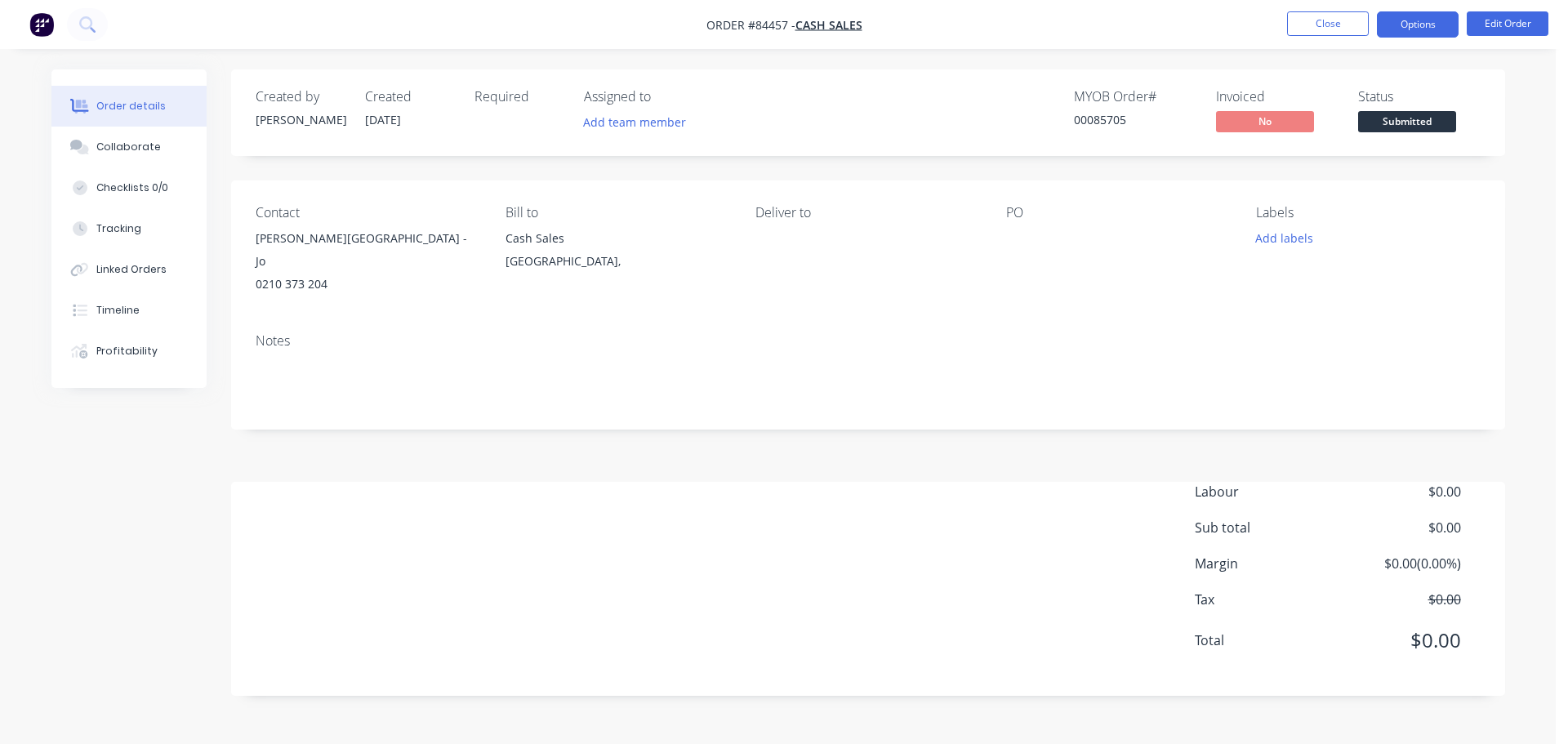
click at [1432, 24] on button "Options" at bounding box center [1417, 24] width 82 height 26
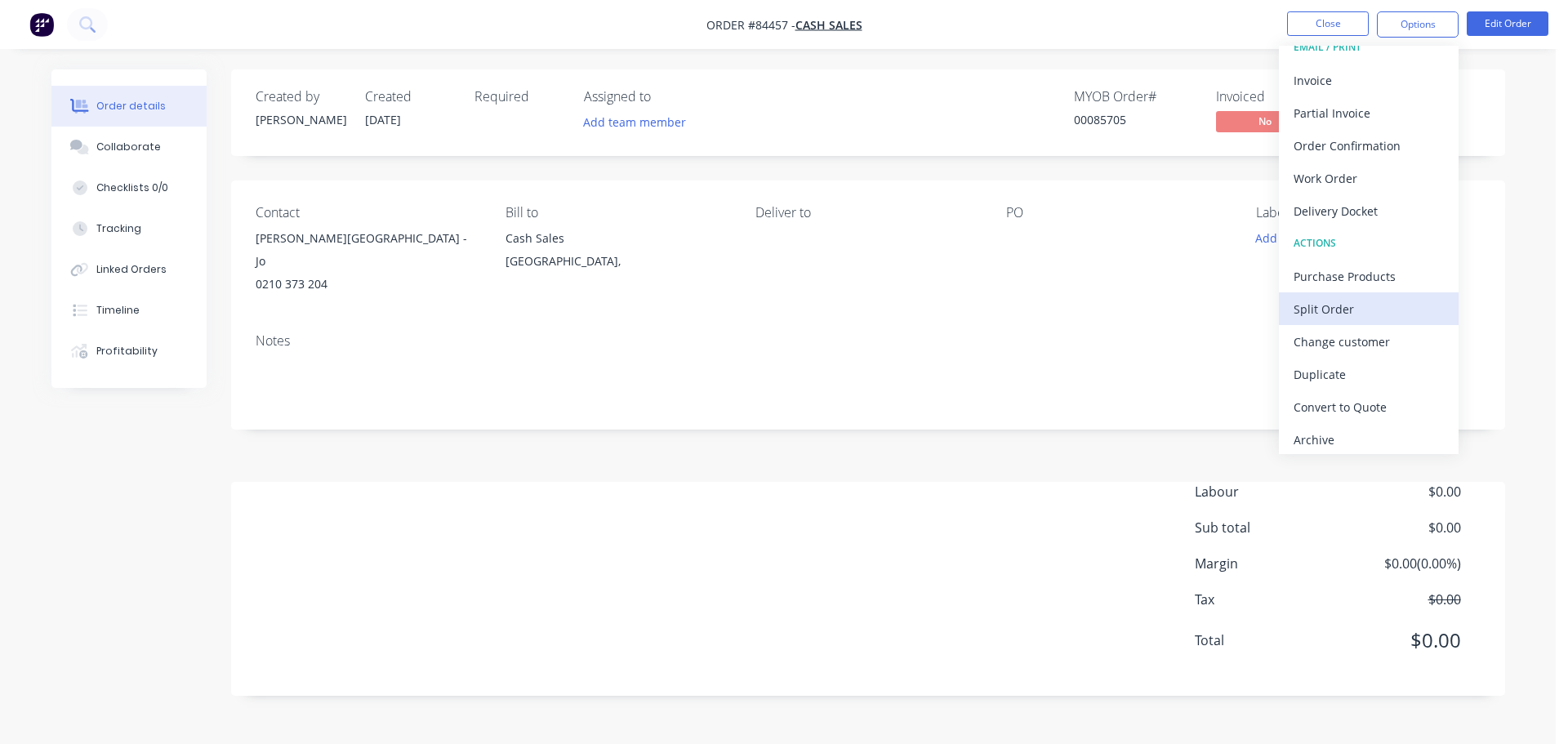
scroll to position [24, 0]
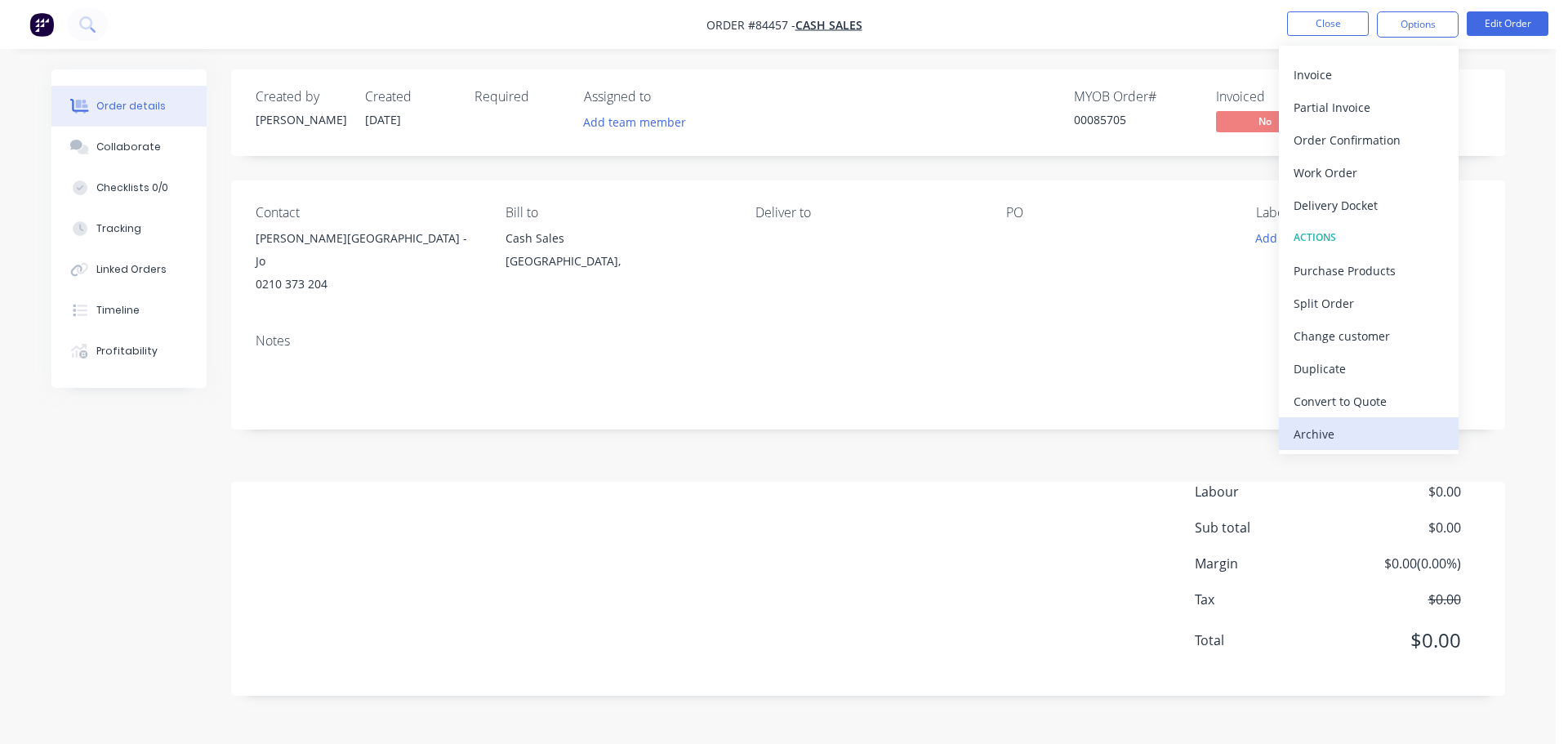
click at [1318, 428] on div "Archive" at bounding box center [1369, 434] width 150 height 24
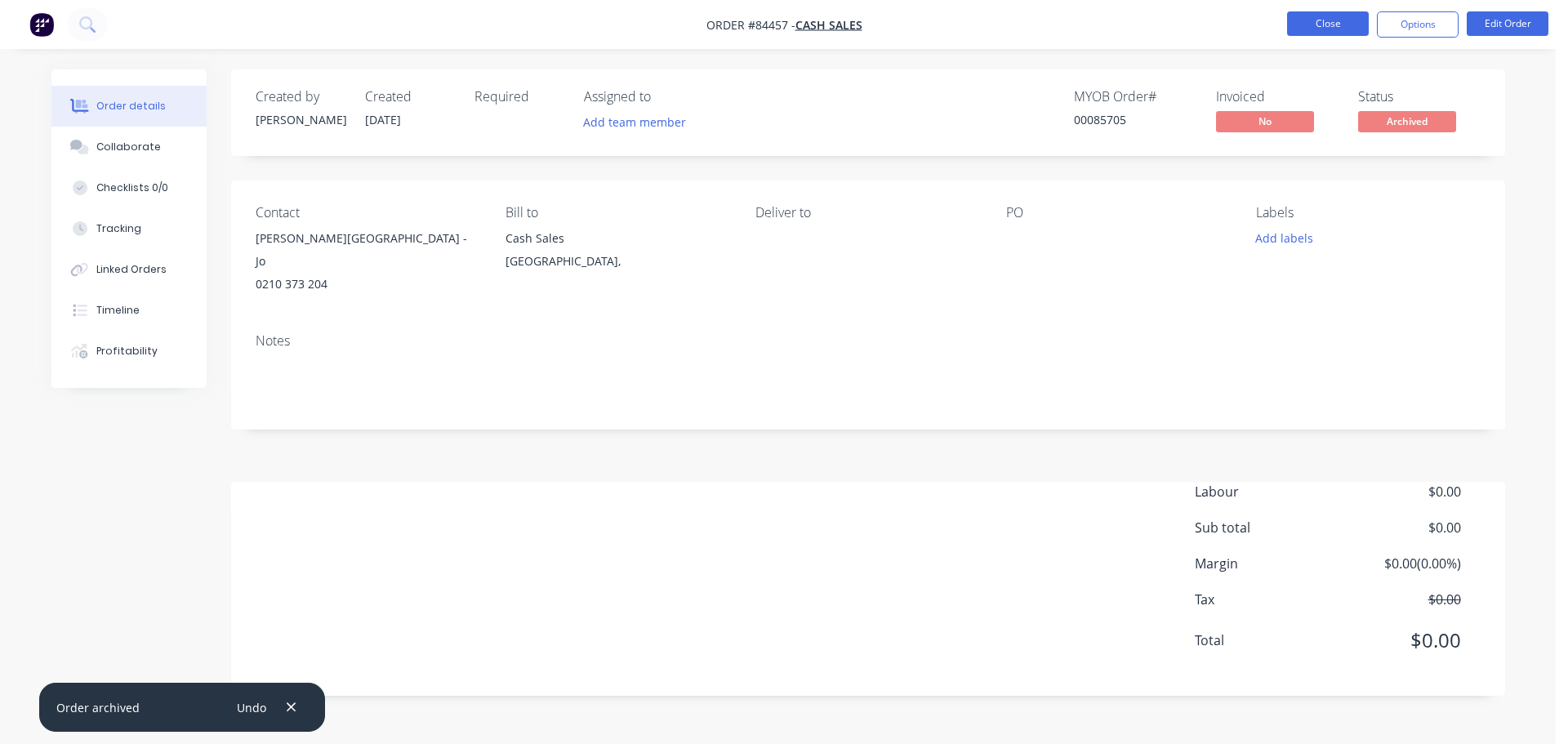
click at [1318, 23] on button "Close" at bounding box center [1328, 24] width 82 height 24
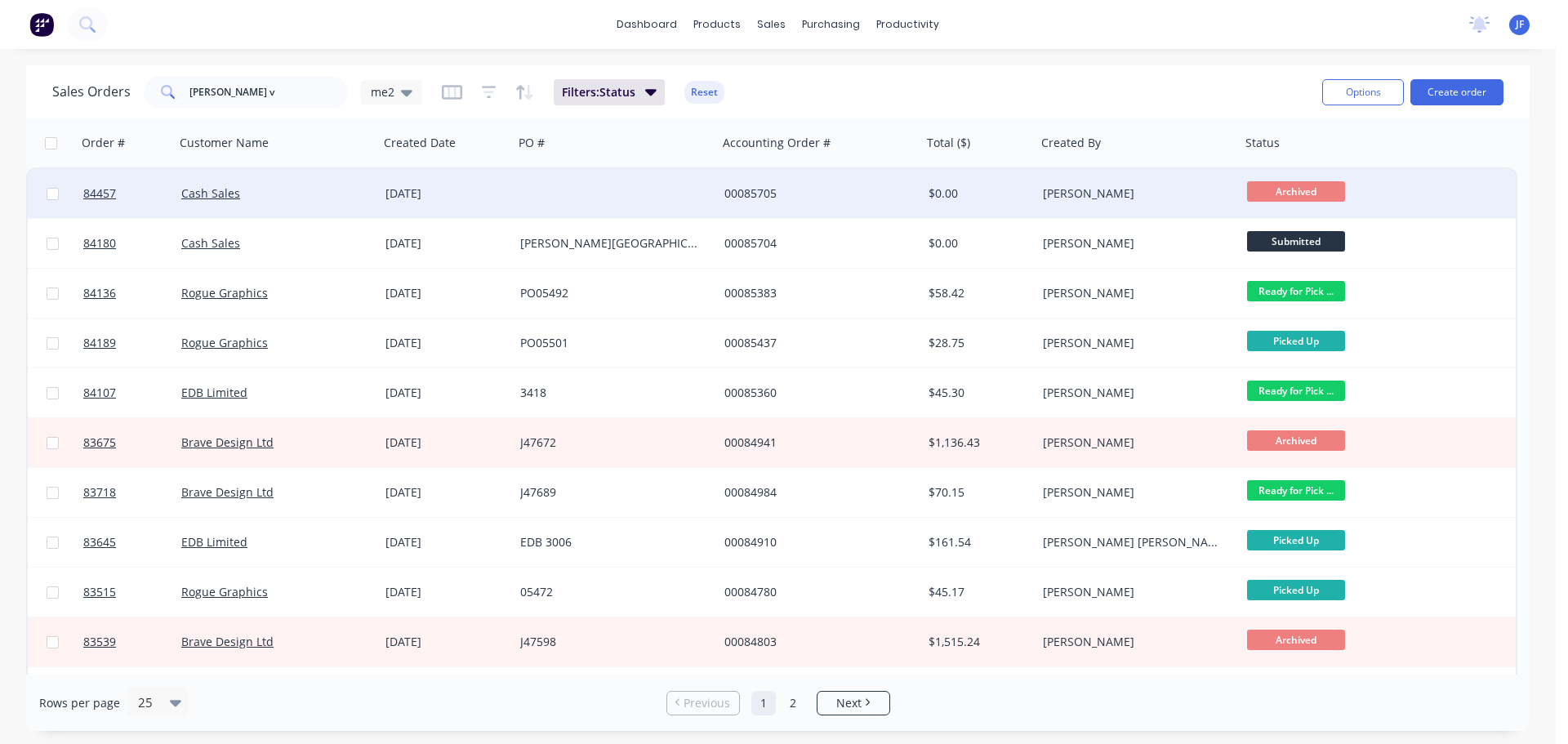
click at [1147, 182] on div "[PERSON_NAME]" at bounding box center [1138, 194] width 204 height 49
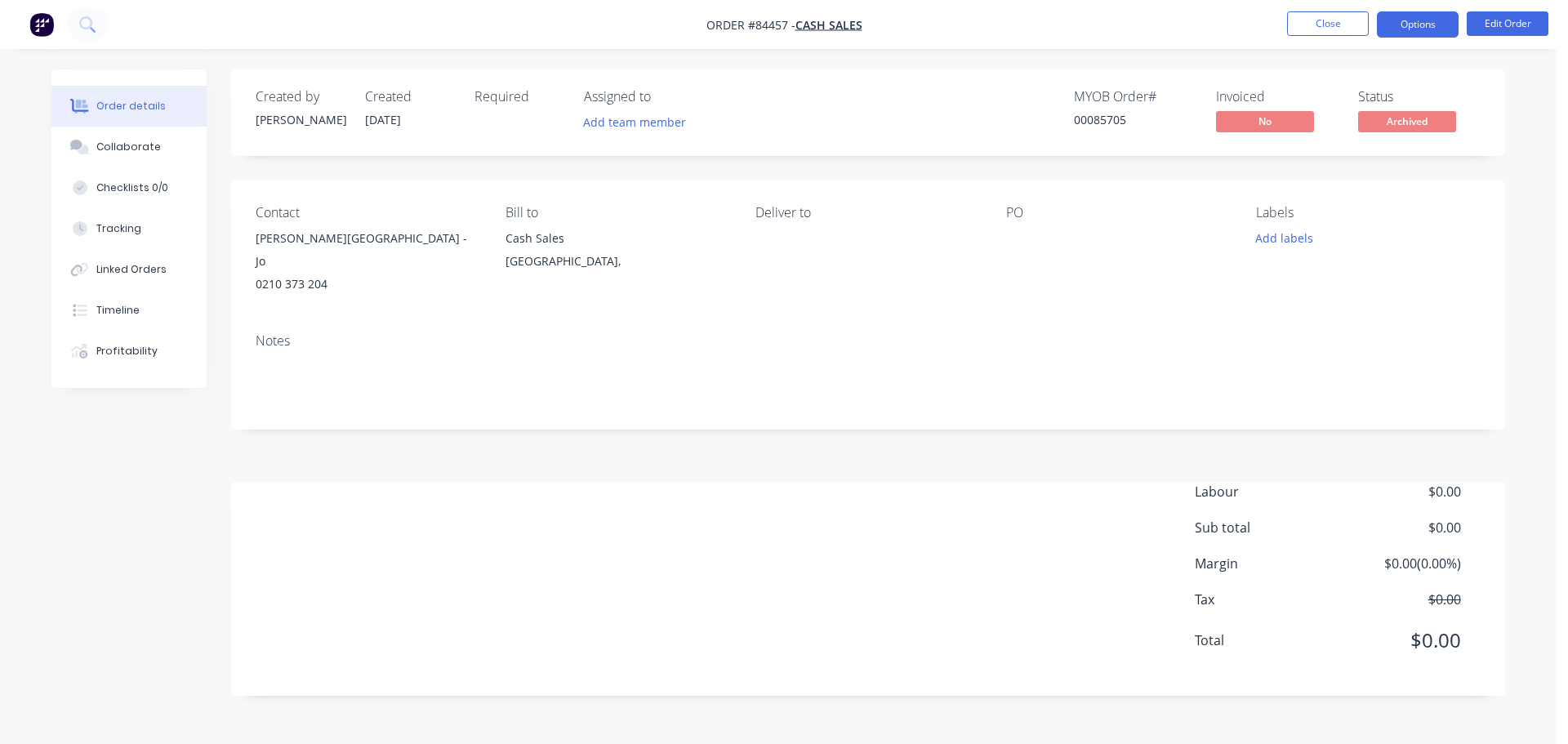
click at [1391, 22] on button "Options" at bounding box center [1417, 24] width 82 height 26
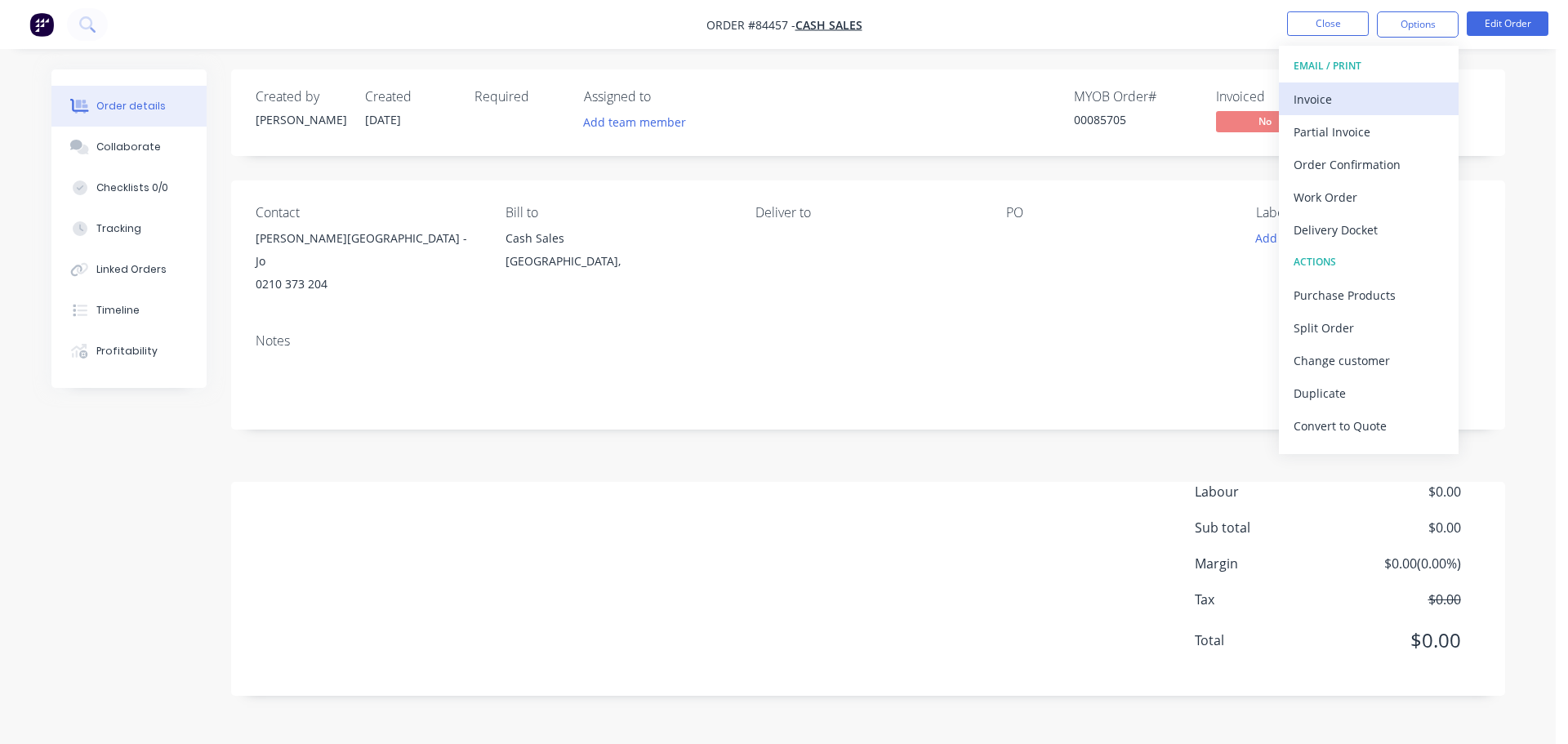
click at [1372, 88] on div "Invoice" at bounding box center [1369, 99] width 150 height 24
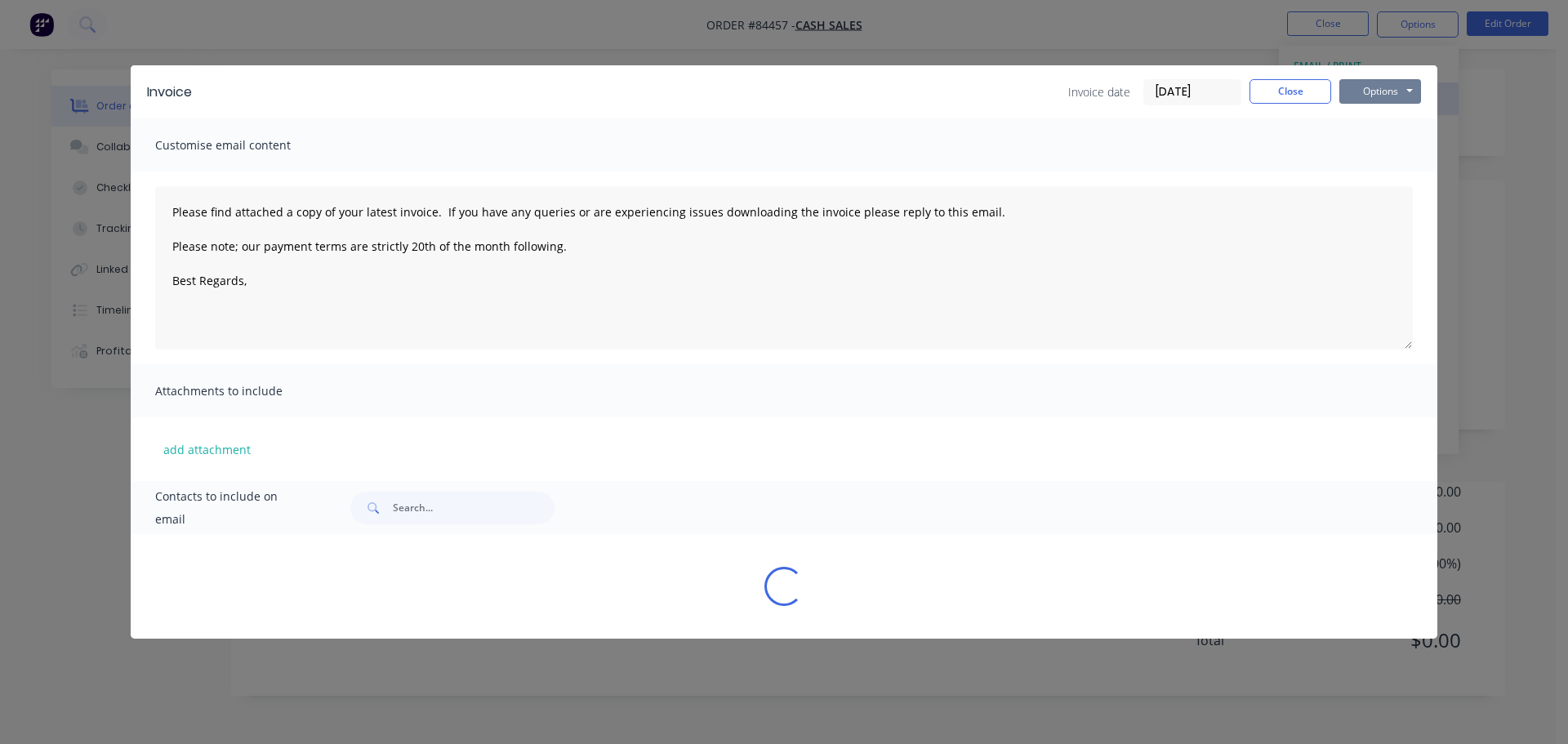
click at [1372, 88] on button "Options" at bounding box center [1380, 91] width 82 height 24
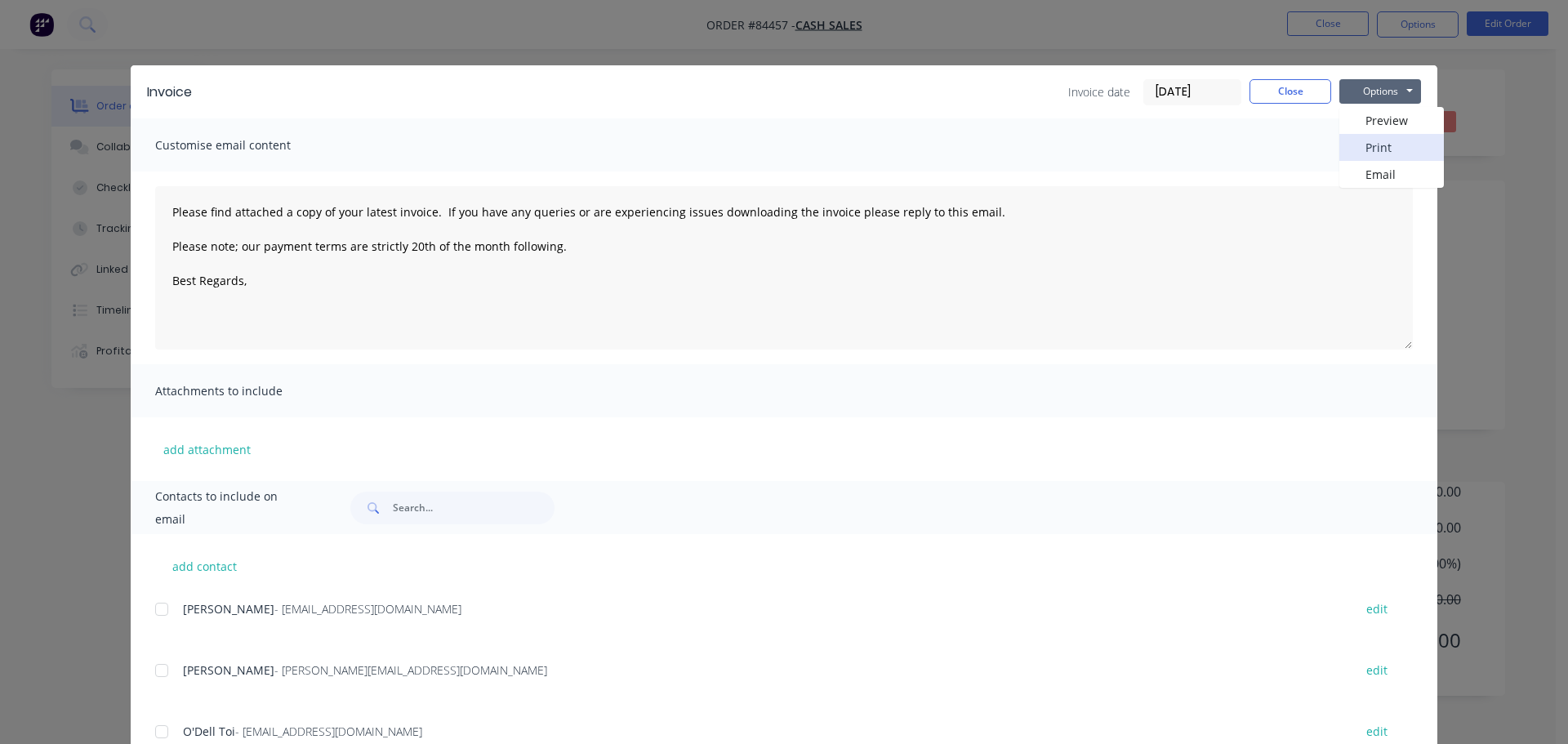
click at [1373, 142] on button "Print" at bounding box center [1392, 147] width 105 height 27
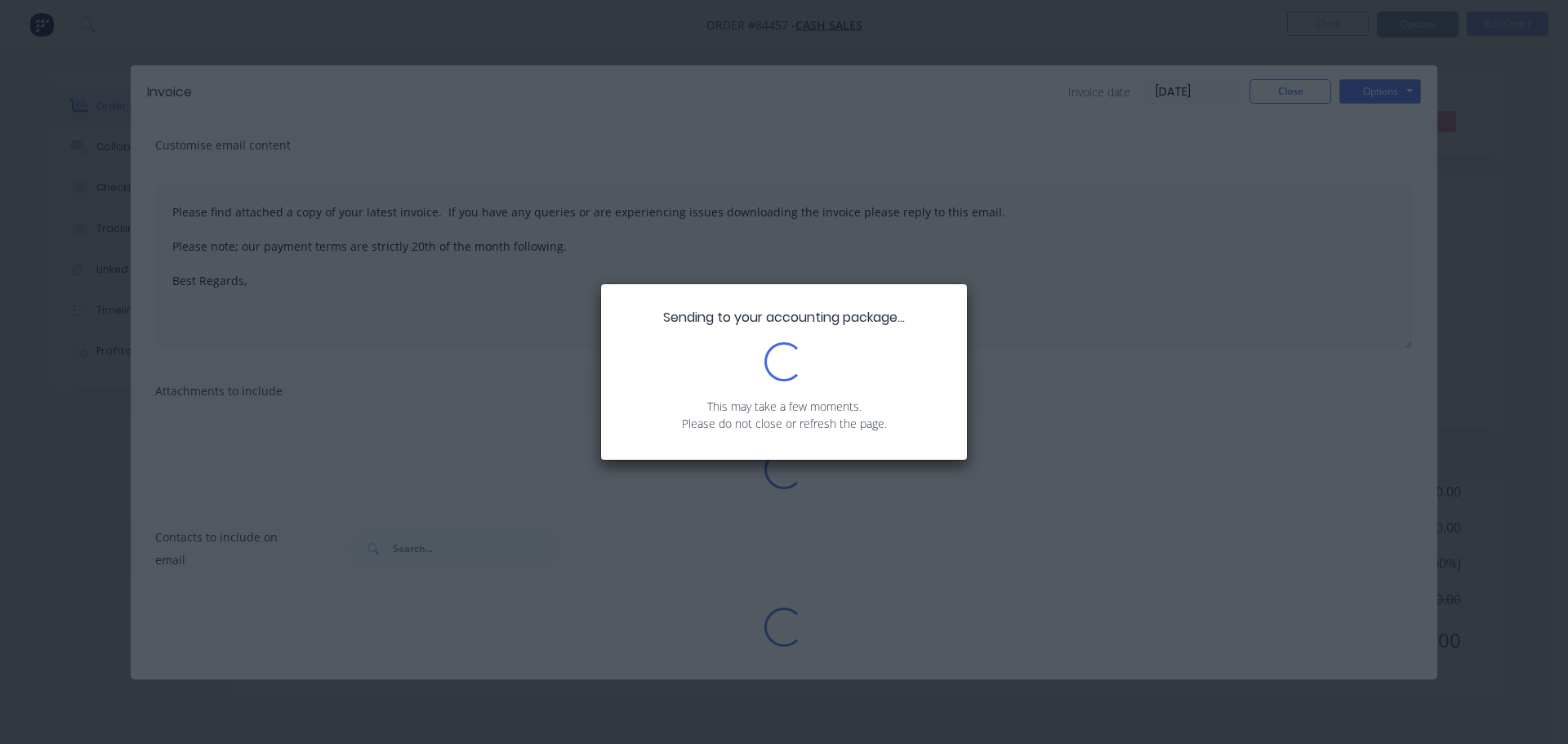
type textarea "Please find attached a copy of your latest invoice. If you have any queries or …"
